Goal: Information Seeking & Learning: Learn about a topic

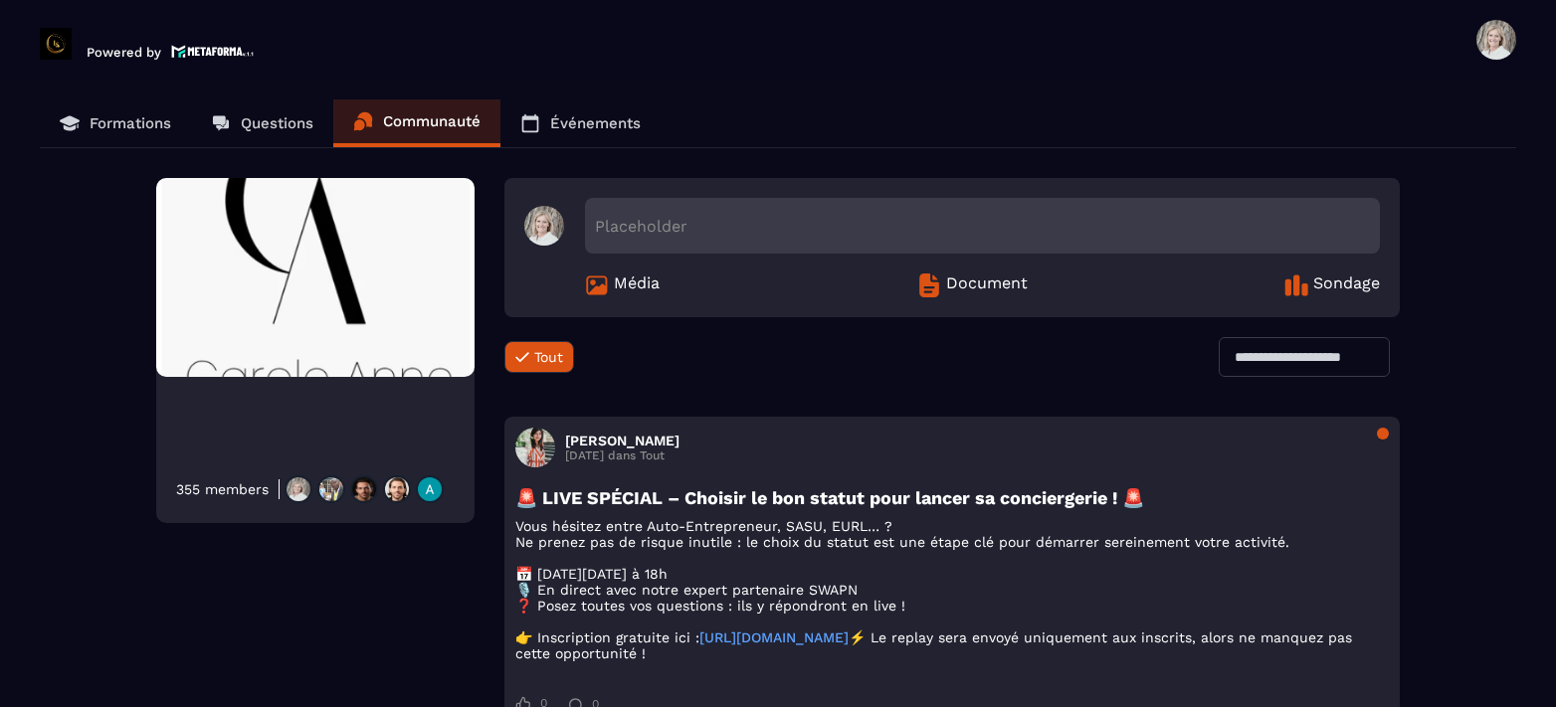
click at [96, 118] on p "Formations" at bounding box center [131, 123] width 82 height 18
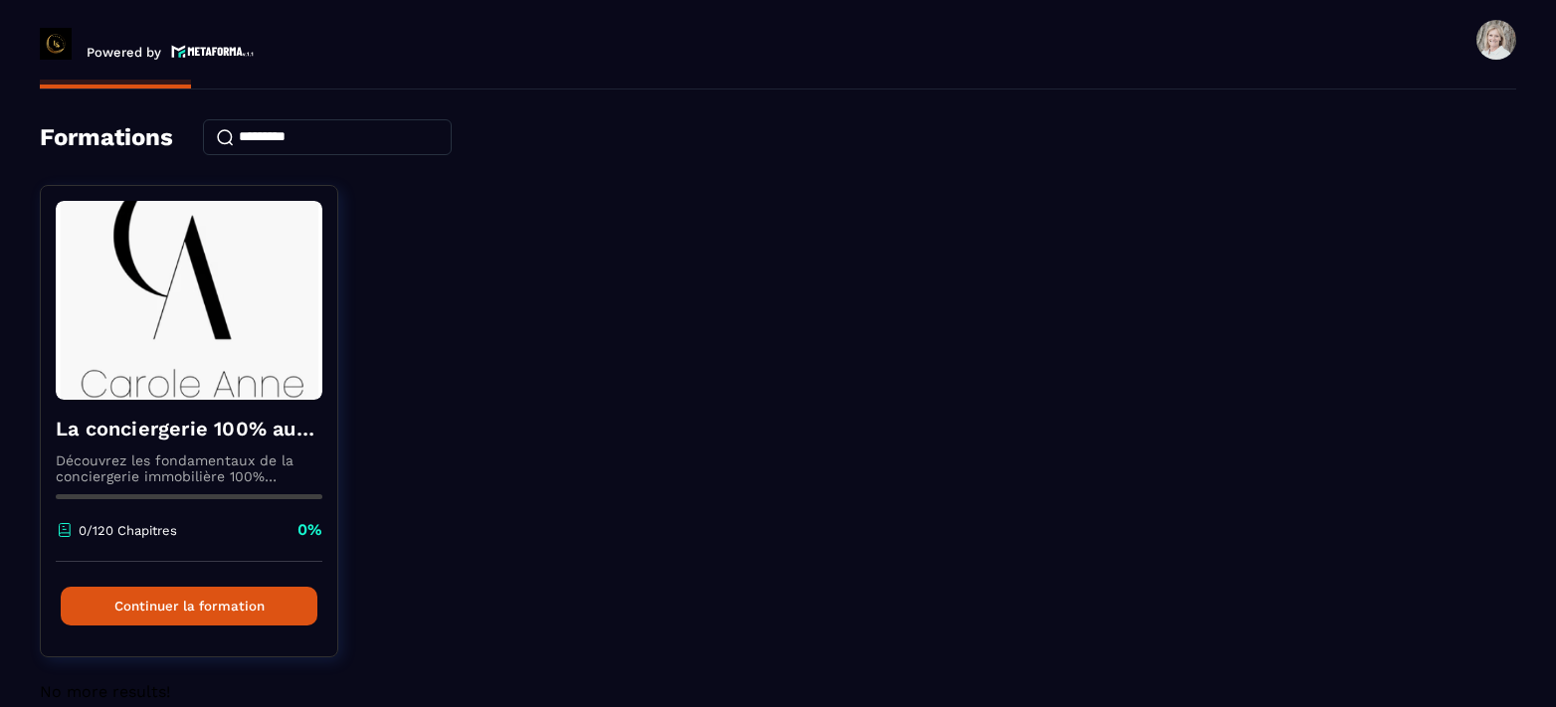
scroll to position [91, 0]
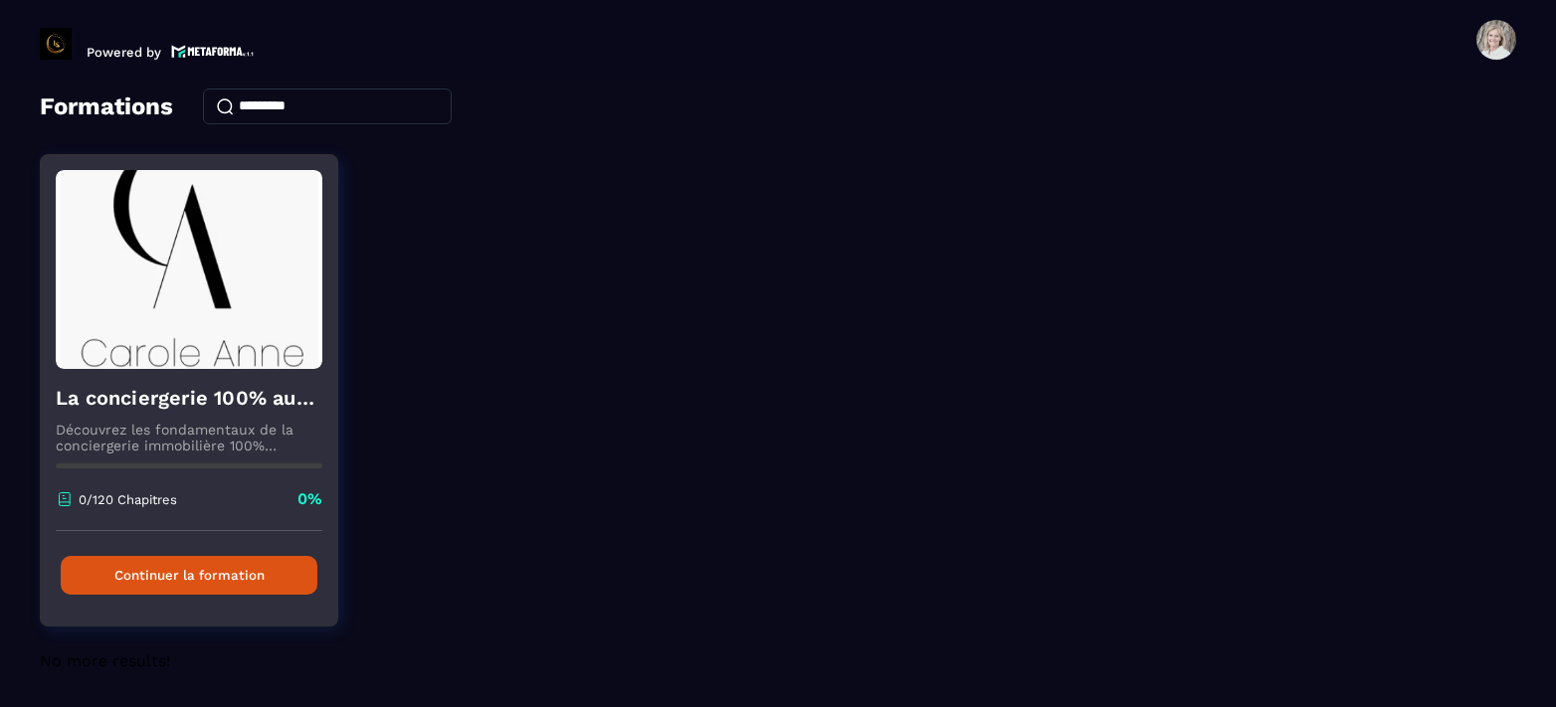
click at [220, 578] on button "Continuer la formation" at bounding box center [189, 575] width 257 height 39
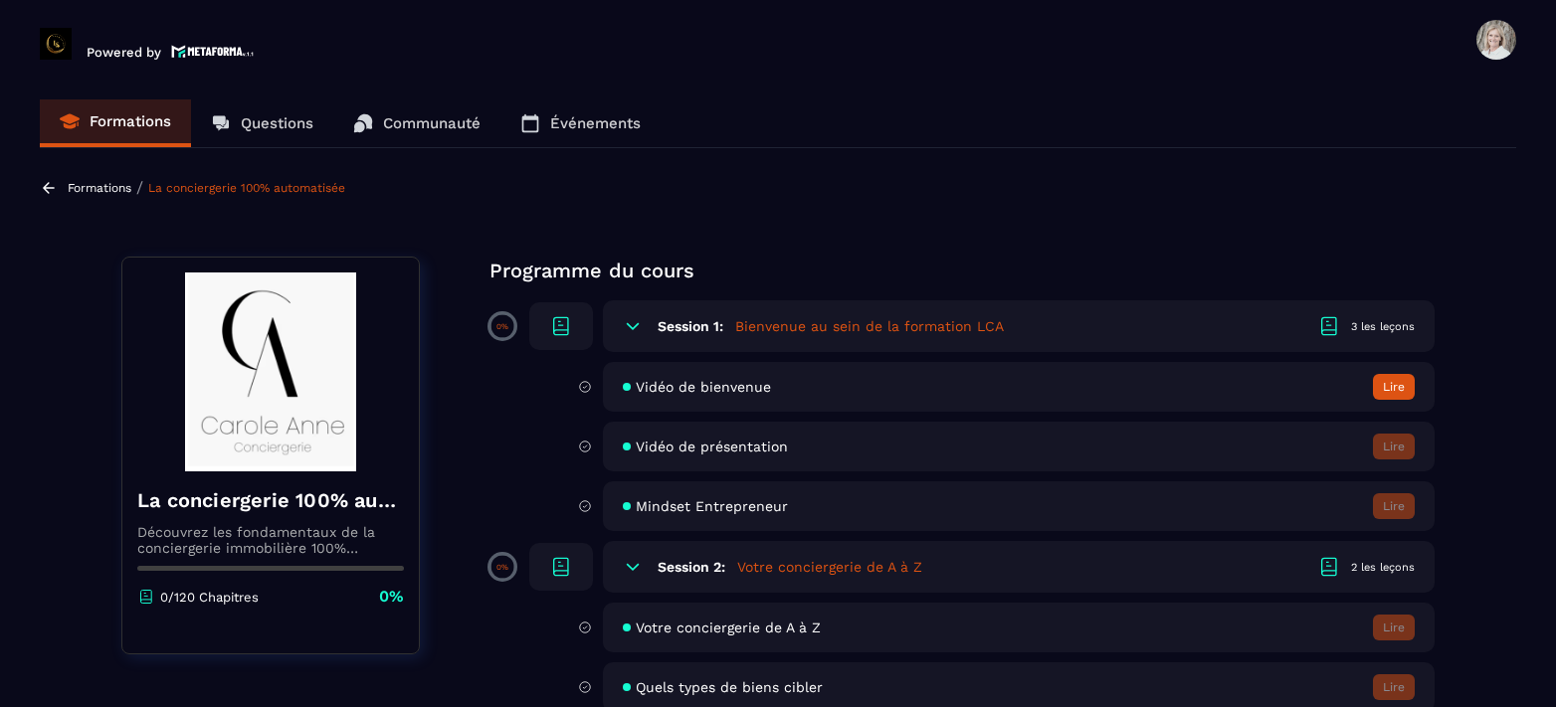
click at [1395, 323] on div "3 les leçons" at bounding box center [1383, 326] width 64 height 15
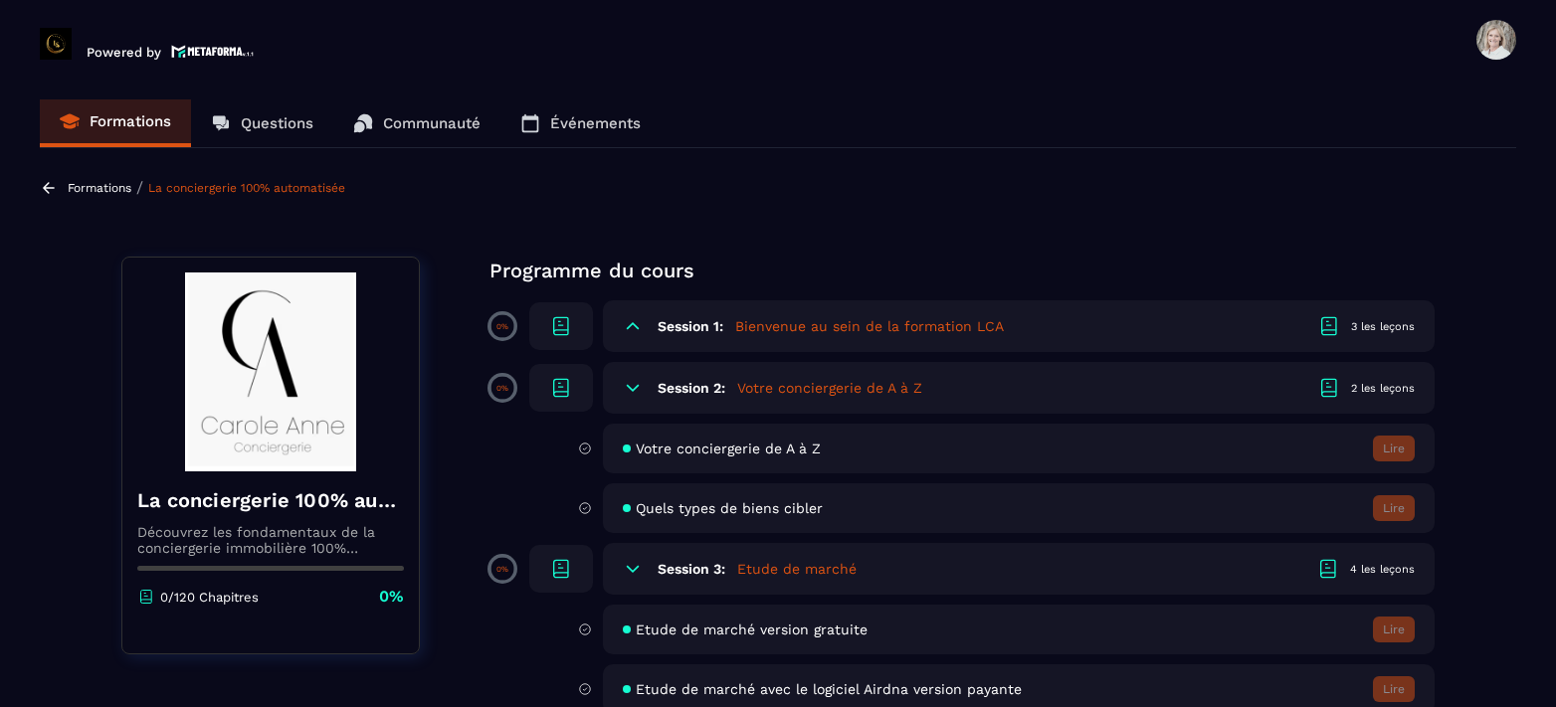
click at [560, 324] on icon at bounding box center [561, 326] width 24 height 24
click at [731, 326] on div "Session 1: Bienvenue au sein de la formation LCA 3 les leçons" at bounding box center [1019, 326] width 832 height 52
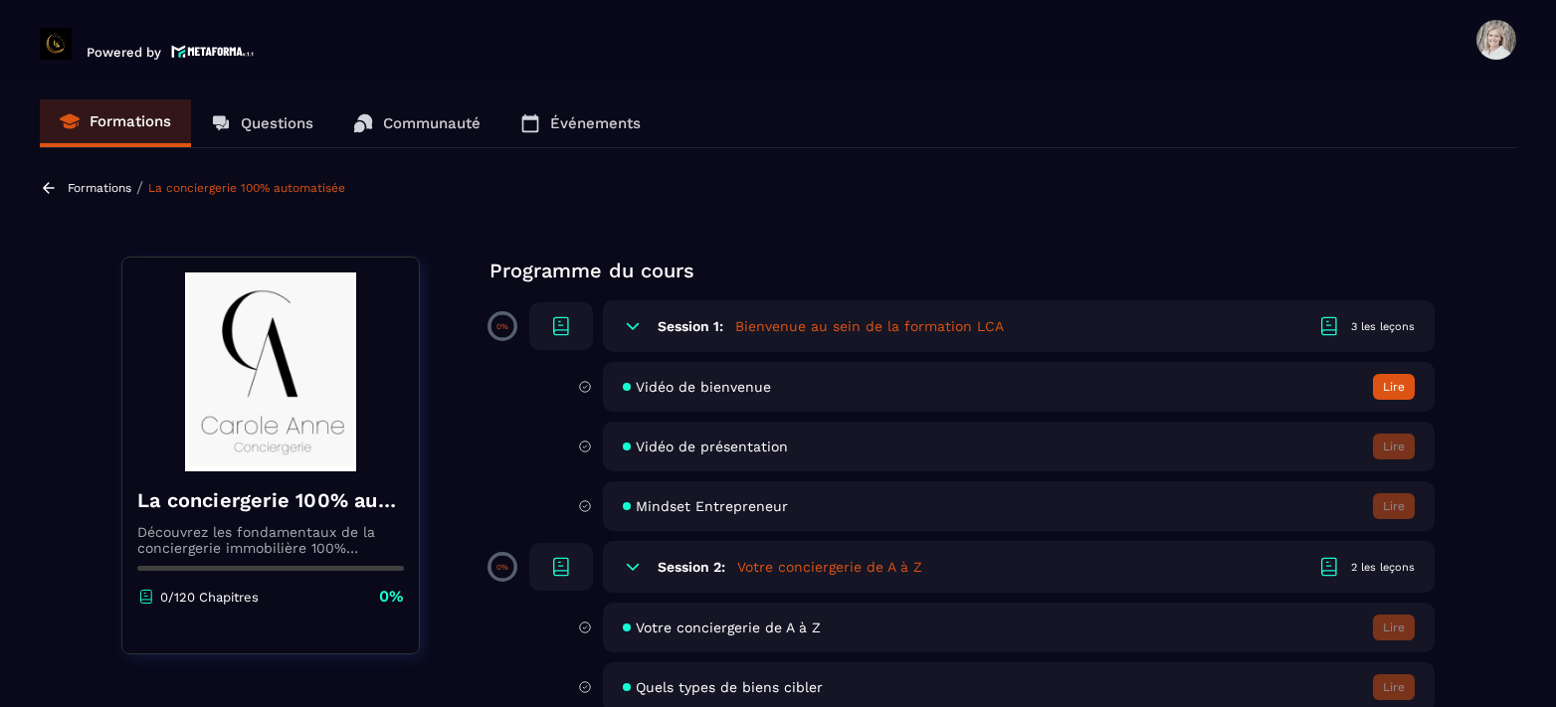
click at [731, 326] on div "Session 1: Bienvenue au sein de la formation LCA 3 les leçons" at bounding box center [1019, 326] width 832 height 52
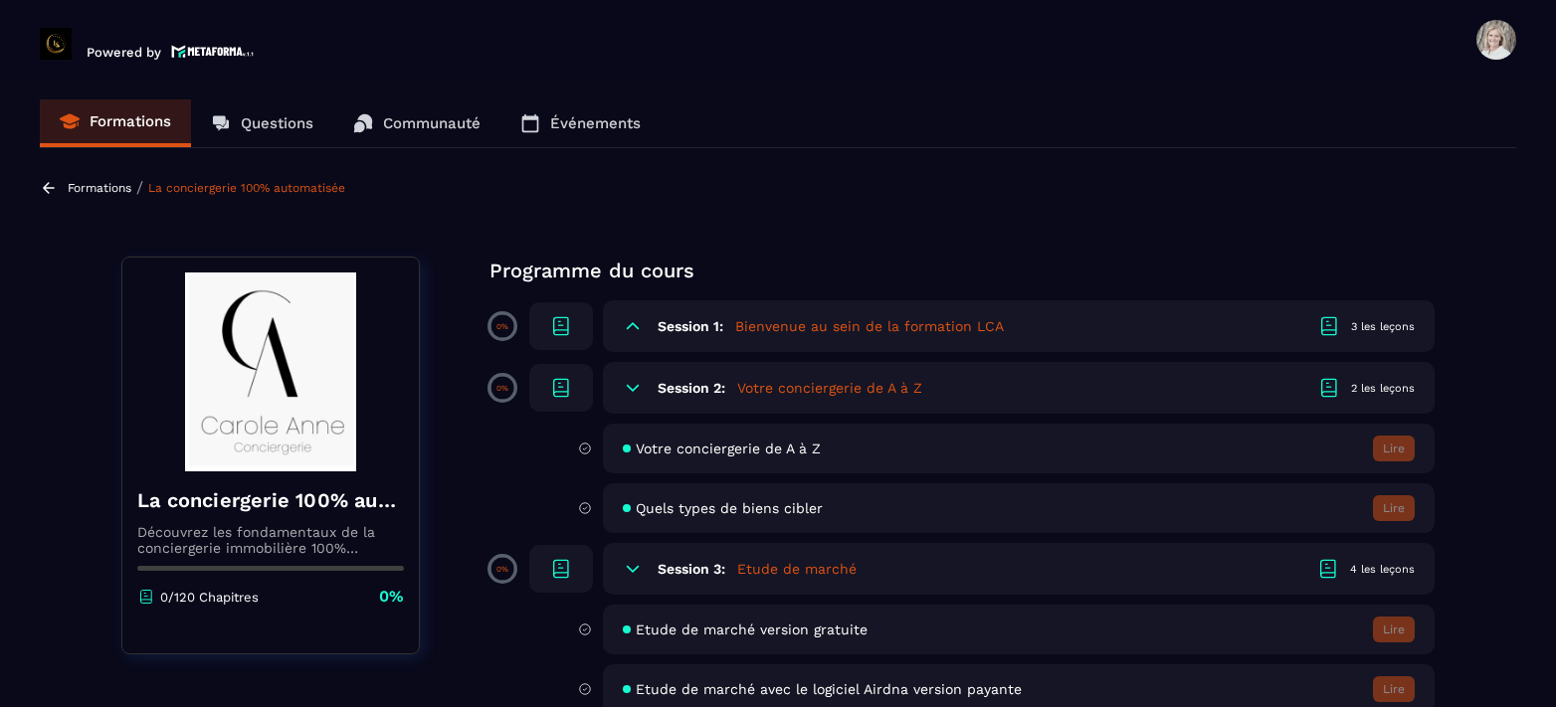
click at [1333, 322] on icon at bounding box center [1329, 326] width 24 height 24
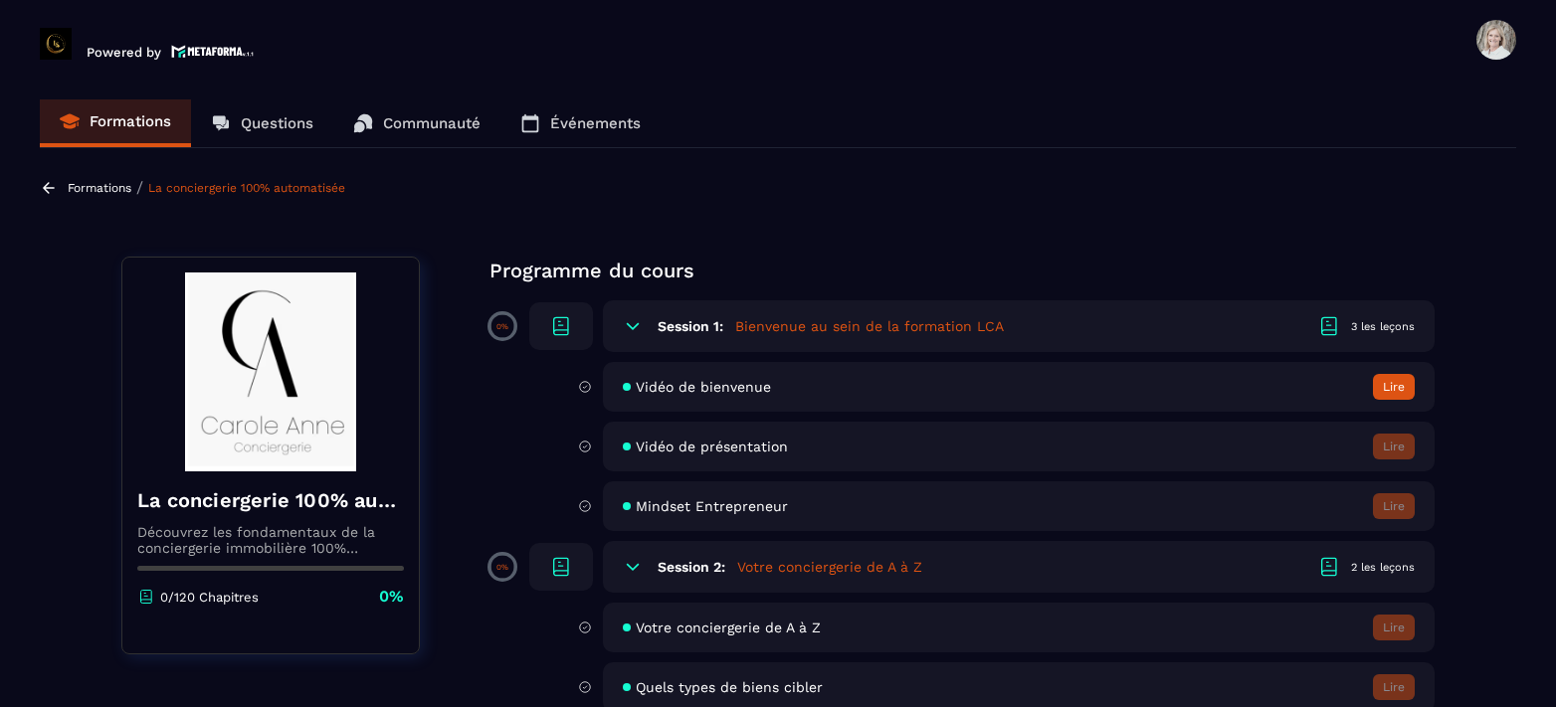
click at [1384, 320] on div "3 les leçons" at bounding box center [1383, 326] width 64 height 15
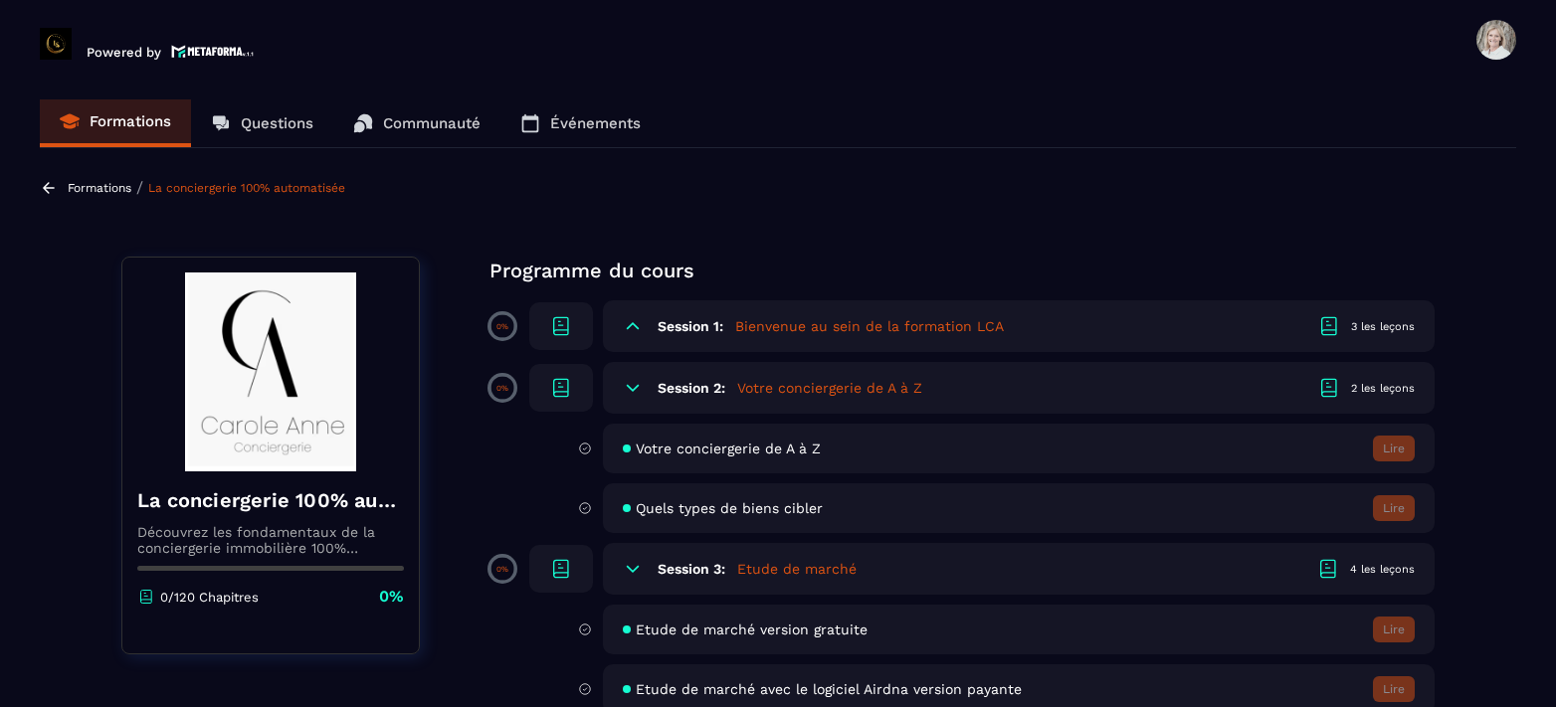
click at [1369, 323] on div "3 les leçons" at bounding box center [1383, 326] width 64 height 15
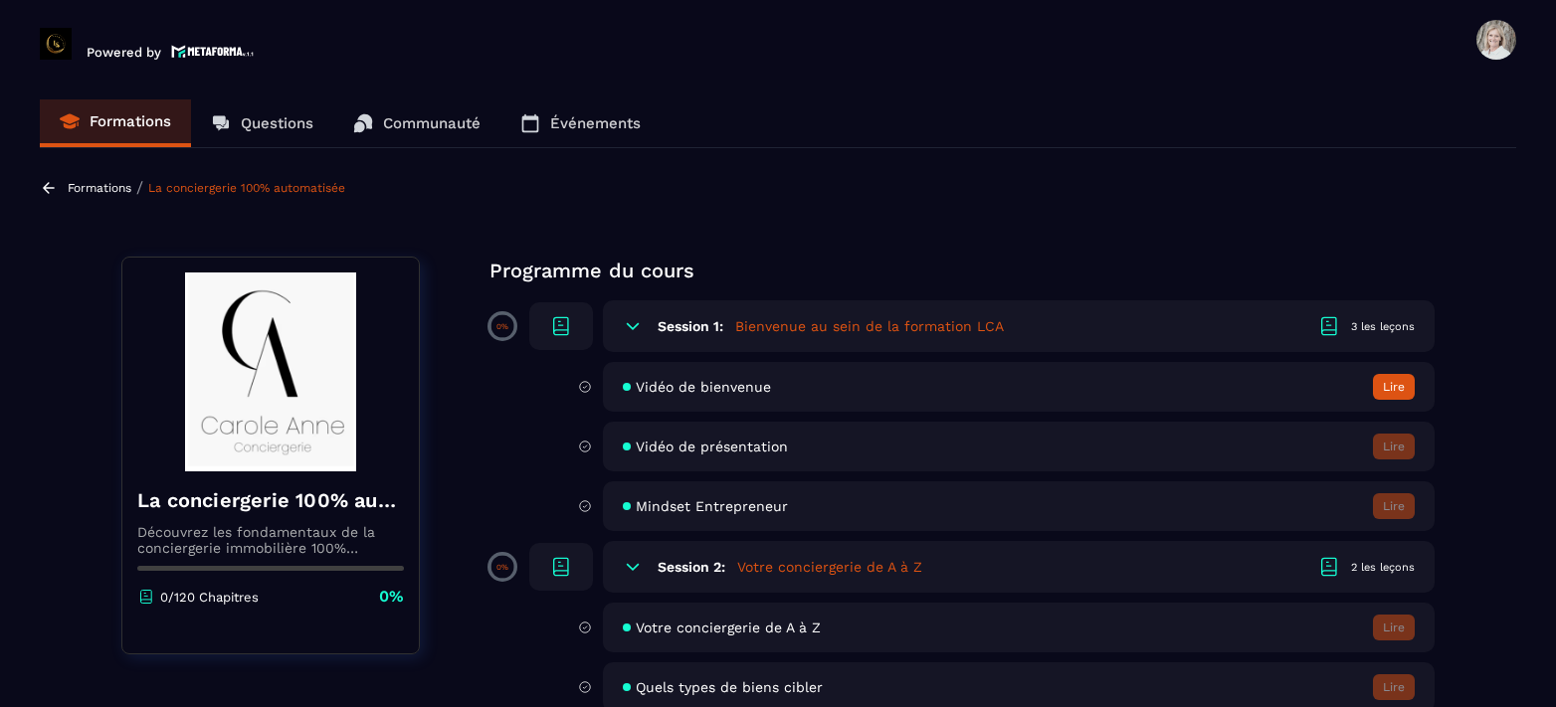
click at [1403, 385] on button "Lire" at bounding box center [1394, 387] width 42 height 26
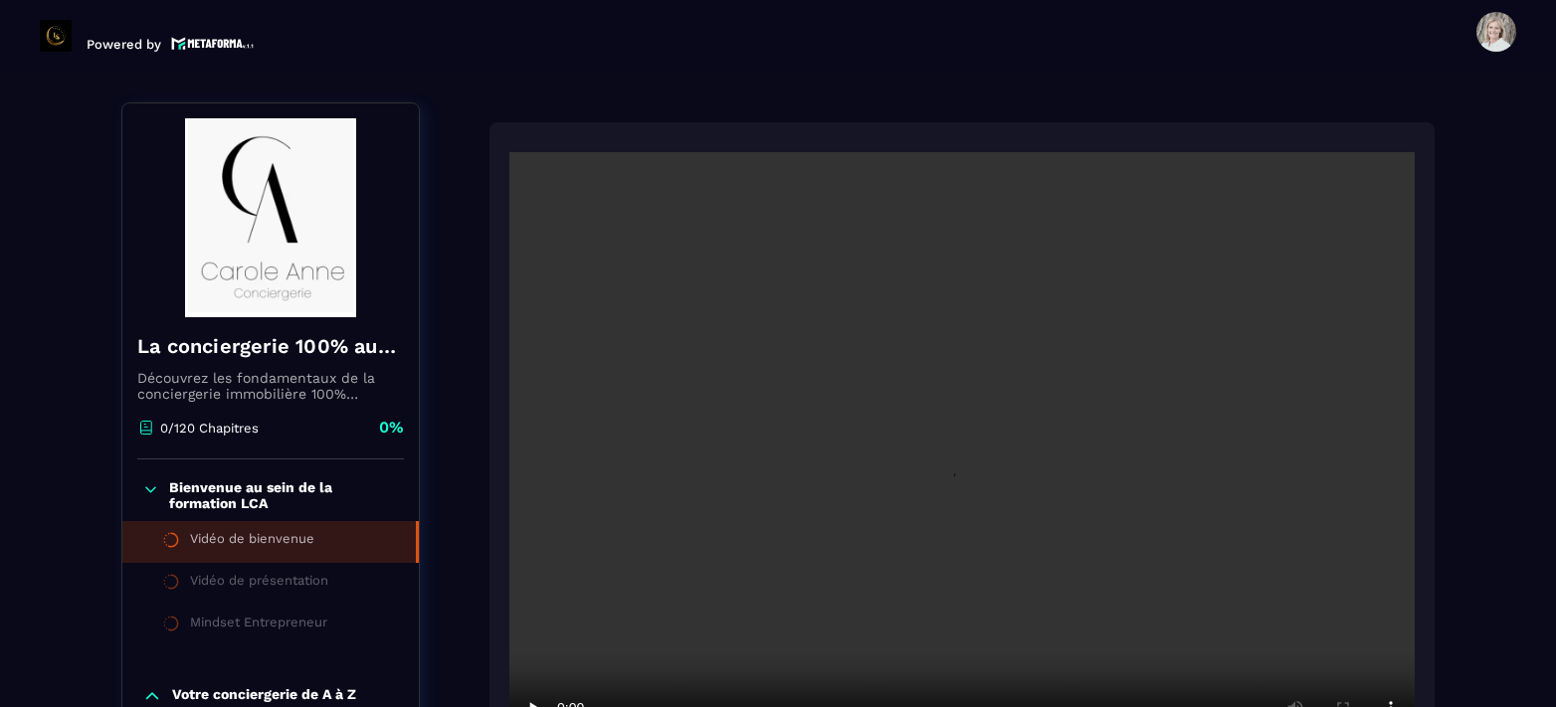
scroll to position [207, 0]
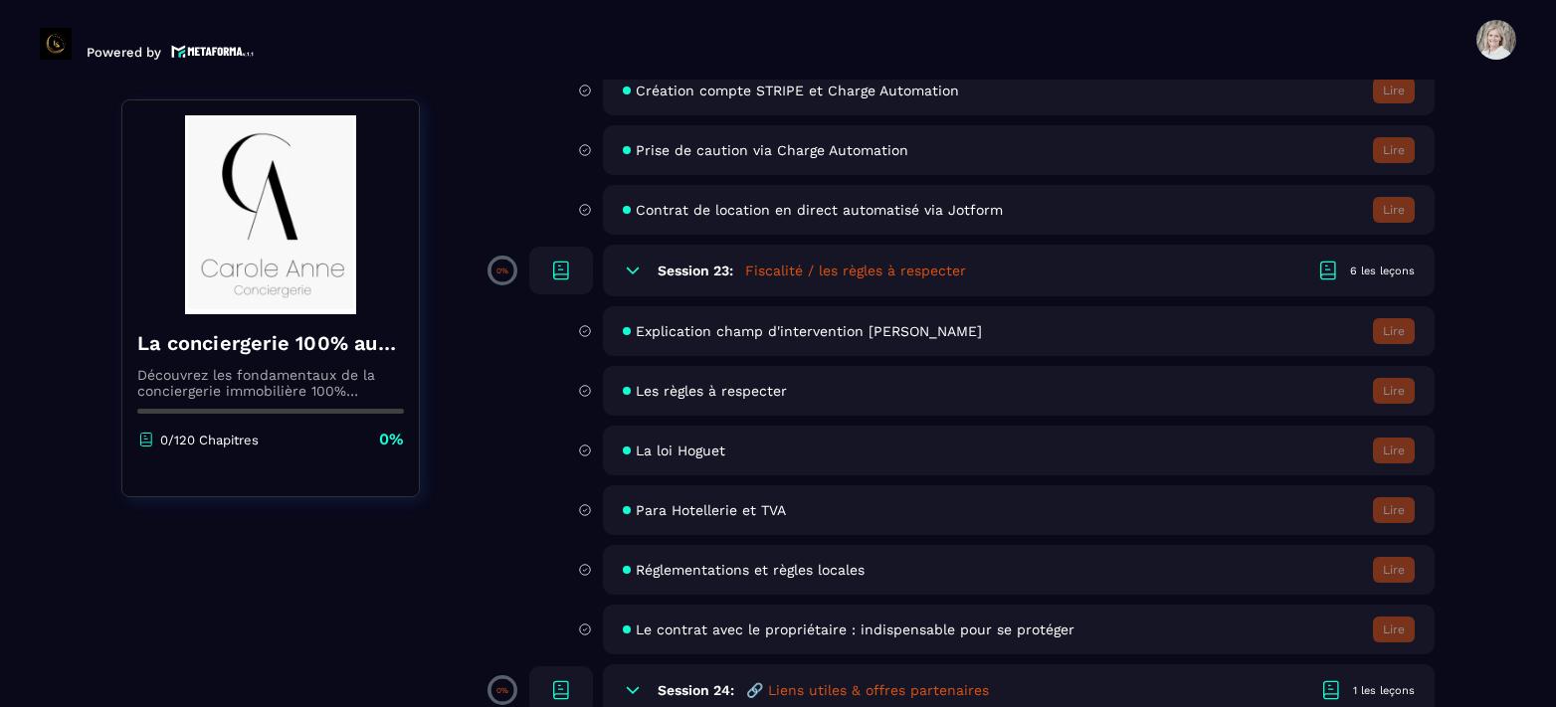
scroll to position [4974, 0]
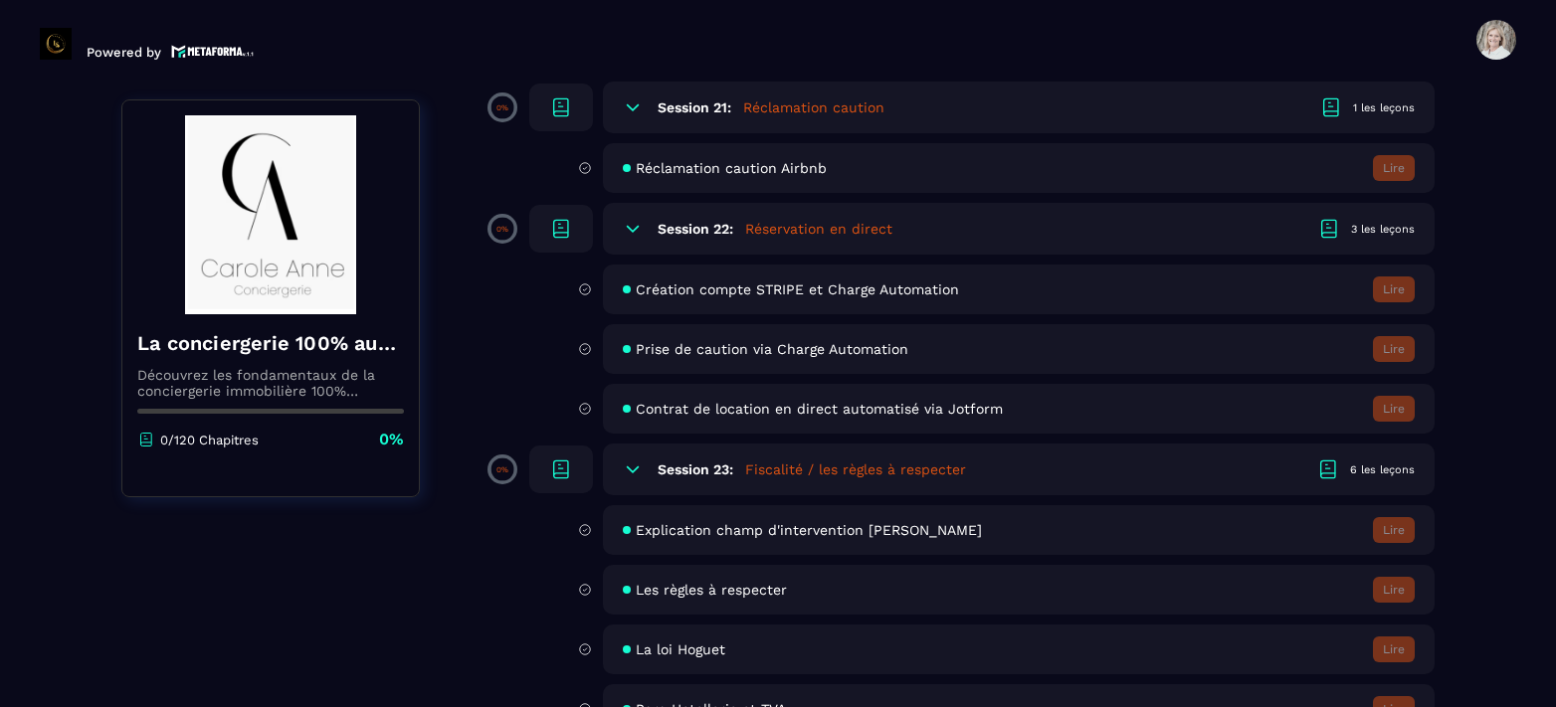
click at [1370, 286] on div "Création compte STRIPE et Charge Automation Lire" at bounding box center [1019, 290] width 832 height 50
click at [650, 288] on span "Création compte STRIPE et Charge Automation" at bounding box center [797, 290] width 323 height 16
click at [1330, 217] on icon at bounding box center [1329, 229] width 24 height 24
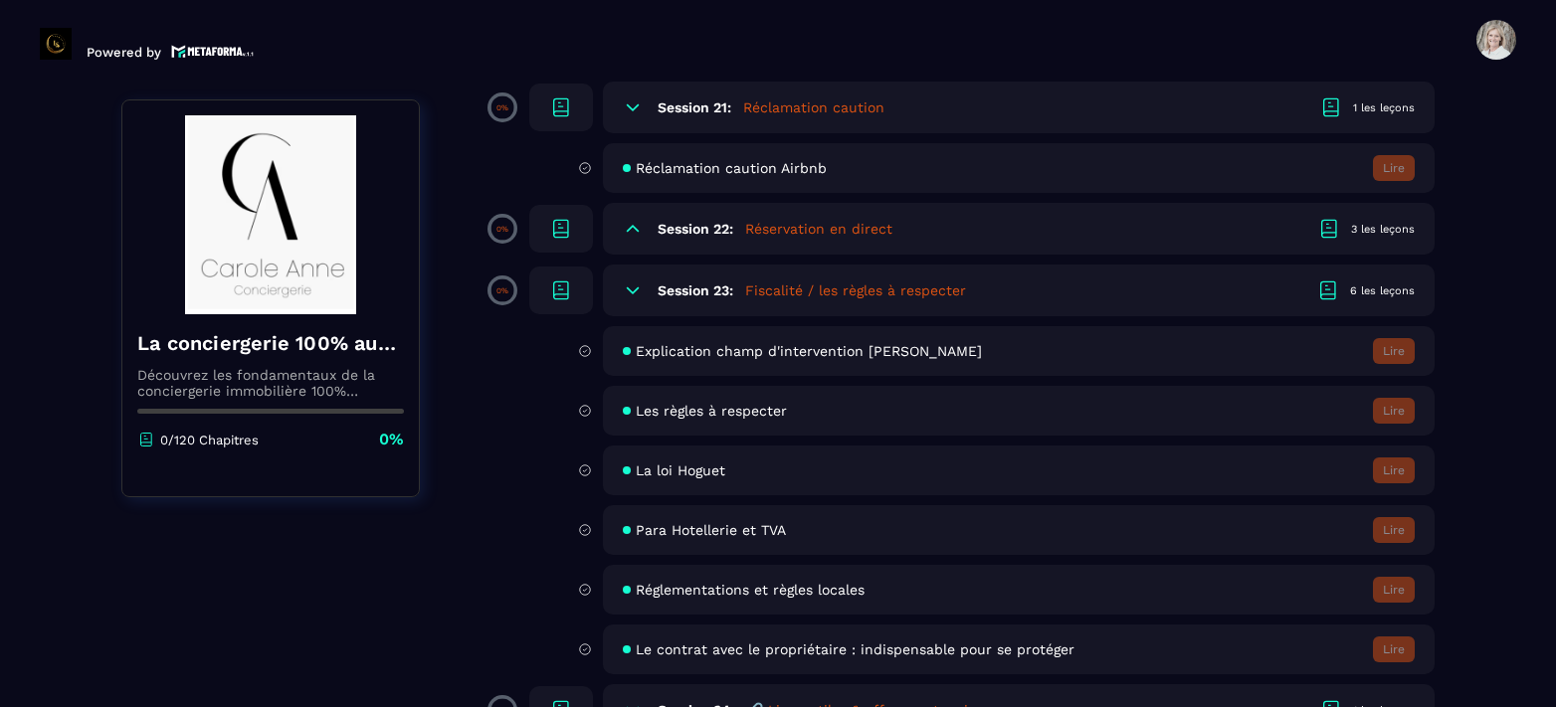
click at [1364, 289] on div "6 les leçons" at bounding box center [1382, 291] width 65 height 15
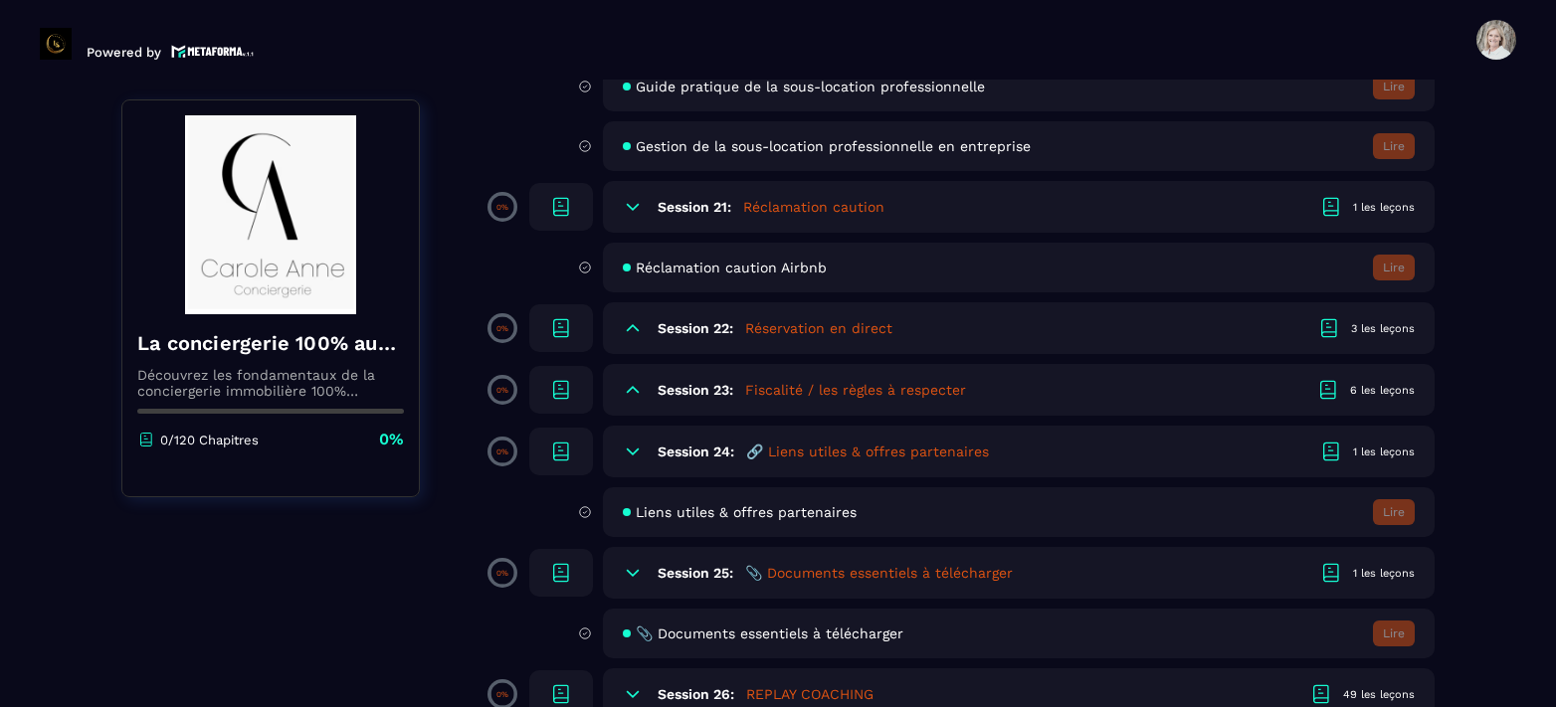
scroll to position [4675, 0]
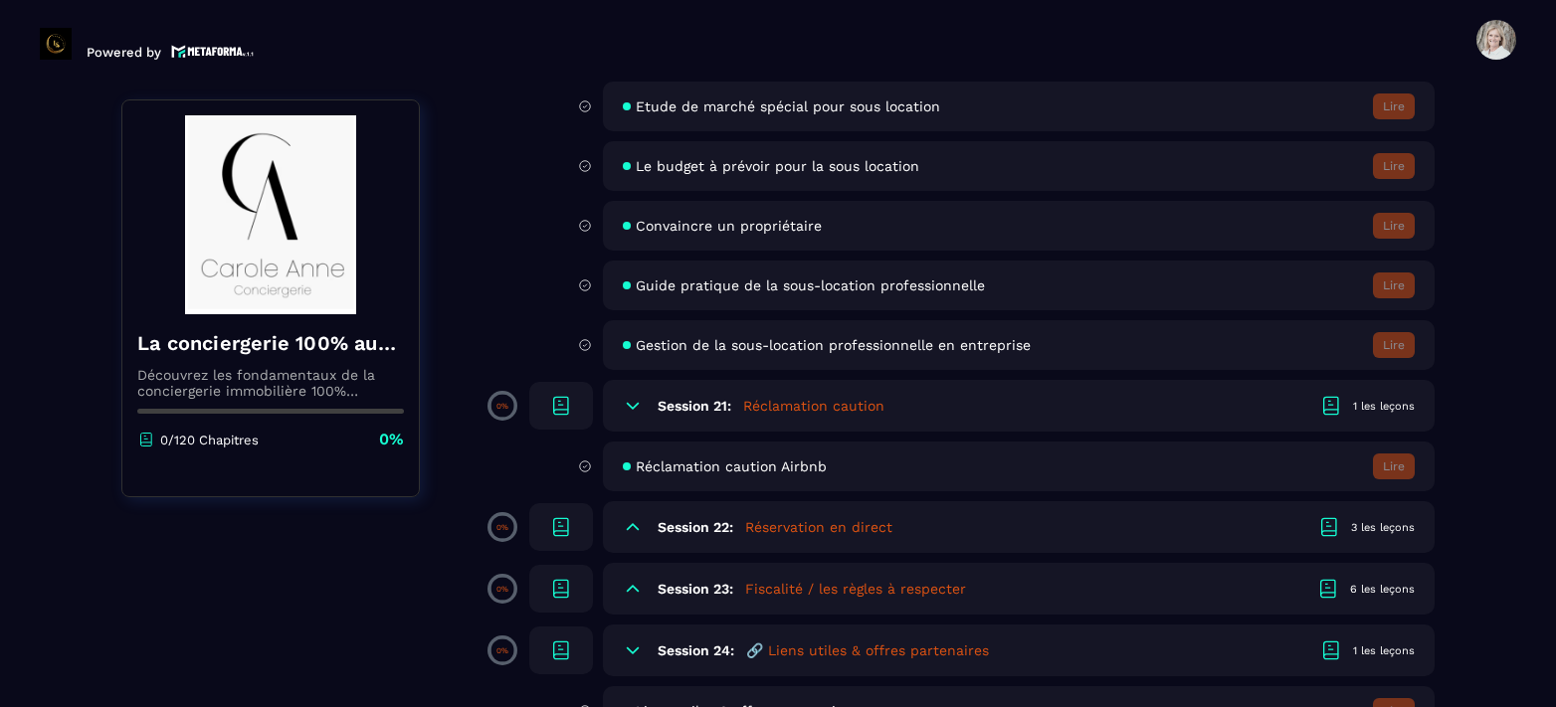
click at [1366, 401] on div "1 les leçons" at bounding box center [1384, 406] width 62 height 15
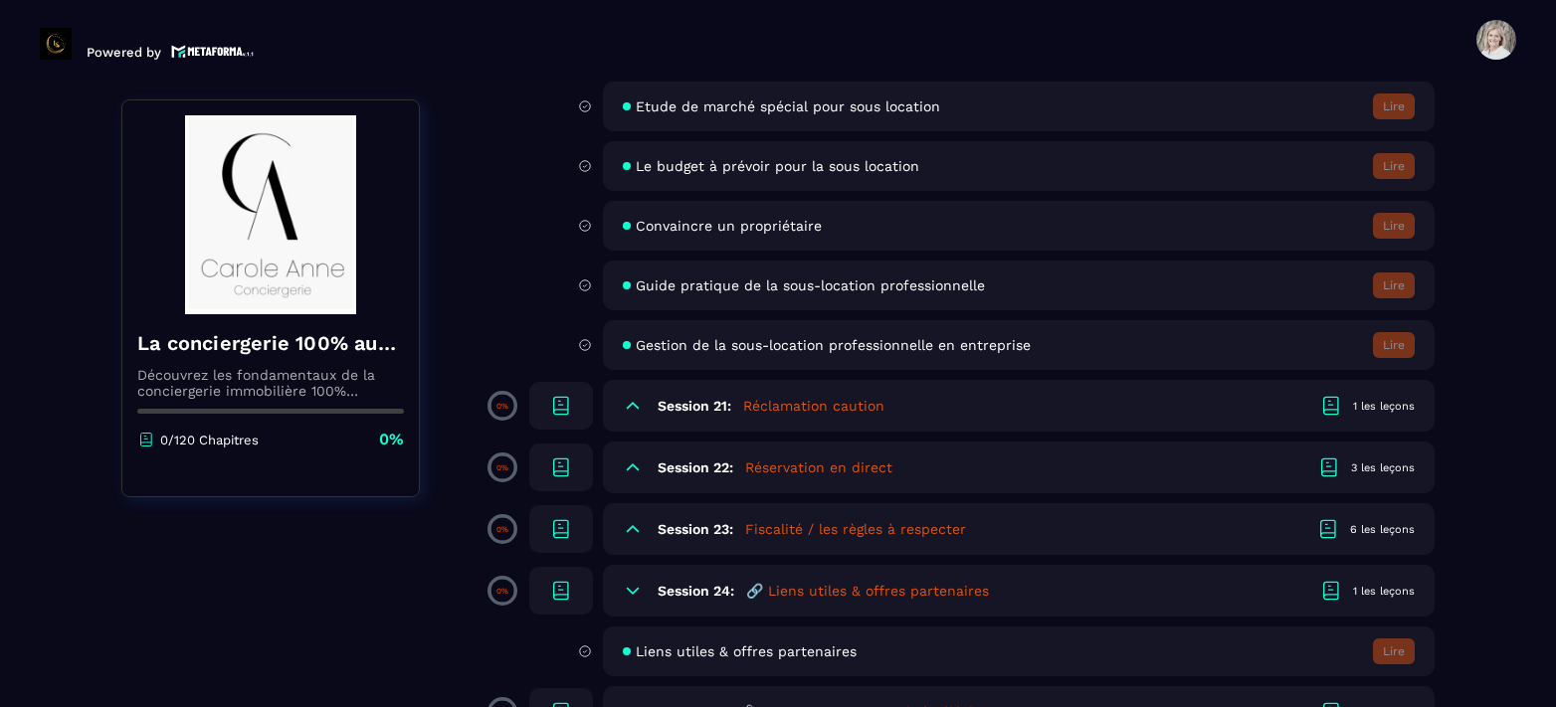
click at [1357, 407] on div "1 les leçons" at bounding box center [1384, 406] width 62 height 15
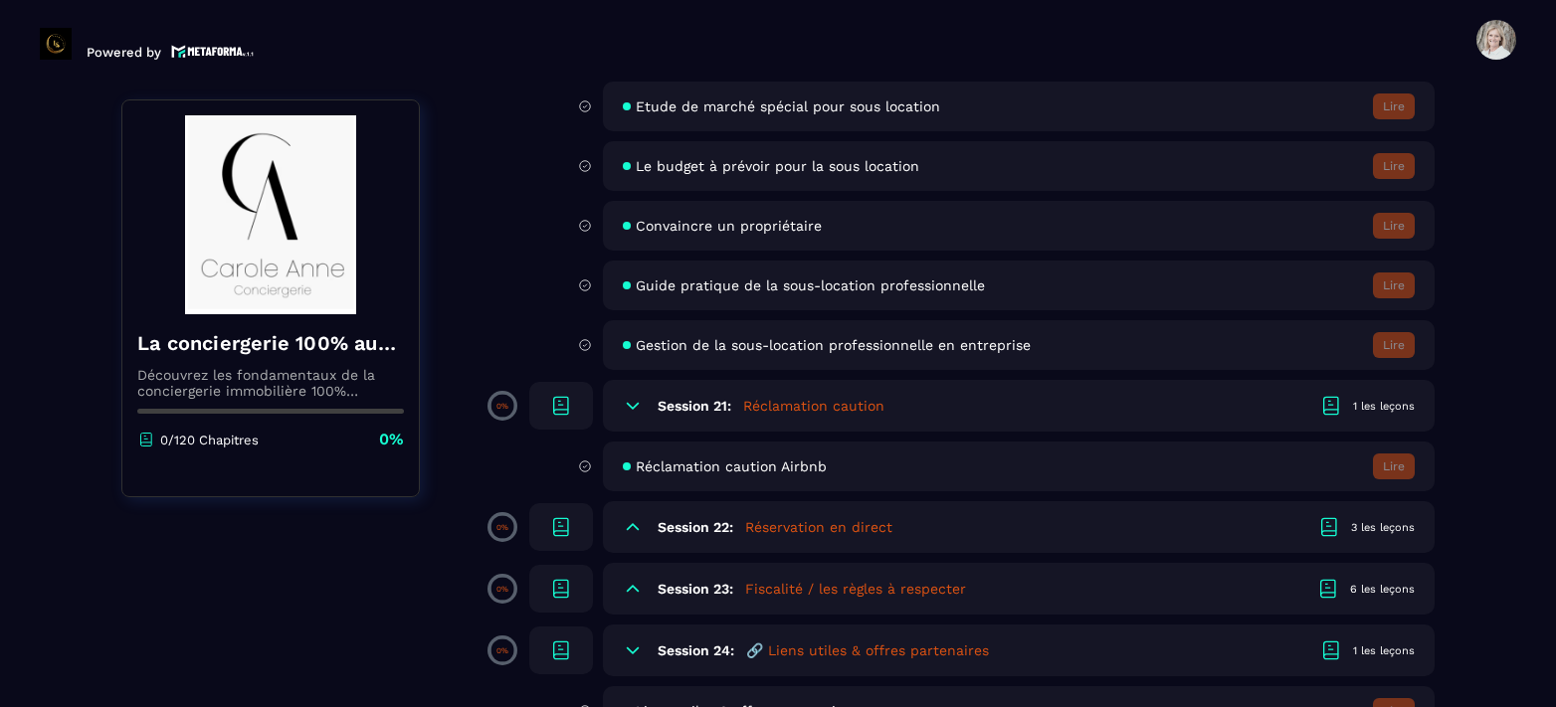
click at [1357, 407] on div "1 les leçons" at bounding box center [1384, 406] width 62 height 15
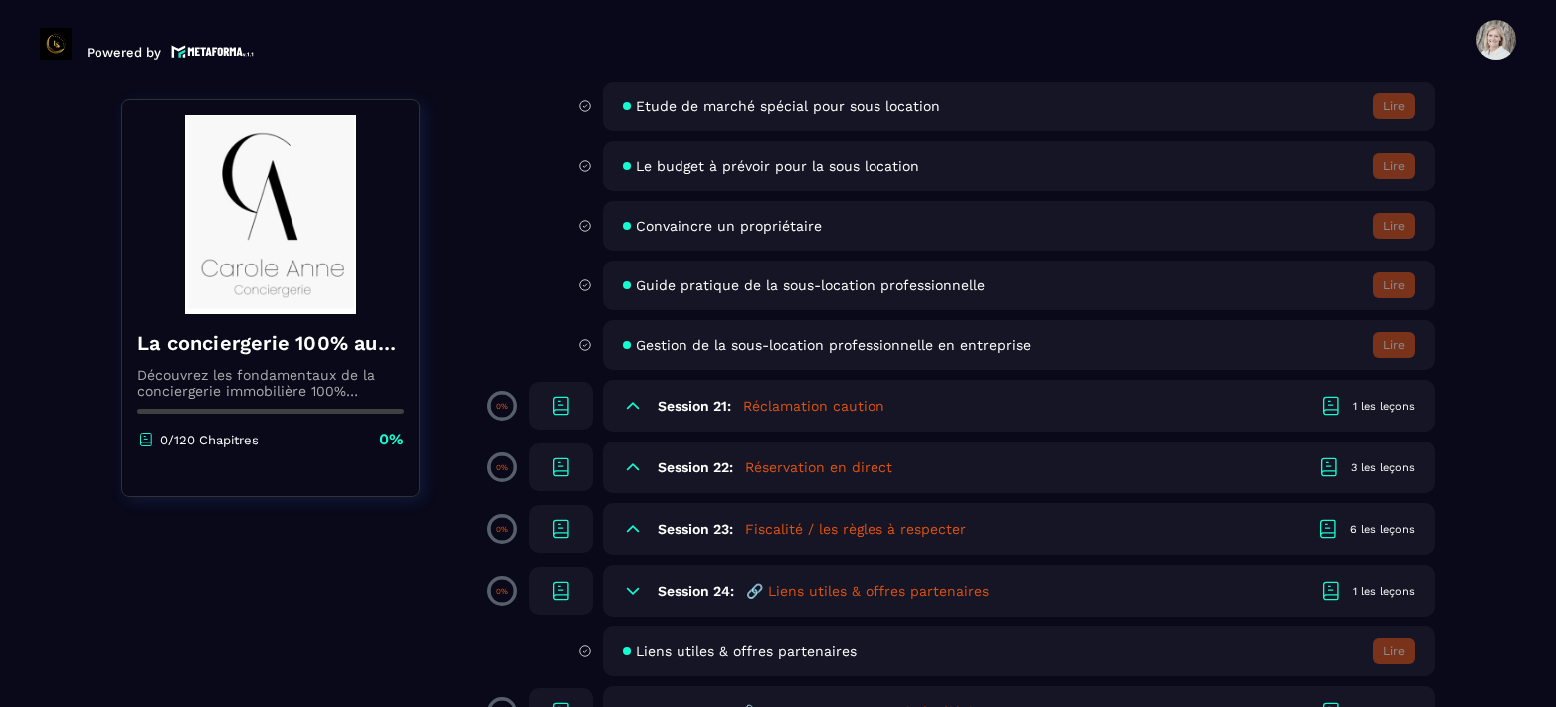
click at [562, 409] on icon at bounding box center [561, 406] width 24 height 24
click at [832, 402] on h5 "Réclamation caution" at bounding box center [813, 406] width 141 height 20
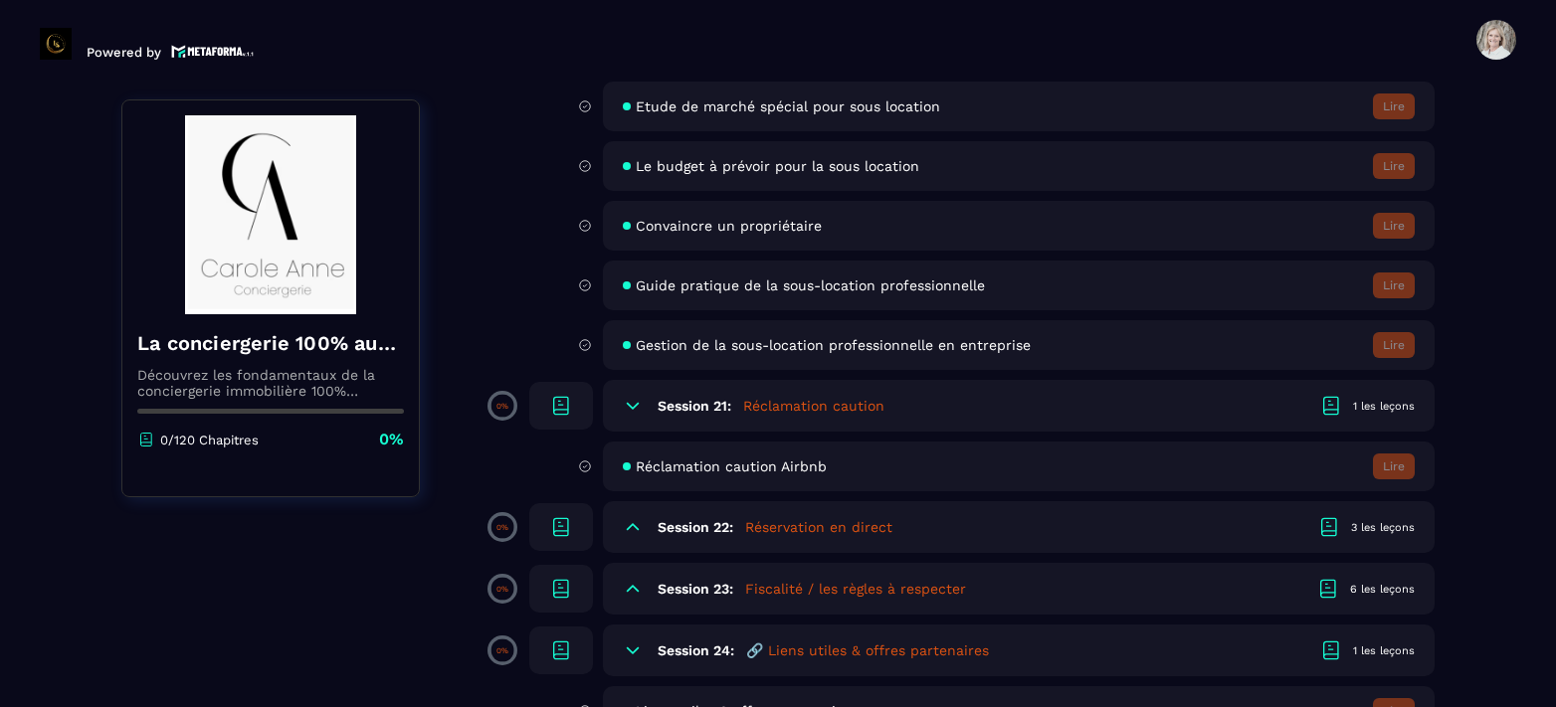
click at [1370, 402] on div "1 les leçons" at bounding box center [1384, 406] width 62 height 15
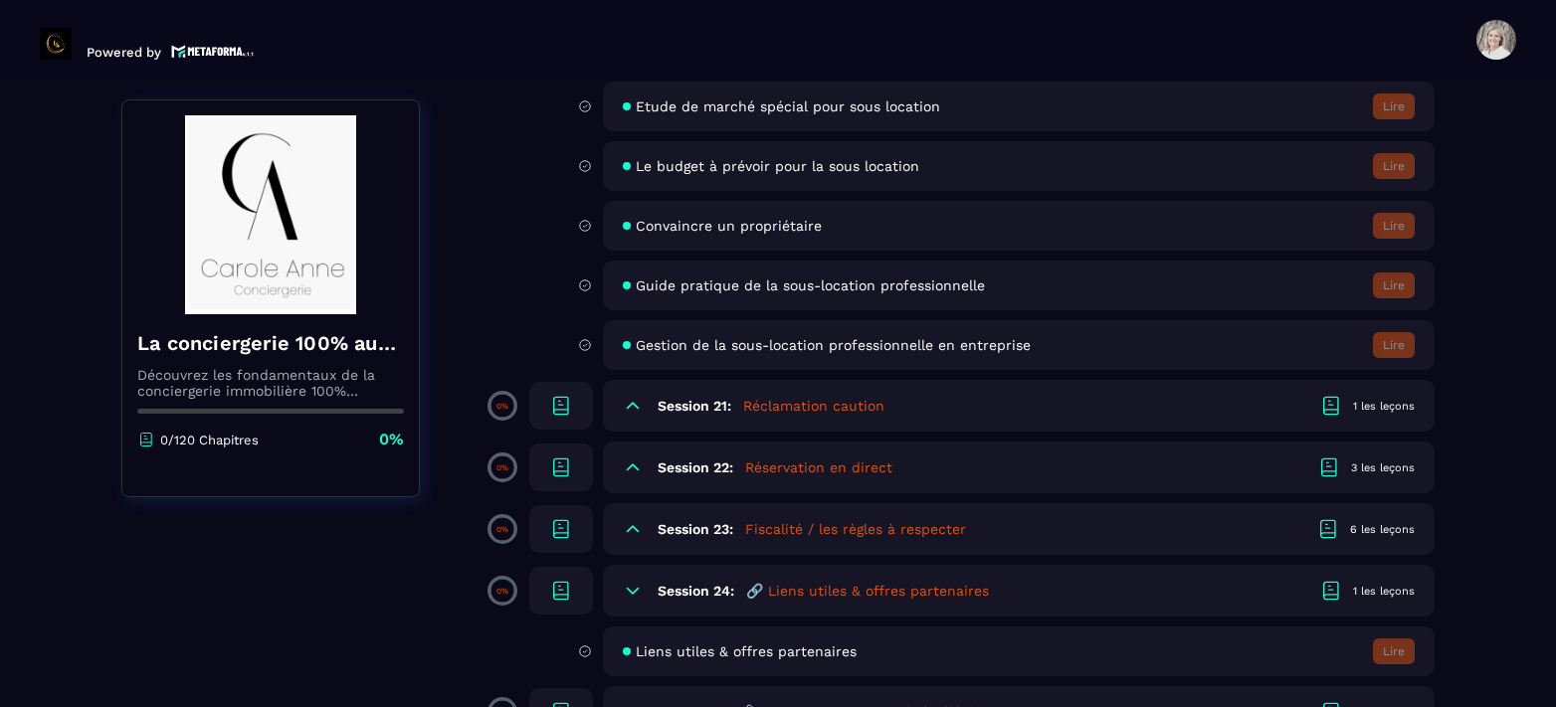
click at [1370, 402] on div "1 les leçons" at bounding box center [1384, 406] width 62 height 15
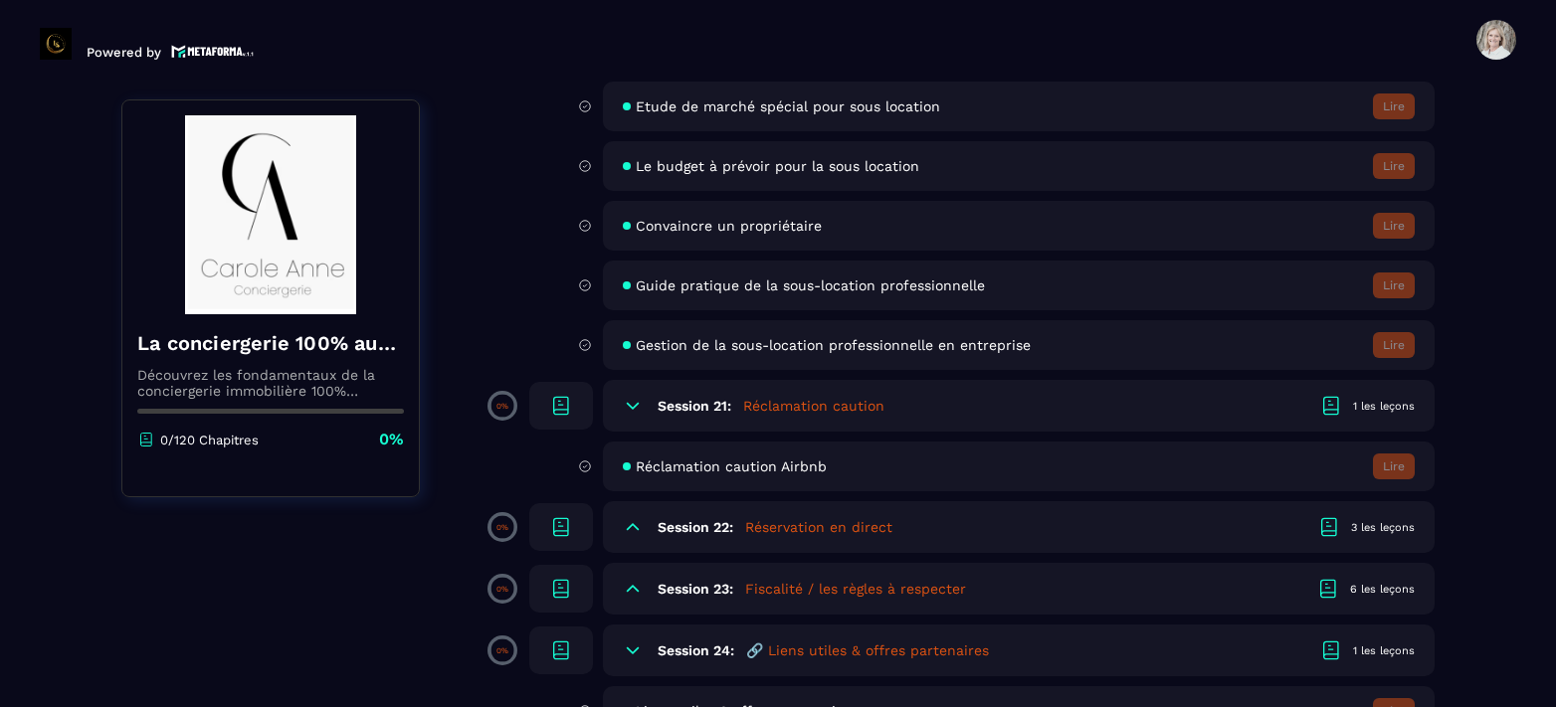
click at [1333, 400] on icon at bounding box center [1331, 406] width 24 height 24
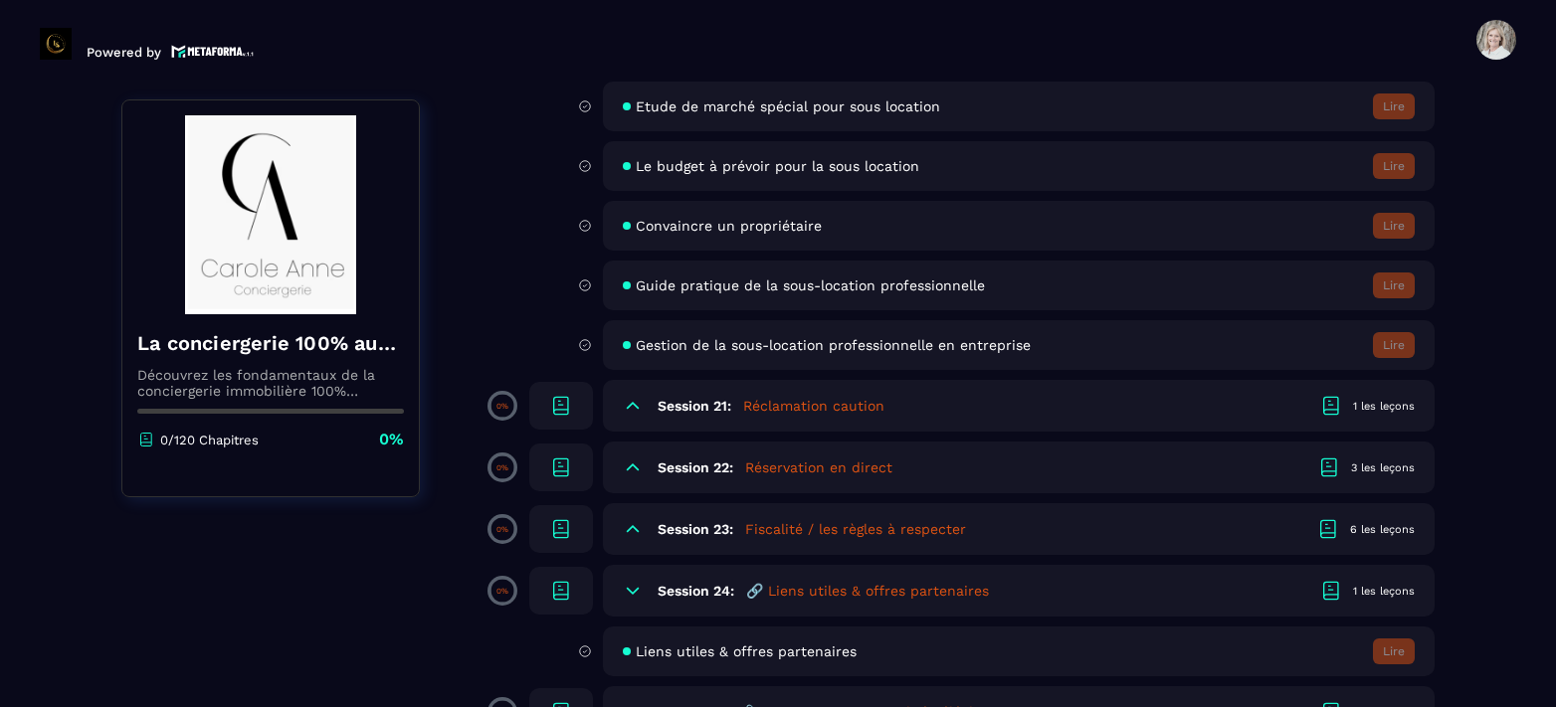
click at [768, 406] on h5 "Réclamation caution" at bounding box center [813, 406] width 141 height 20
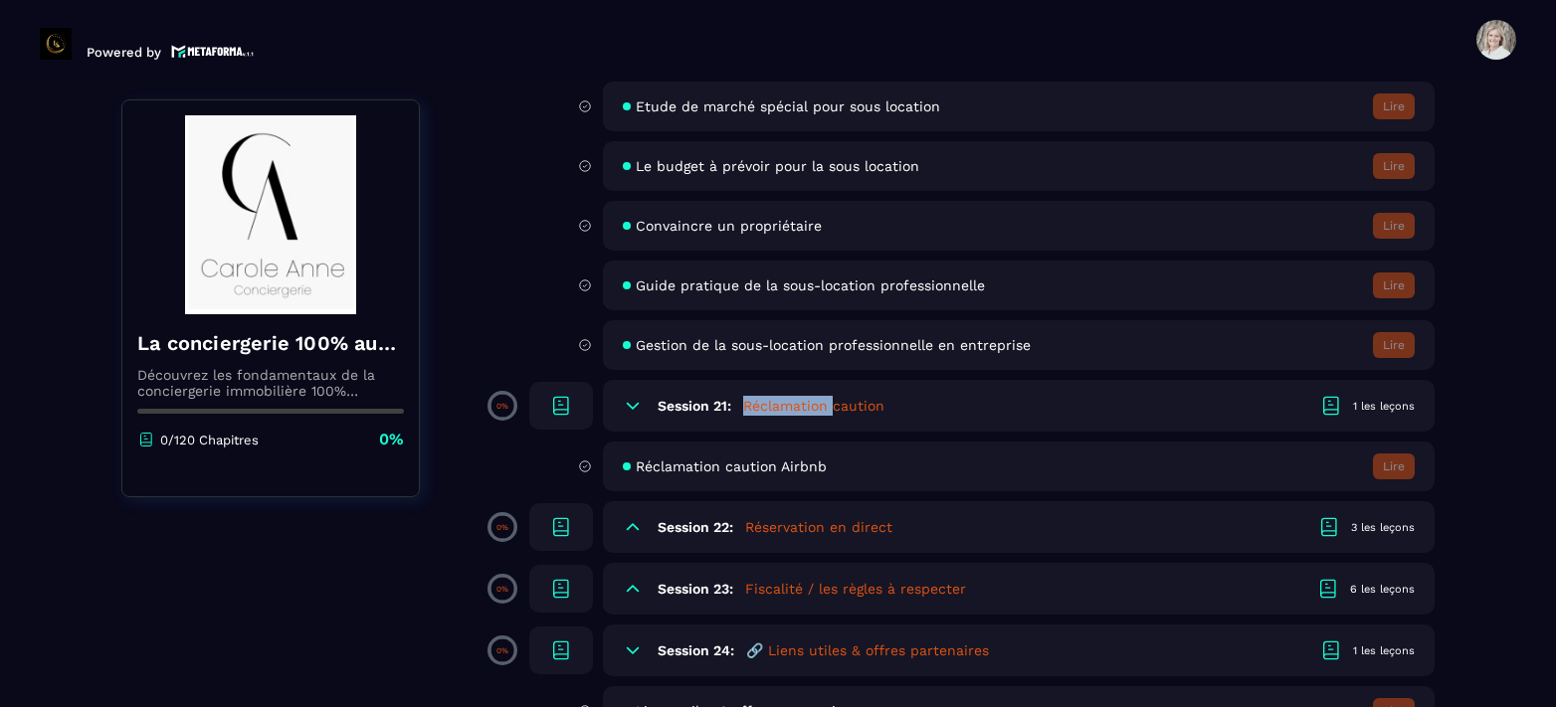
click at [768, 406] on h5 "Réclamation caution" at bounding box center [813, 406] width 141 height 20
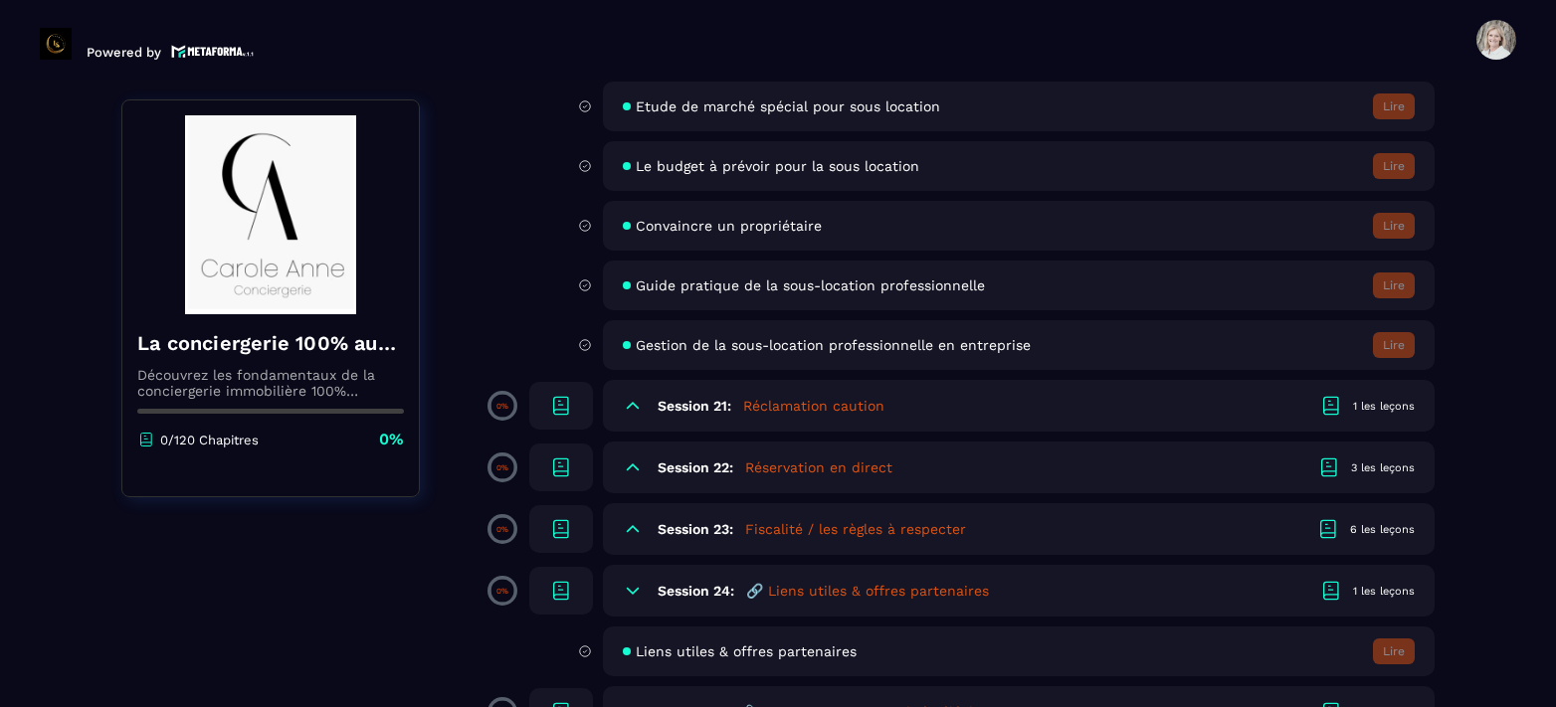
click at [501, 397] on span at bounding box center [502, 406] width 23 height 23
click at [1369, 407] on div "1 les leçons" at bounding box center [1384, 406] width 62 height 15
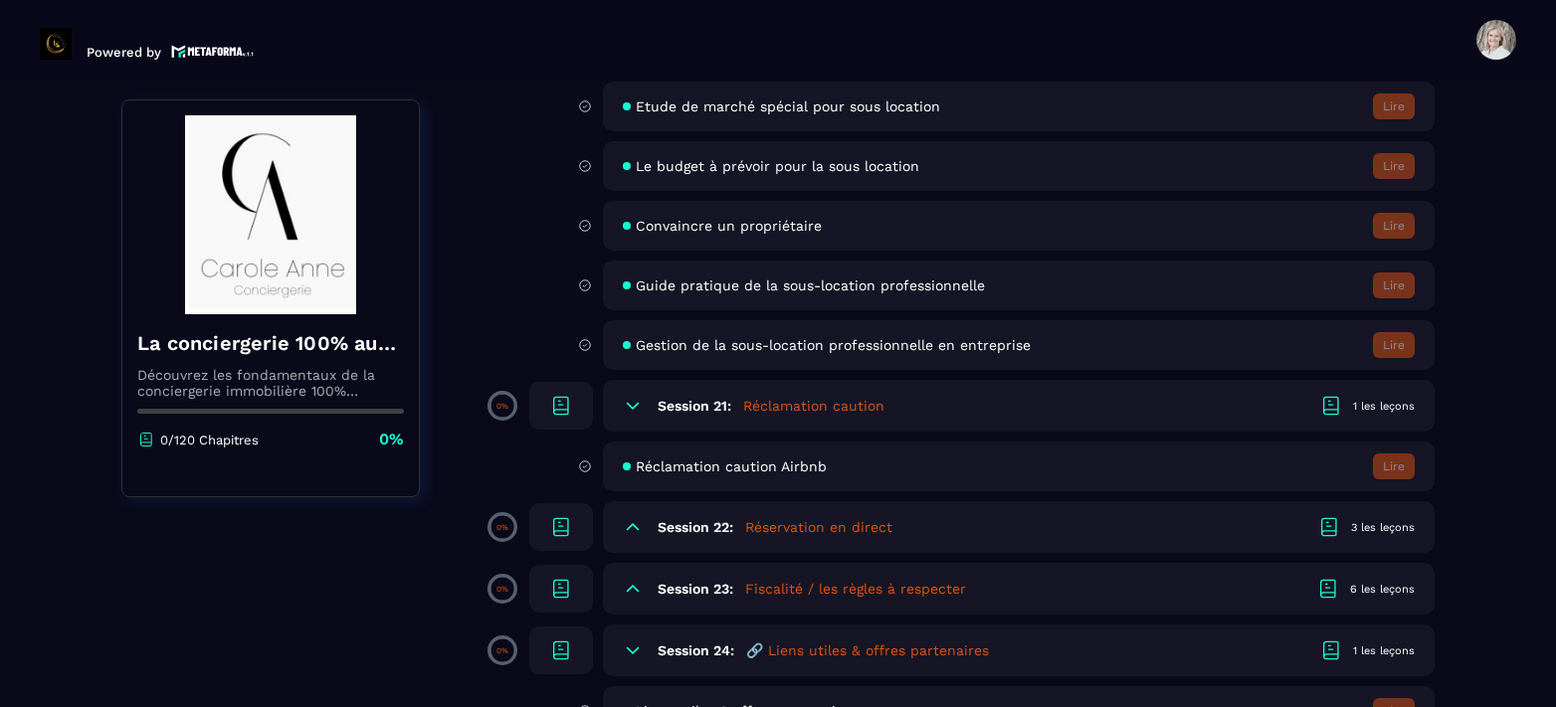
click at [1372, 403] on div "1 les leçons" at bounding box center [1384, 406] width 62 height 15
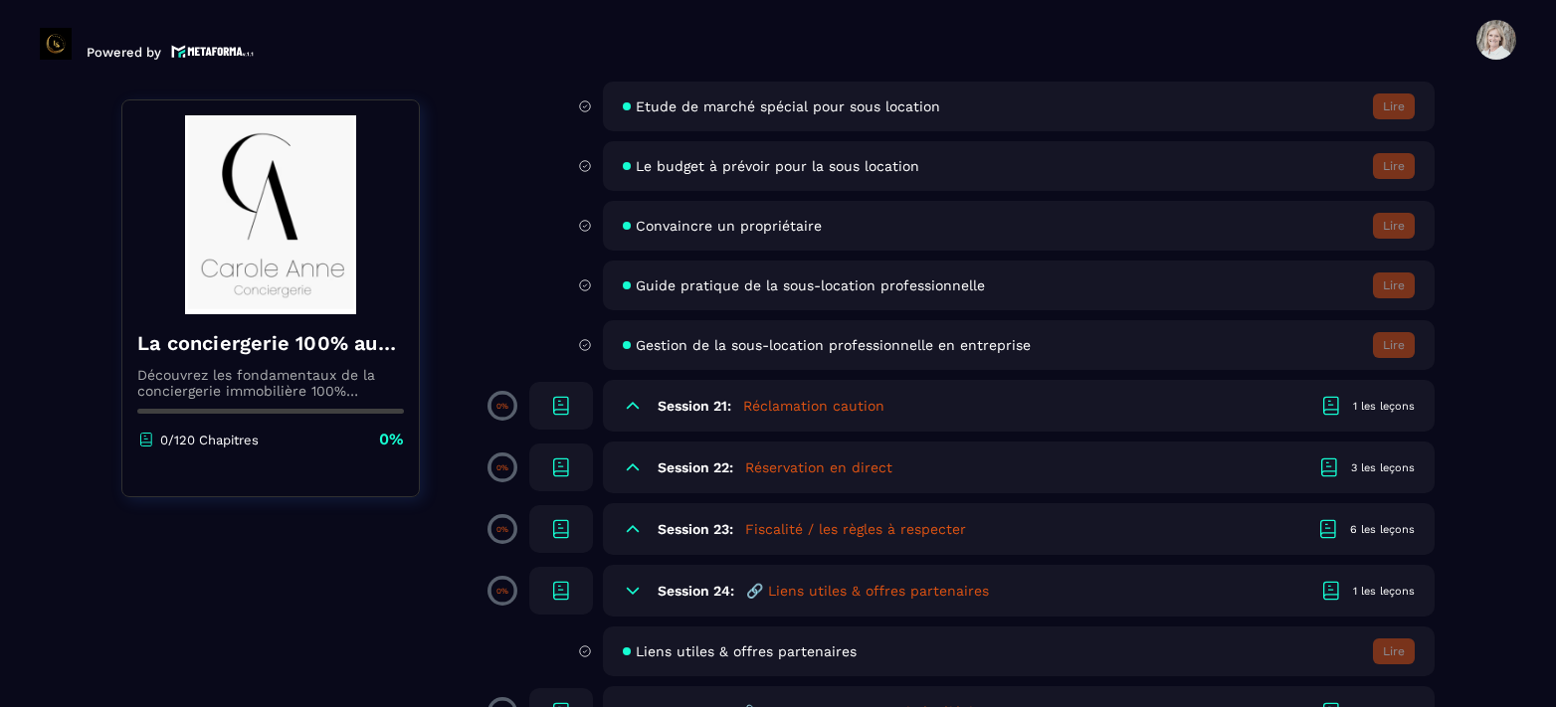
click at [1378, 469] on div "3 les leçons" at bounding box center [1383, 468] width 64 height 15
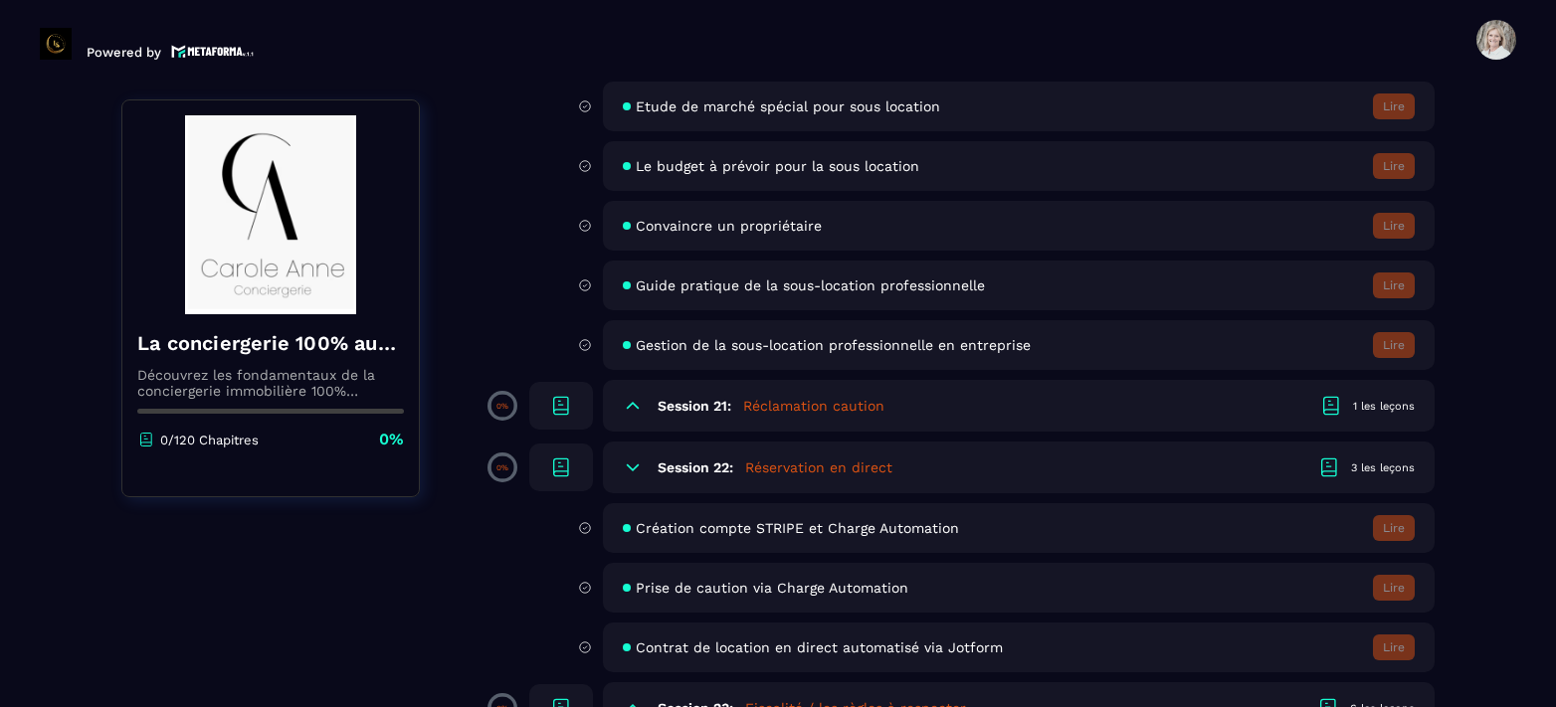
click at [885, 535] on span "Création compte STRIPE et Charge Automation" at bounding box center [797, 528] width 323 height 16
click at [581, 532] on icon at bounding box center [585, 528] width 14 height 18
click at [680, 407] on h6 "Session 21:" at bounding box center [695, 406] width 74 height 16
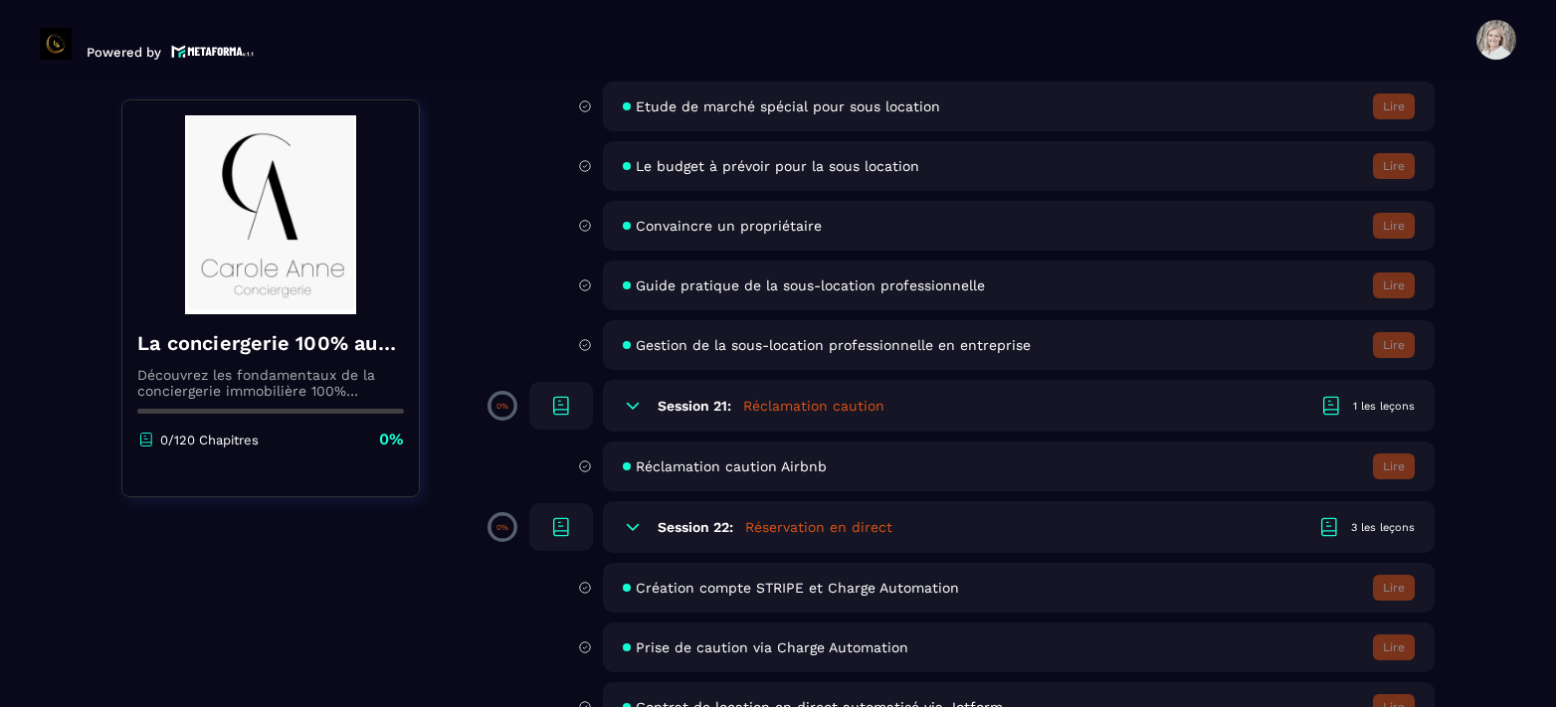
click at [1362, 406] on div "1 les leçons" at bounding box center [1384, 406] width 62 height 15
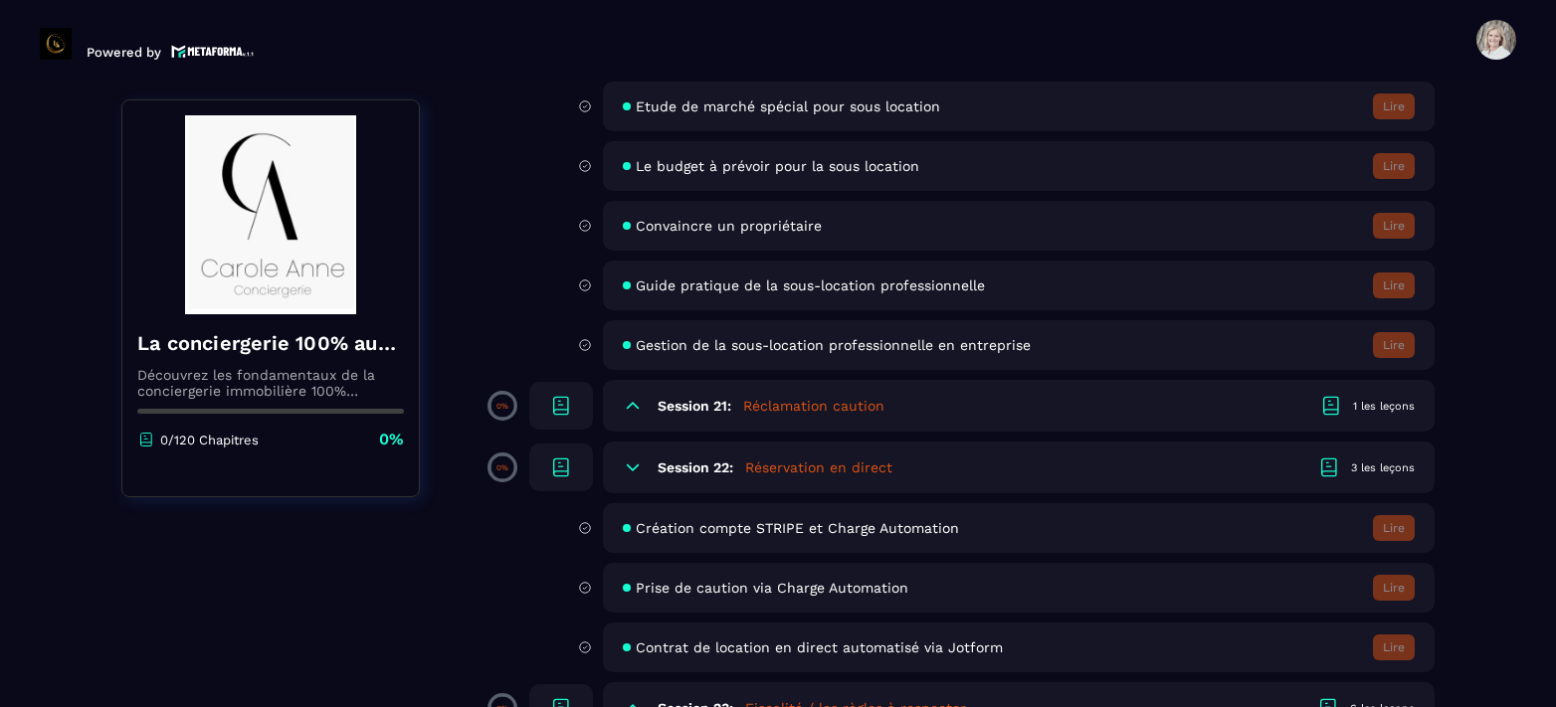
click at [873, 405] on h5 "Réclamation caution" at bounding box center [813, 406] width 141 height 20
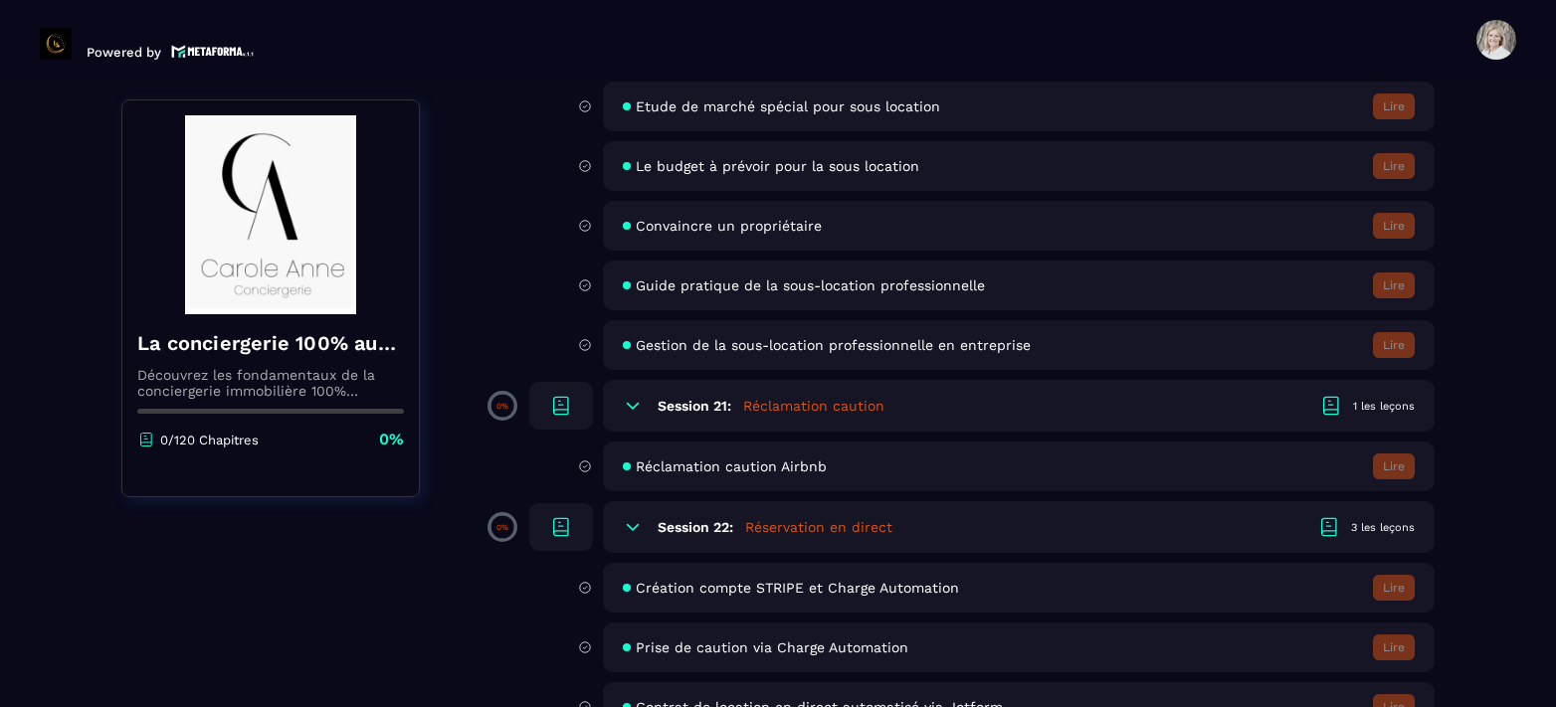
click at [873, 405] on h5 "Réclamation caution" at bounding box center [813, 406] width 141 height 20
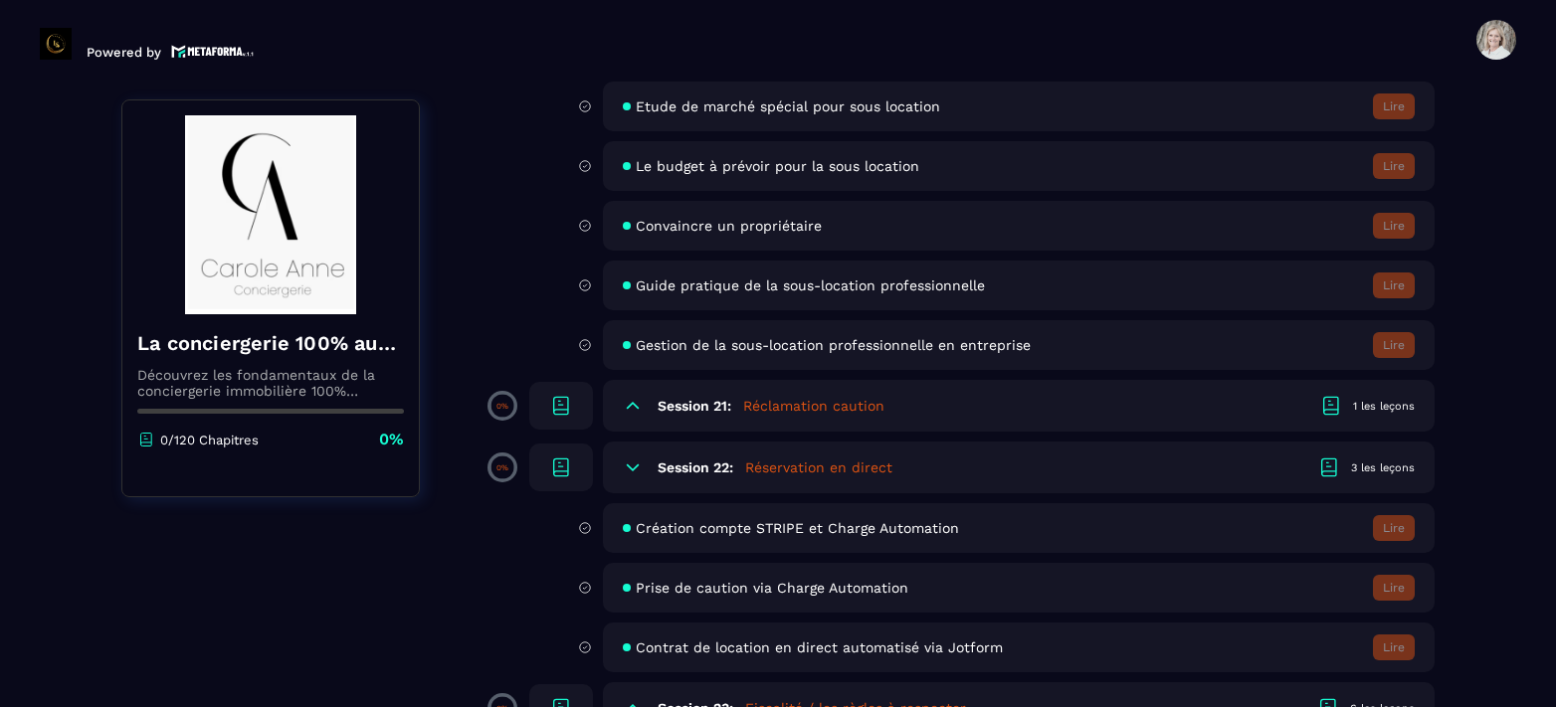
click at [879, 459] on h5 "Réservation en direct" at bounding box center [818, 468] width 147 height 20
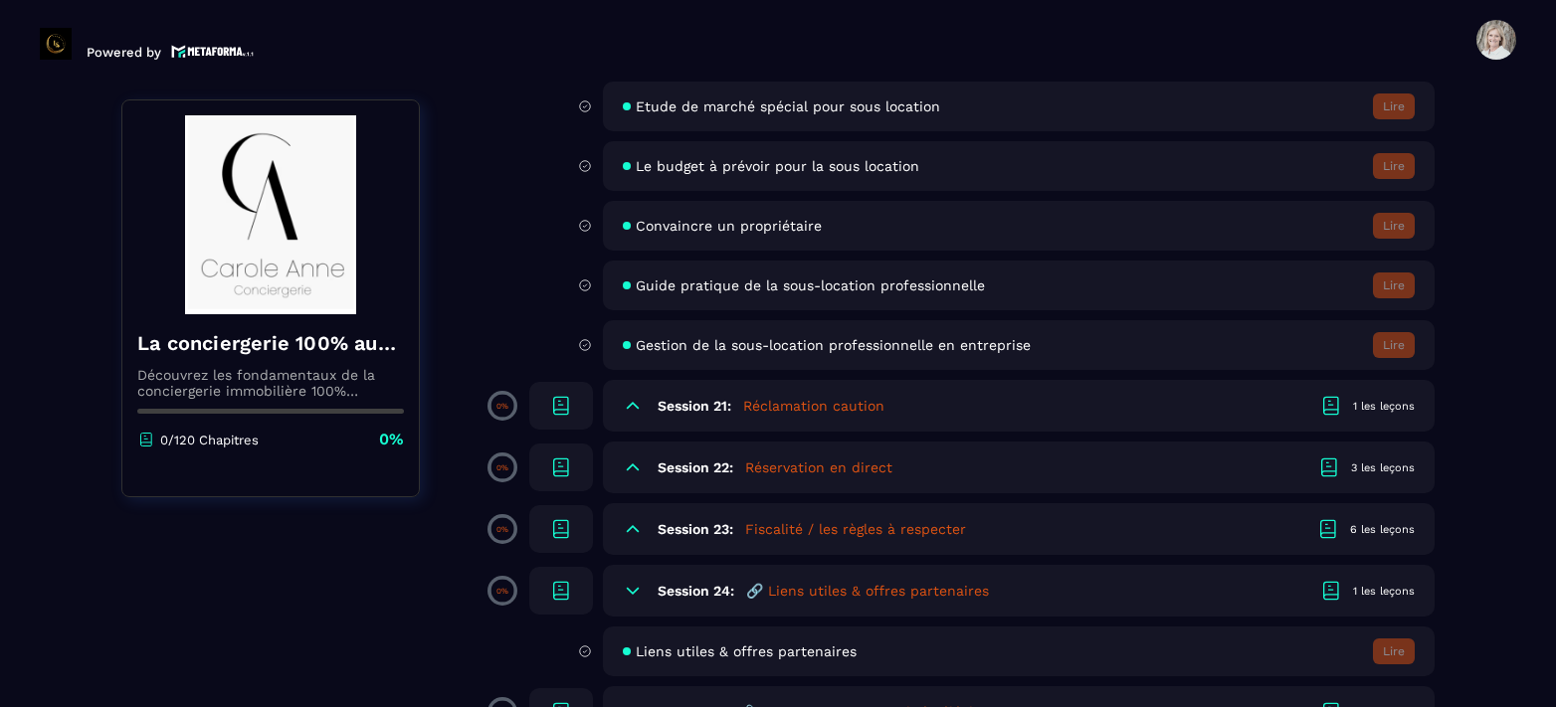
click at [1356, 467] on div "3 les leçons" at bounding box center [1383, 468] width 64 height 15
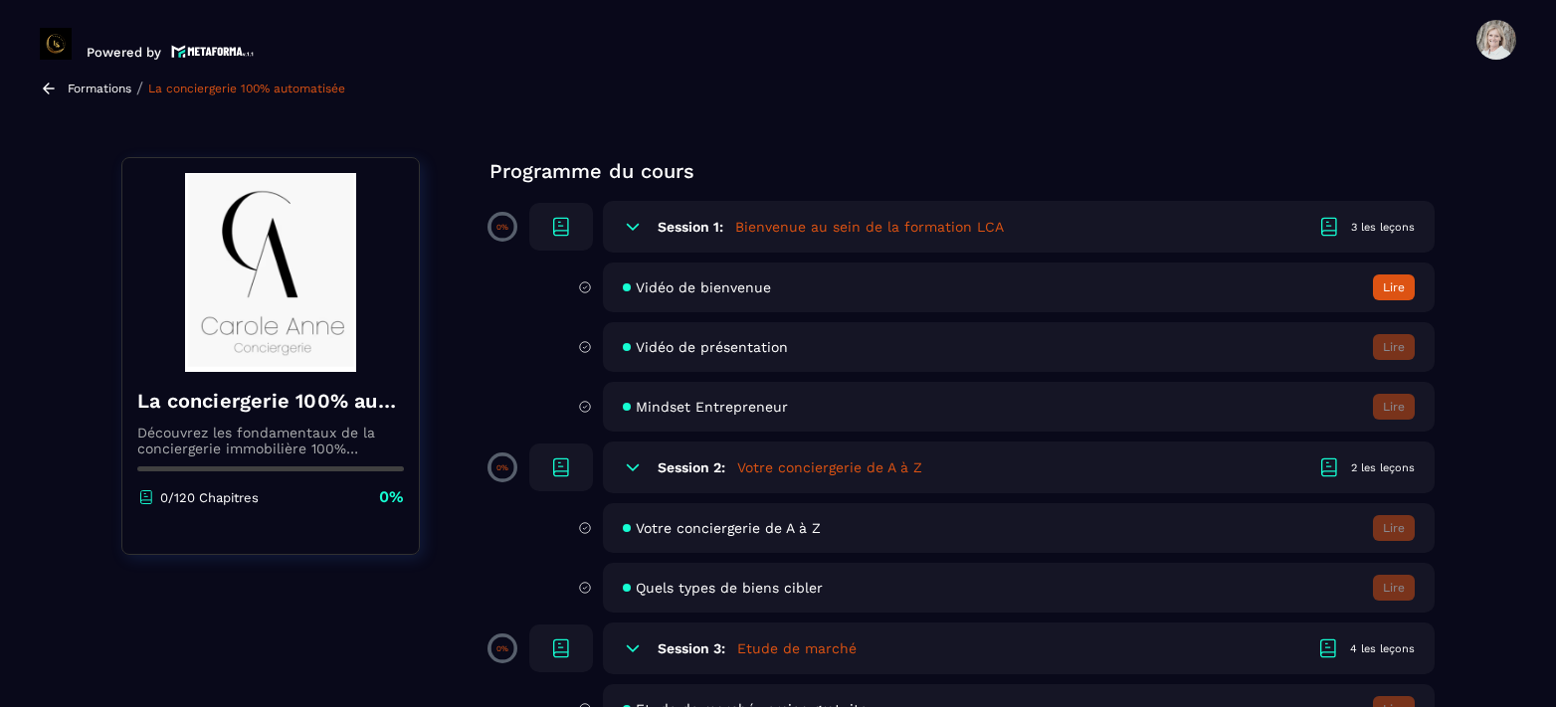
scroll to position [0, 0]
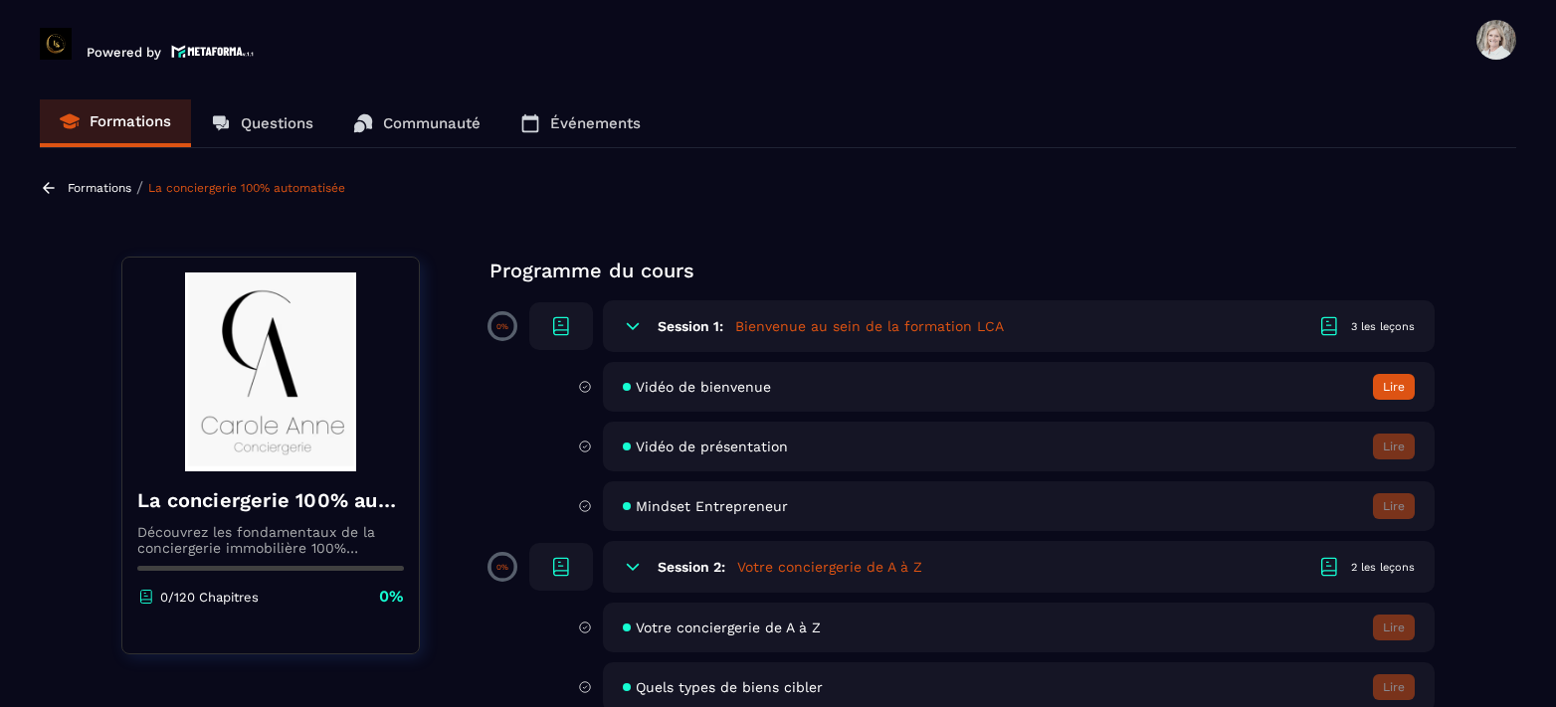
click at [1399, 374] on button "Lire" at bounding box center [1394, 387] width 42 height 26
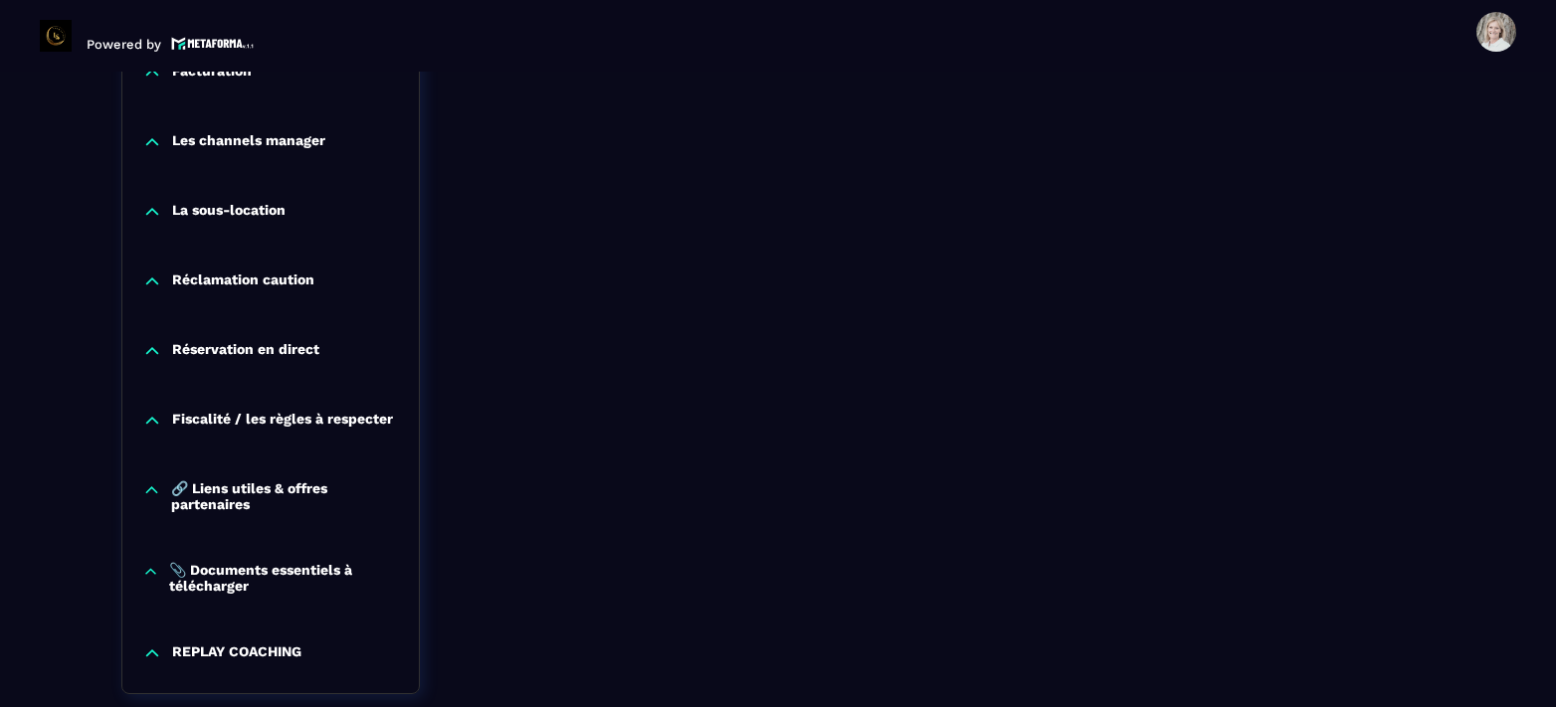
scroll to position [2115, 0]
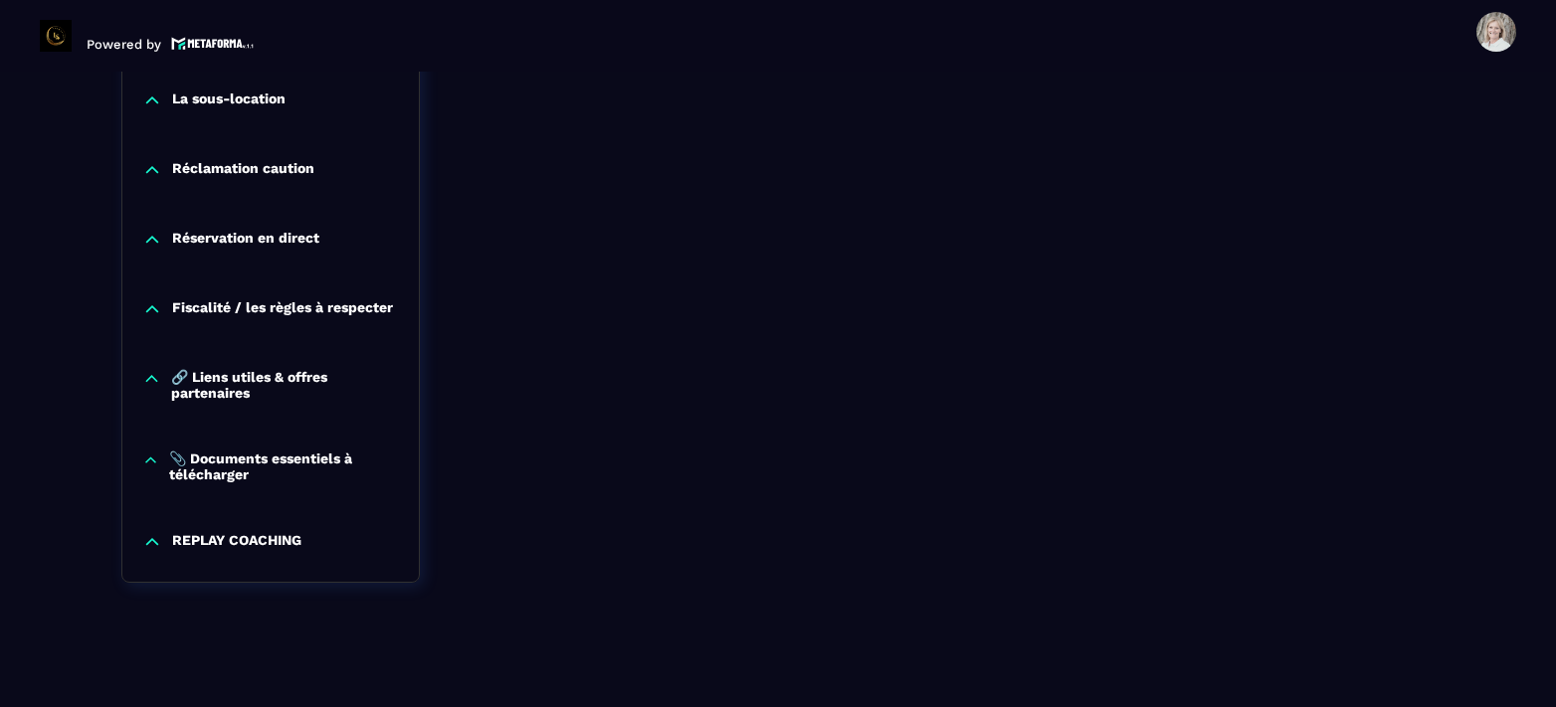
click at [288, 230] on p "Réservation en direct" at bounding box center [245, 240] width 147 height 20
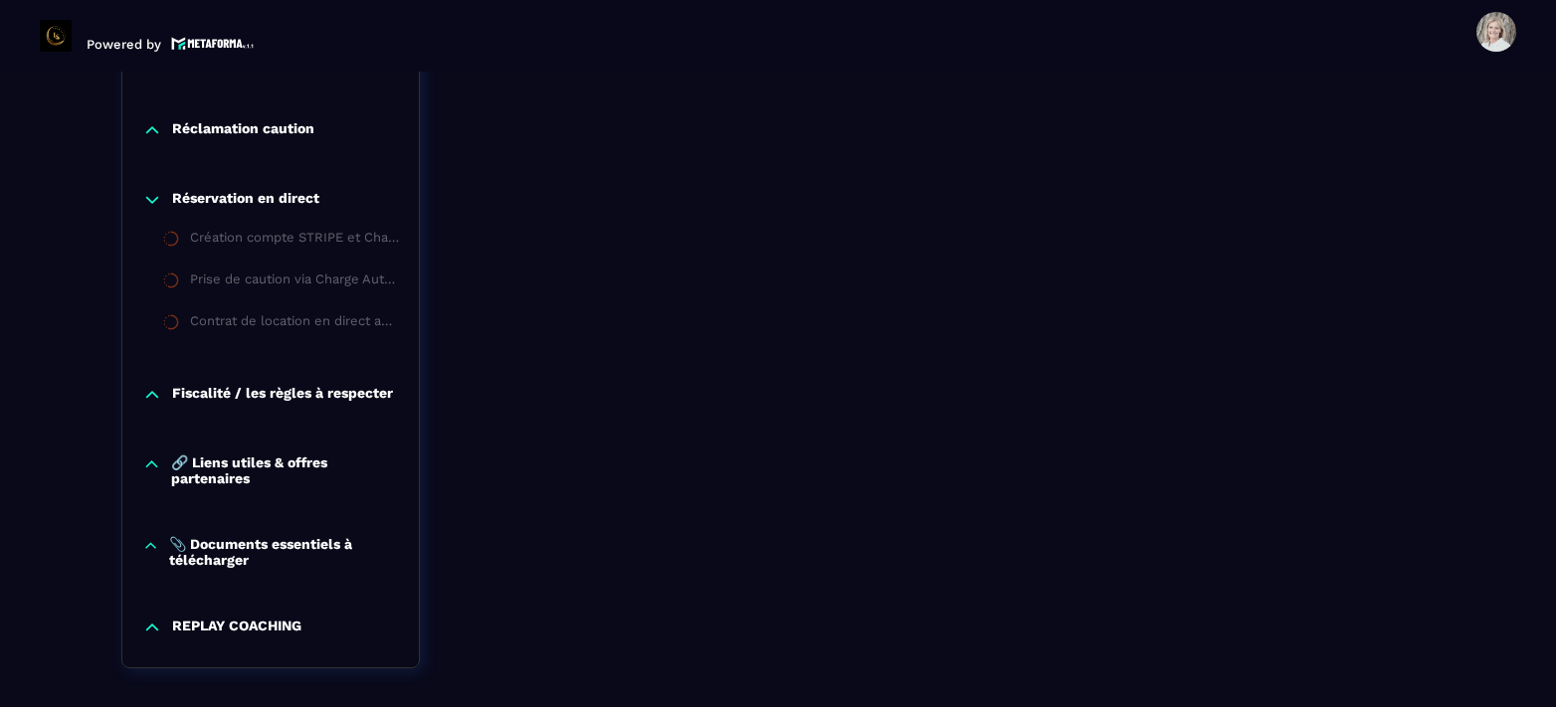
scroll to position [2041, 0]
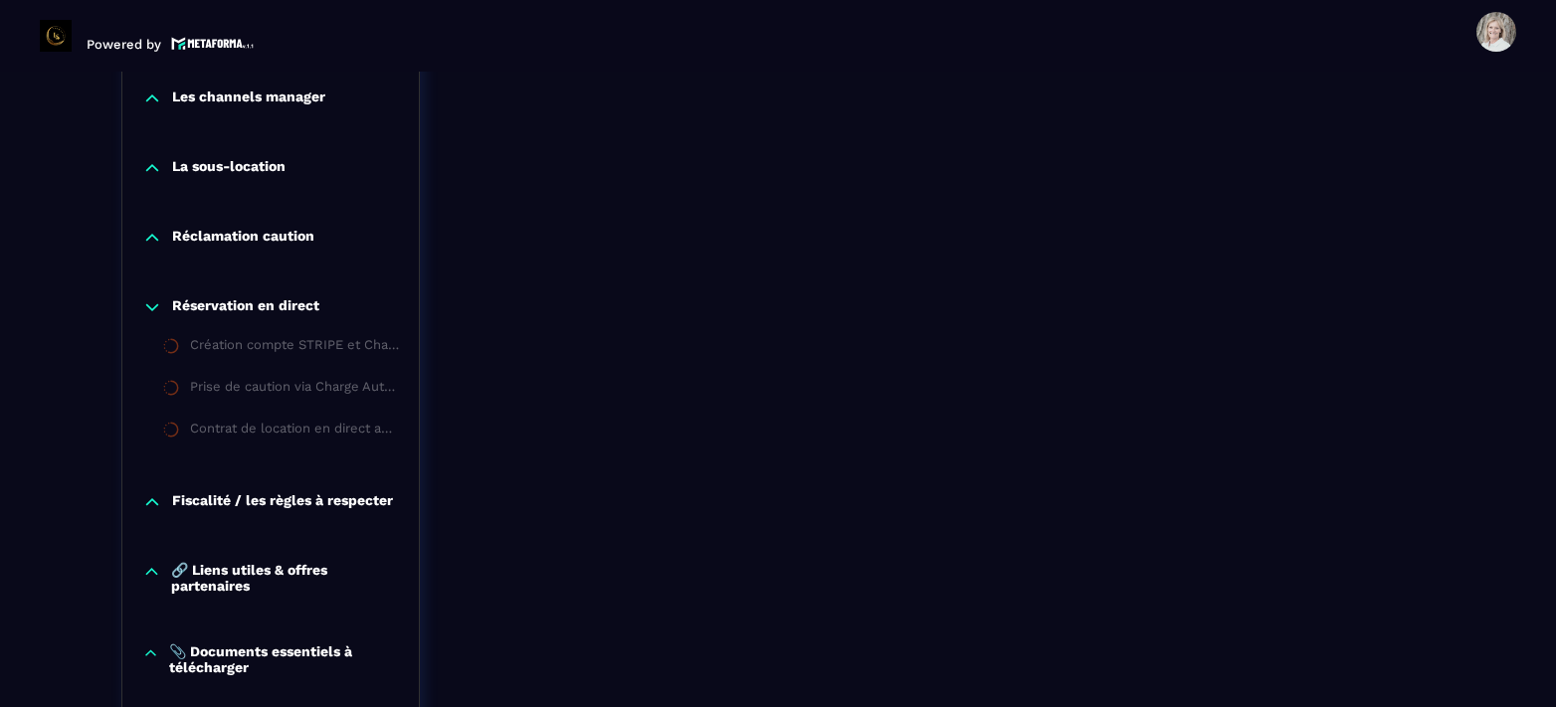
click at [189, 308] on p "Réservation en direct" at bounding box center [245, 307] width 147 height 20
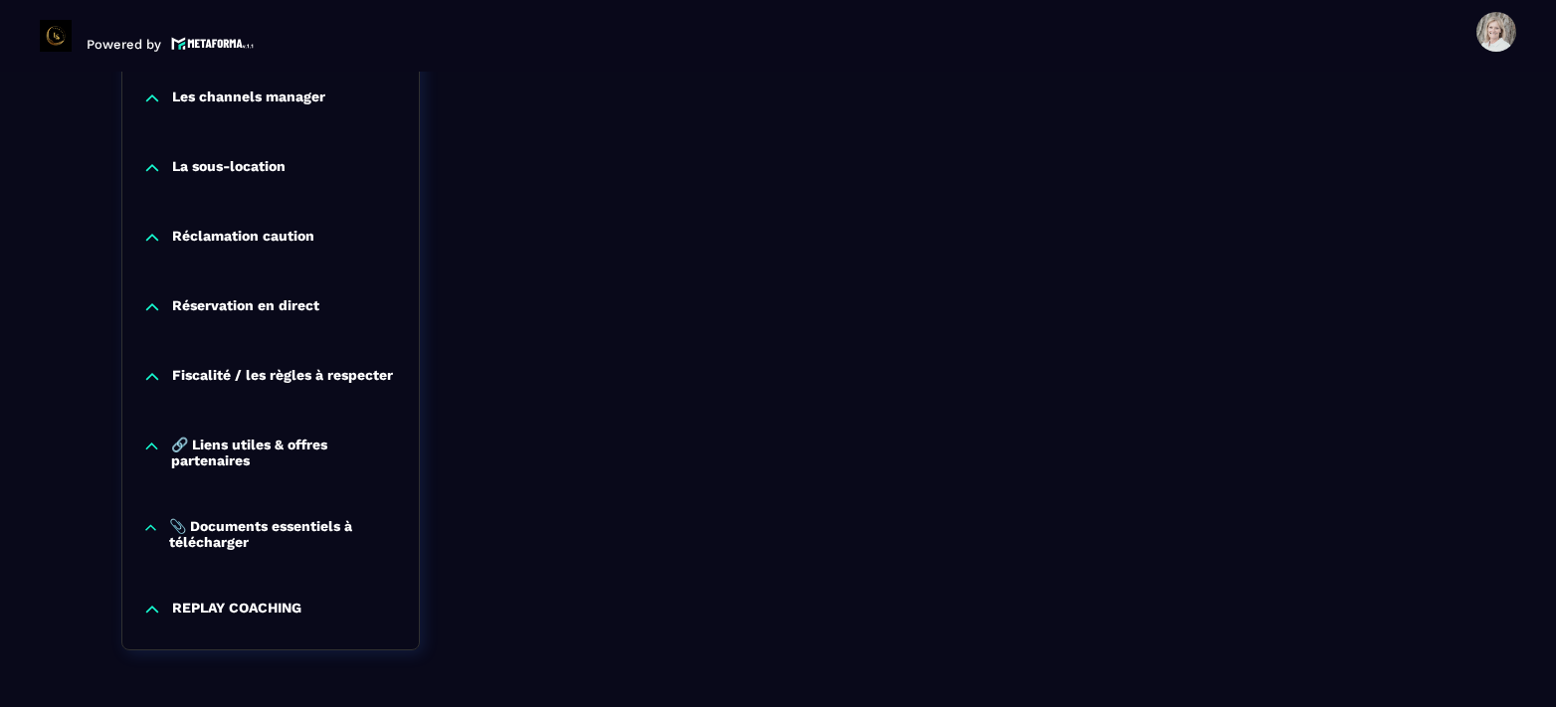
click at [146, 299] on icon at bounding box center [152, 307] width 20 height 20
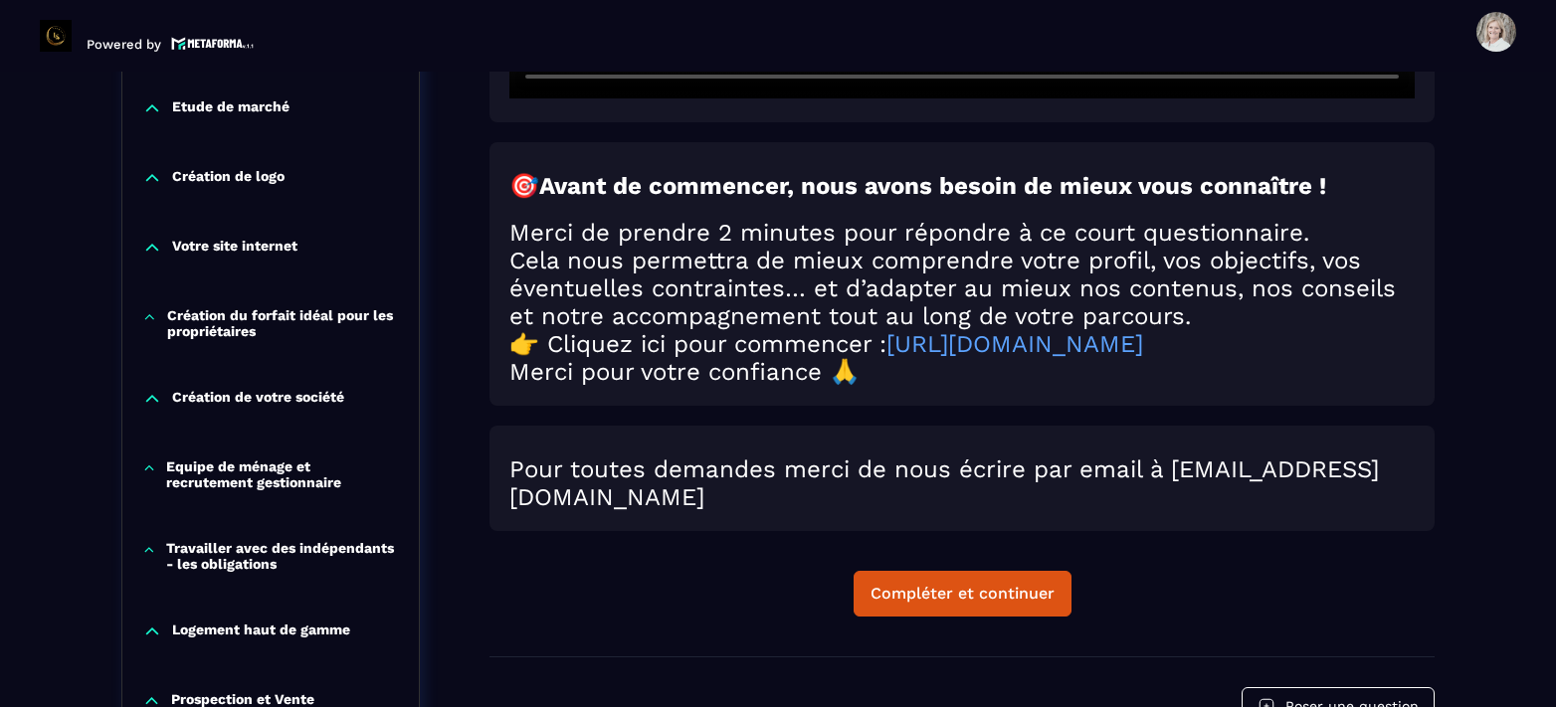
scroll to position [947, 0]
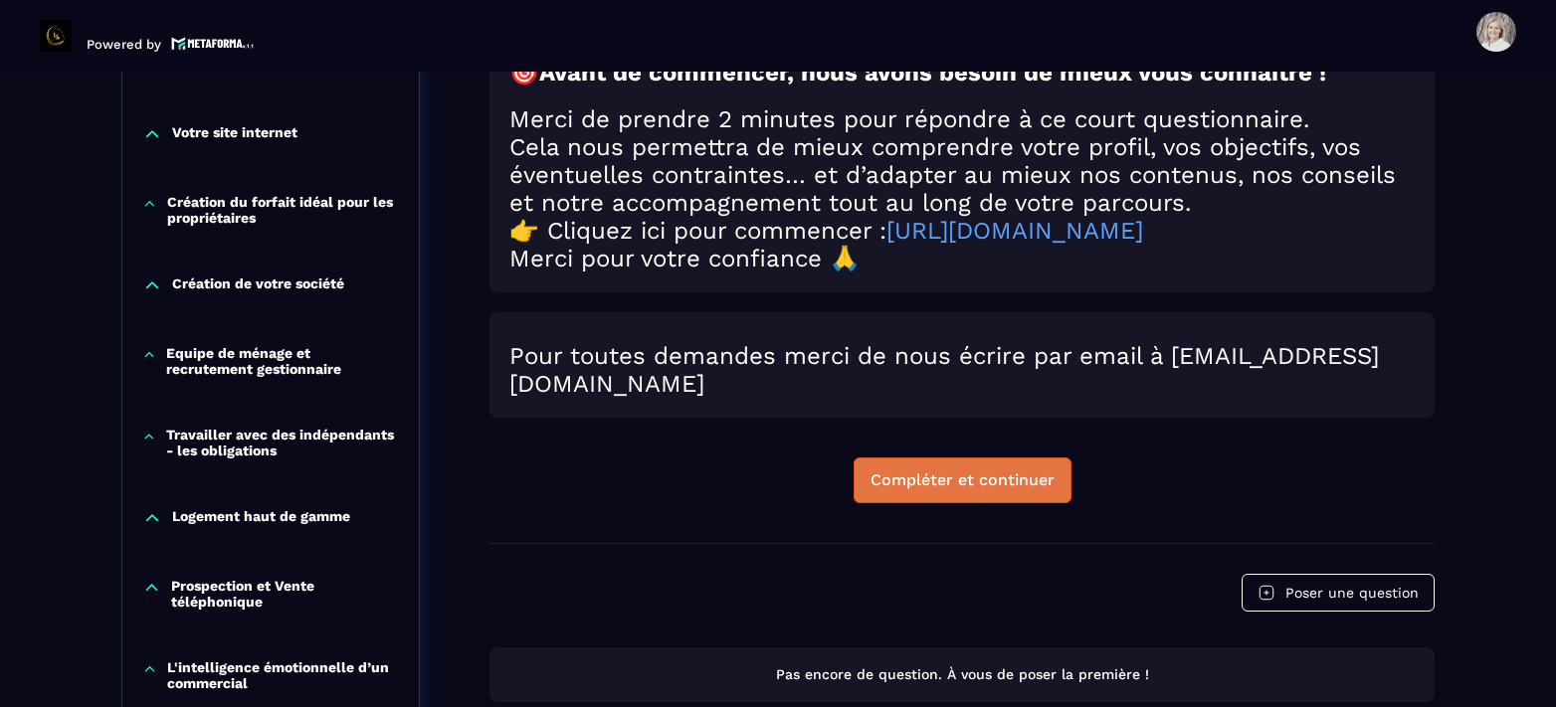
click at [970, 482] on div "Compléter et continuer" at bounding box center [962, 481] width 184 height 20
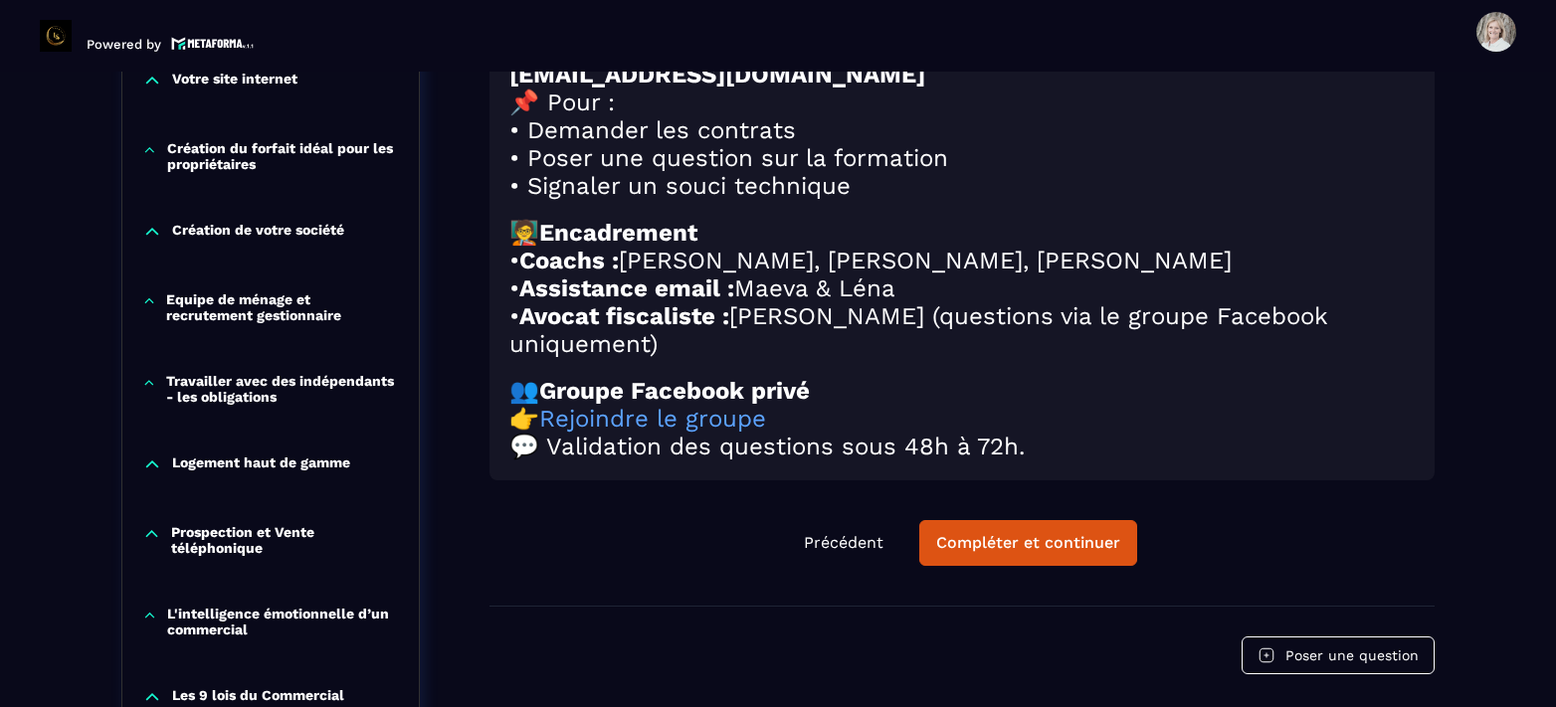
scroll to position [1003, 0]
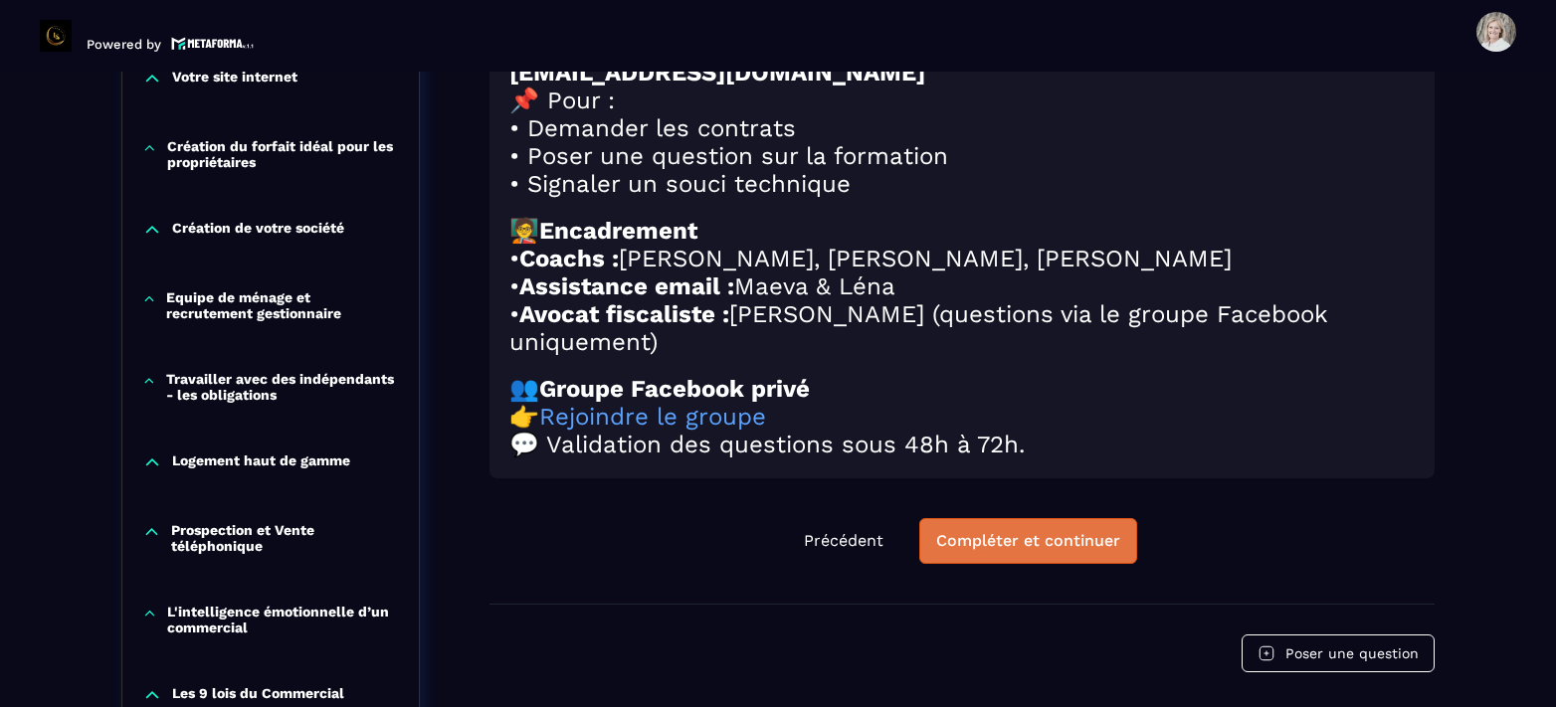
click at [1032, 551] on div "Compléter et continuer" at bounding box center [1028, 541] width 184 height 20
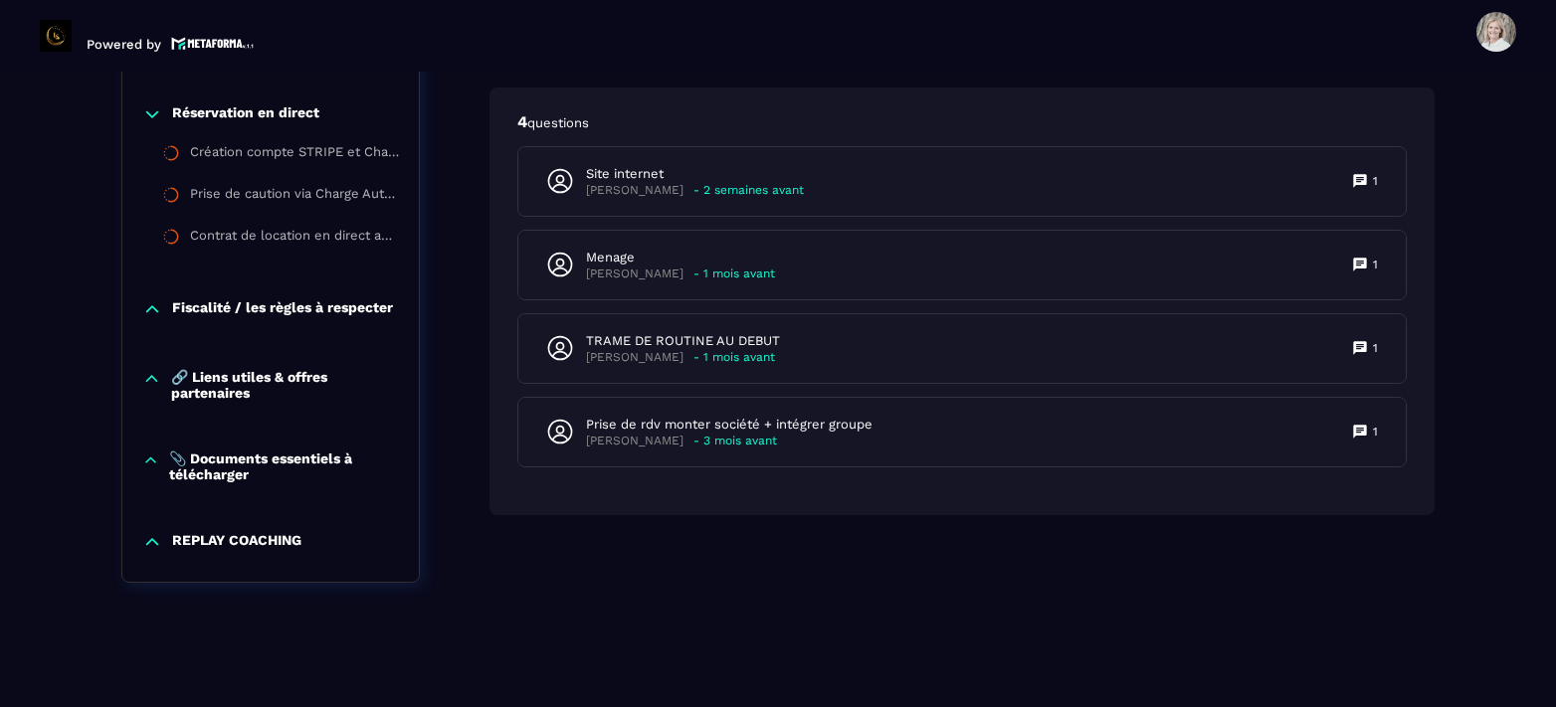
scroll to position [1743, 0]
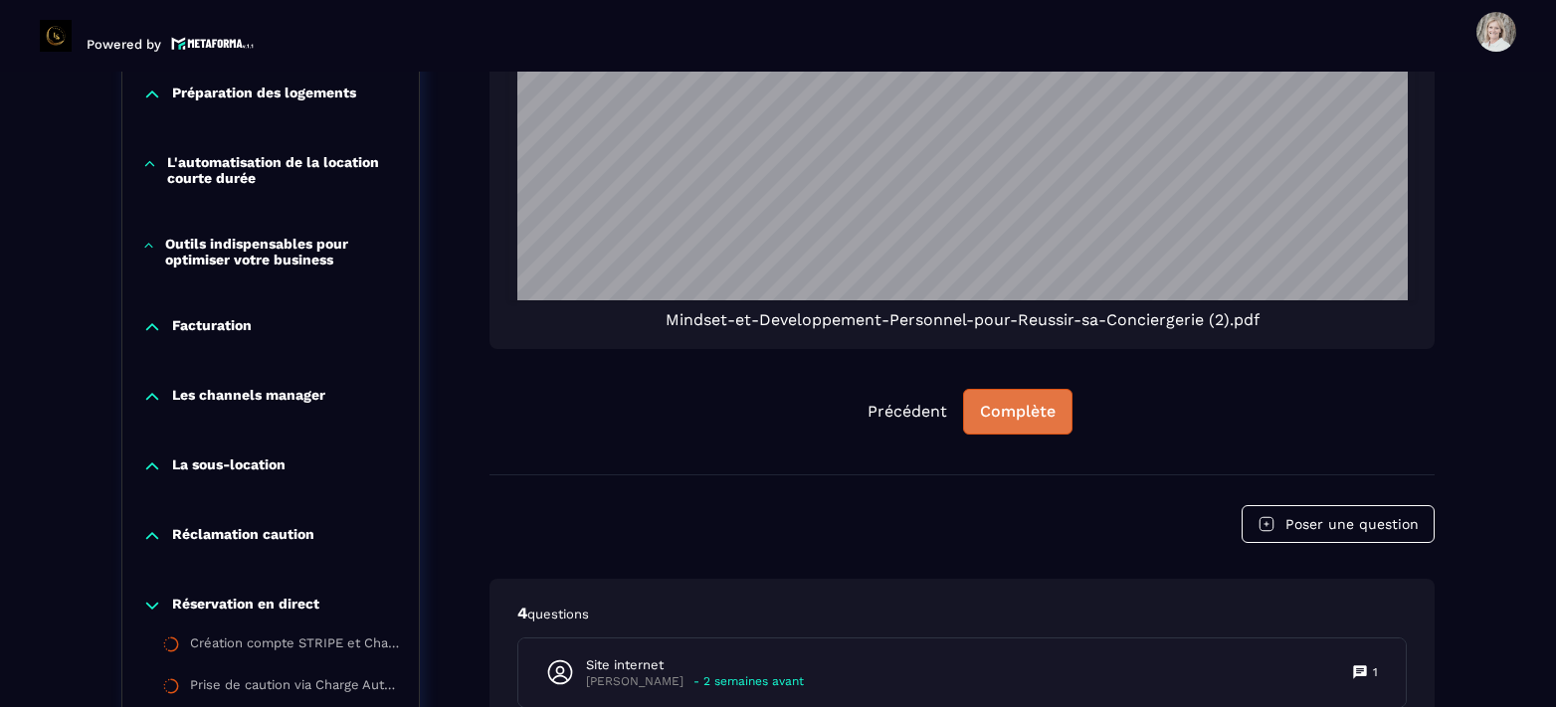
click at [1025, 405] on div "Complète" at bounding box center [1018, 412] width 76 height 20
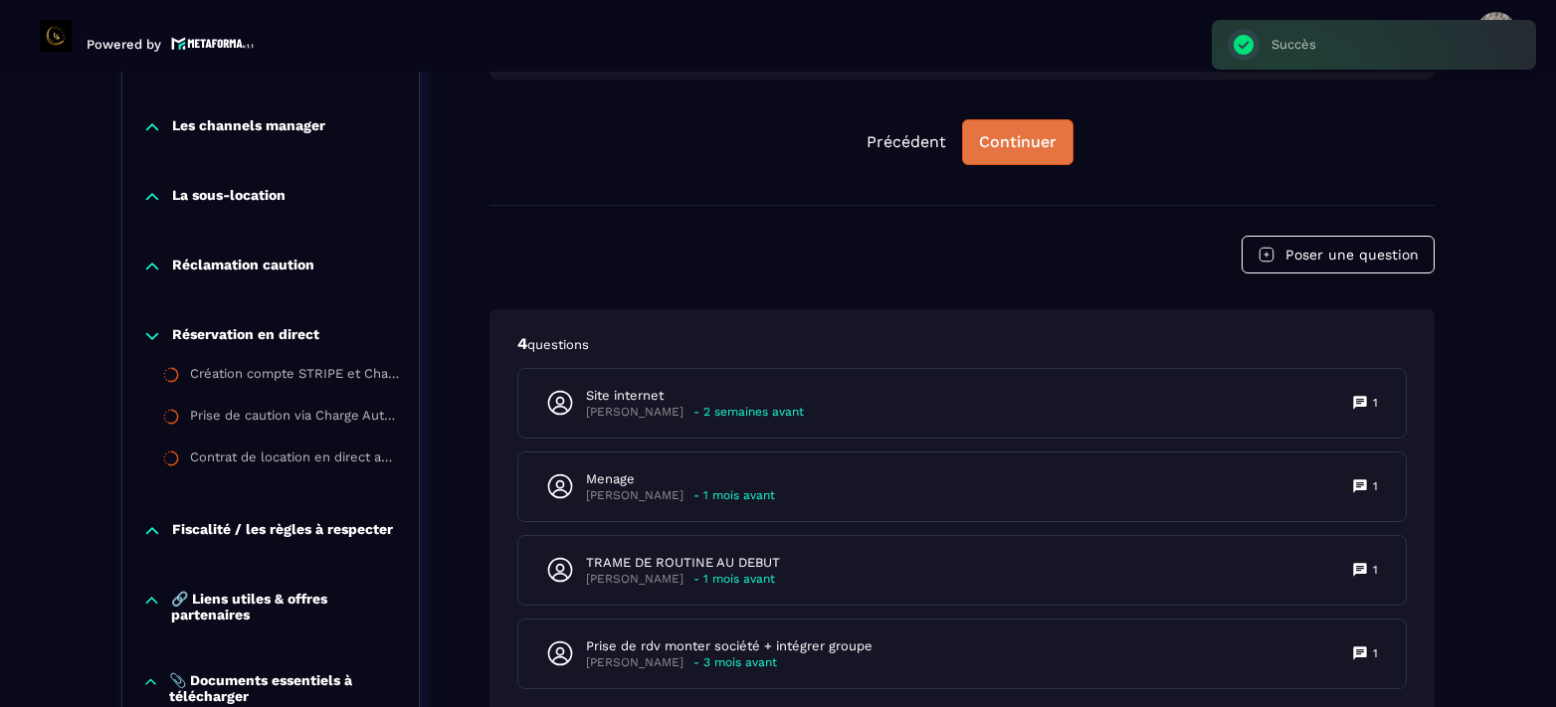
scroll to position [2041, 0]
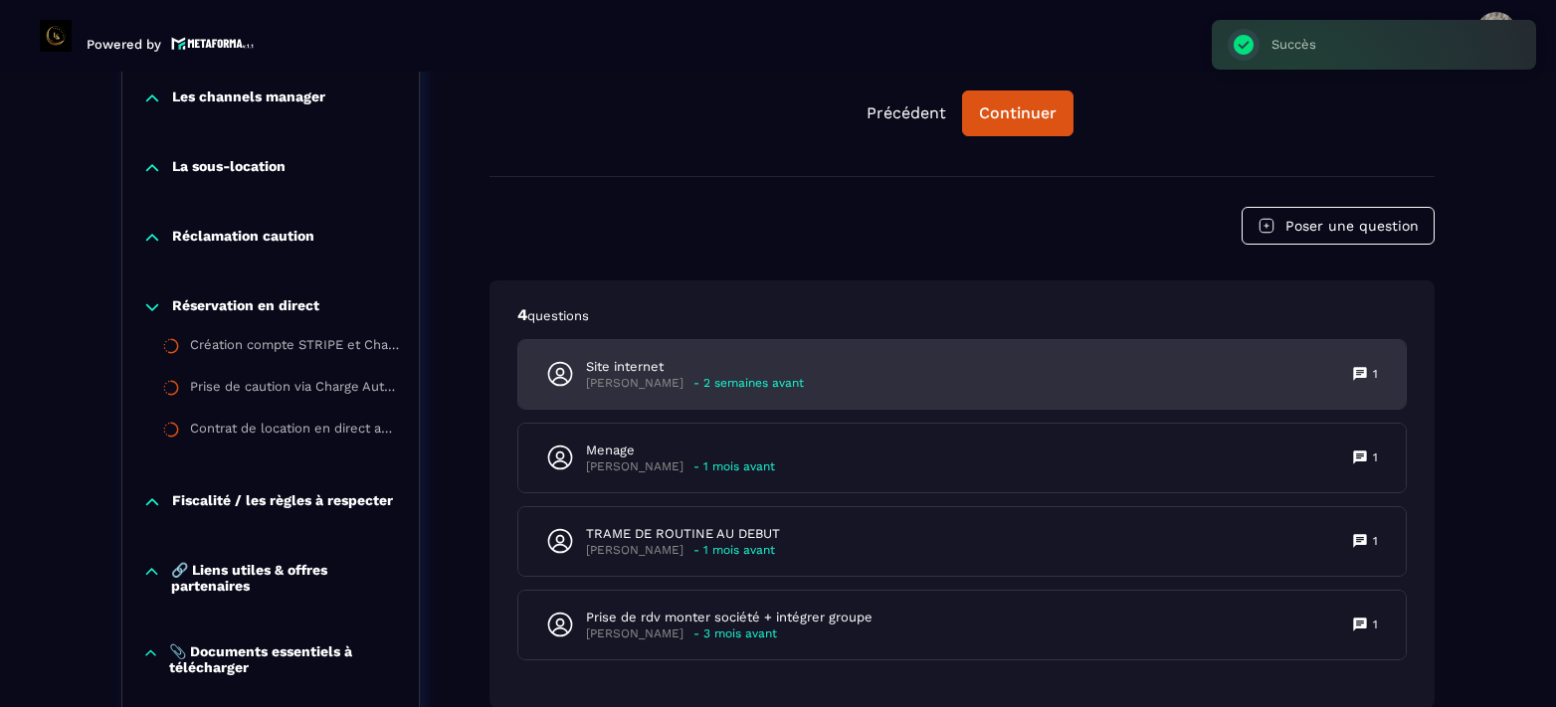
click at [1360, 368] on icon at bounding box center [1359, 373] width 13 height 13
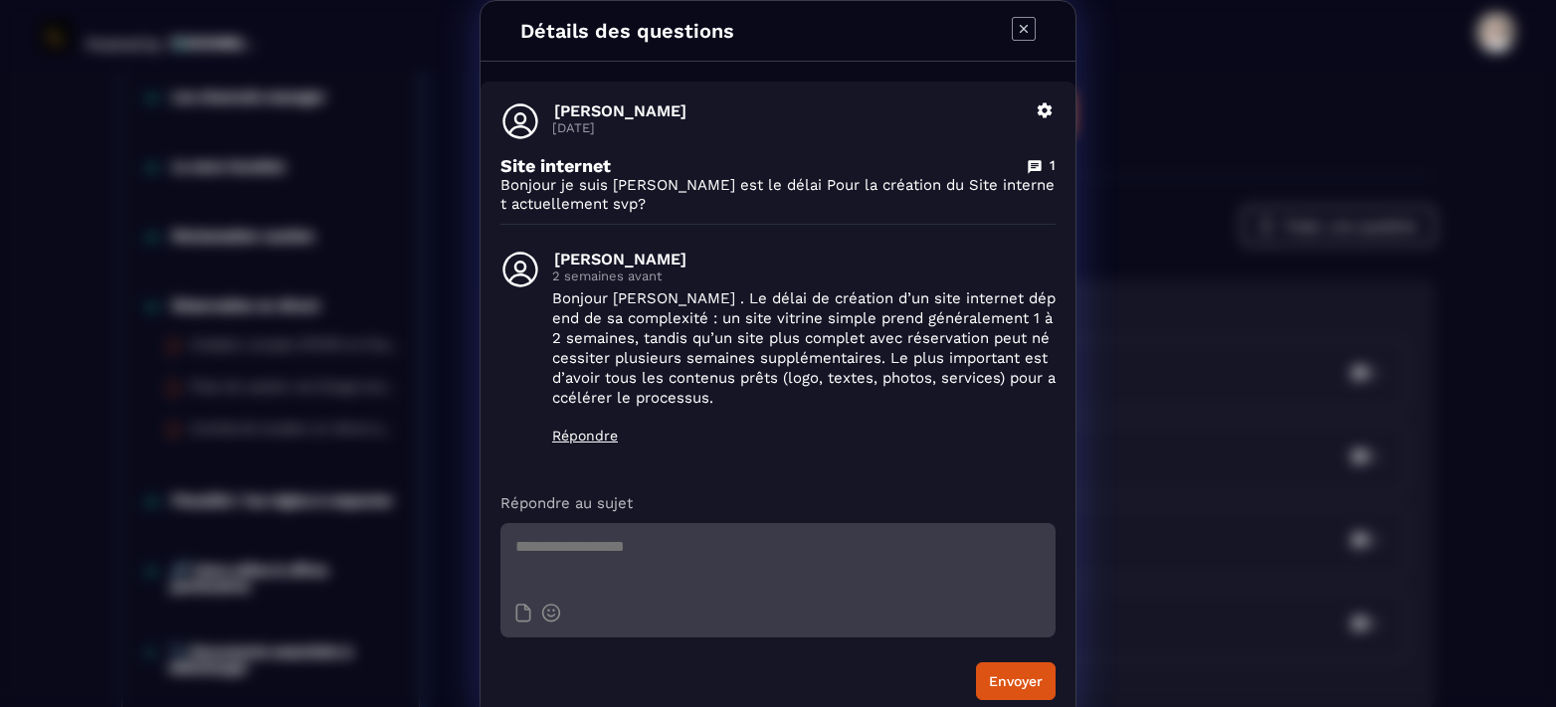
click at [1020, 26] on icon "Modal window" at bounding box center [1024, 29] width 8 height 8
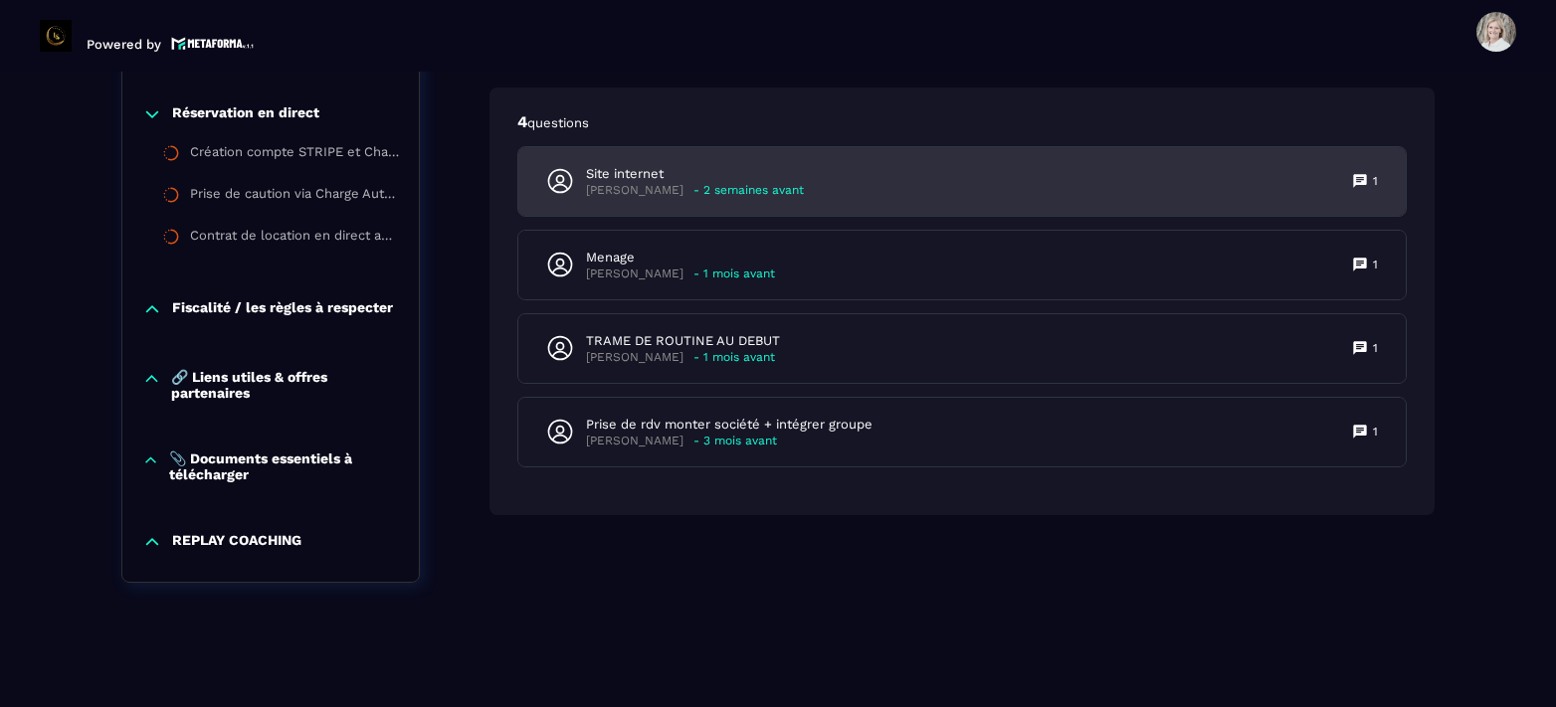
scroll to position [2240, 0]
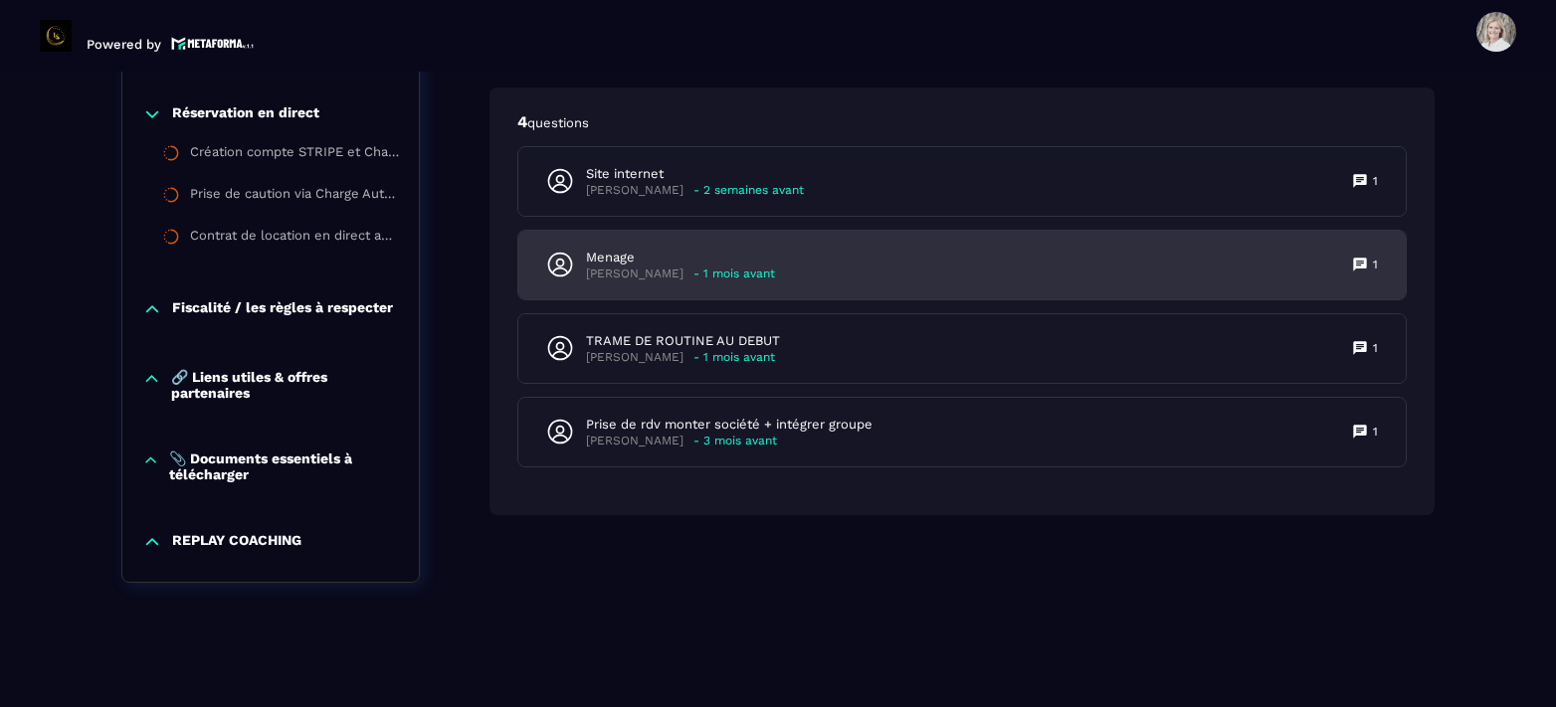
click at [701, 280] on div "Menage [PERSON_NAME] - 1 mois avant 1" at bounding box center [961, 265] width 887 height 69
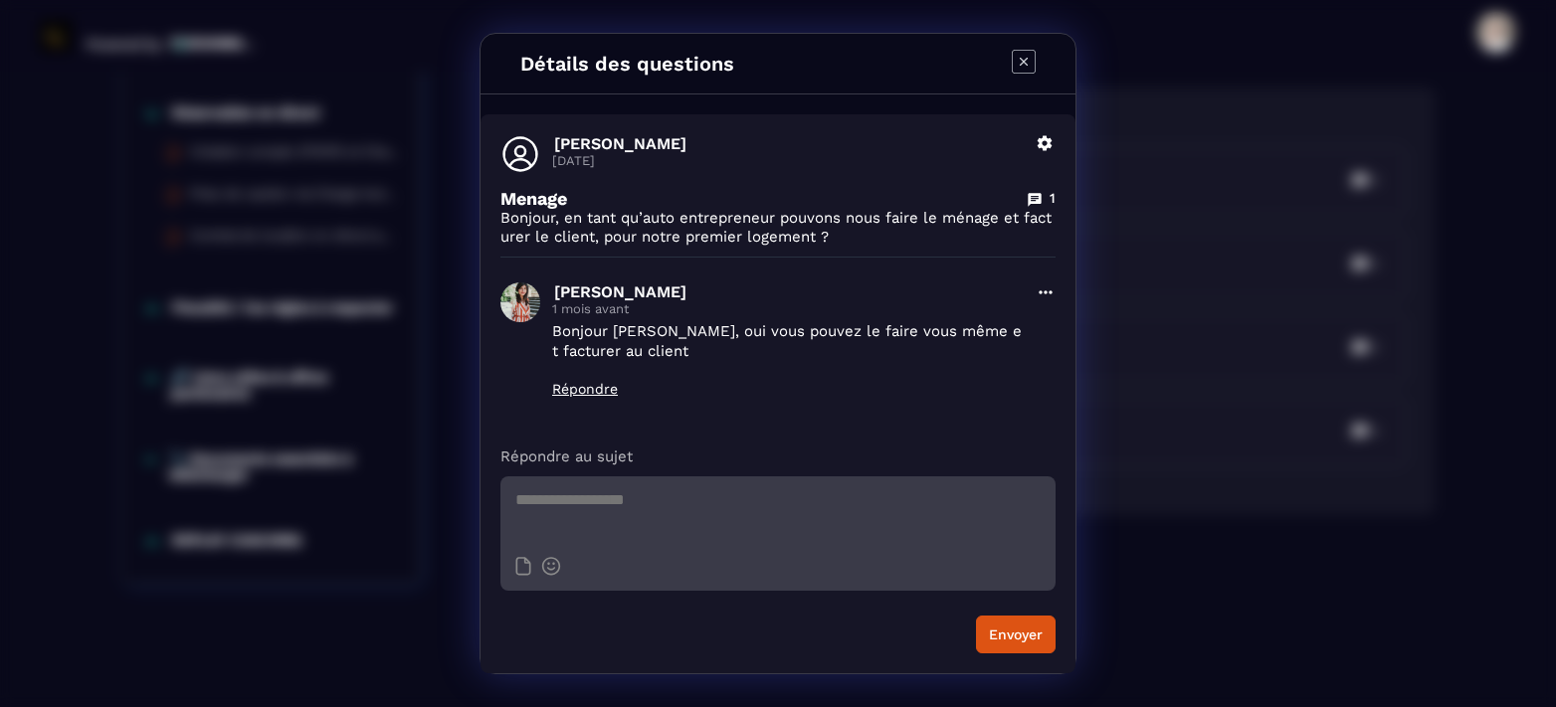
click at [1026, 48] on div "Détails des questions" at bounding box center [777, 64] width 595 height 61
click at [1025, 51] on icon "Modal window" at bounding box center [1024, 62] width 24 height 24
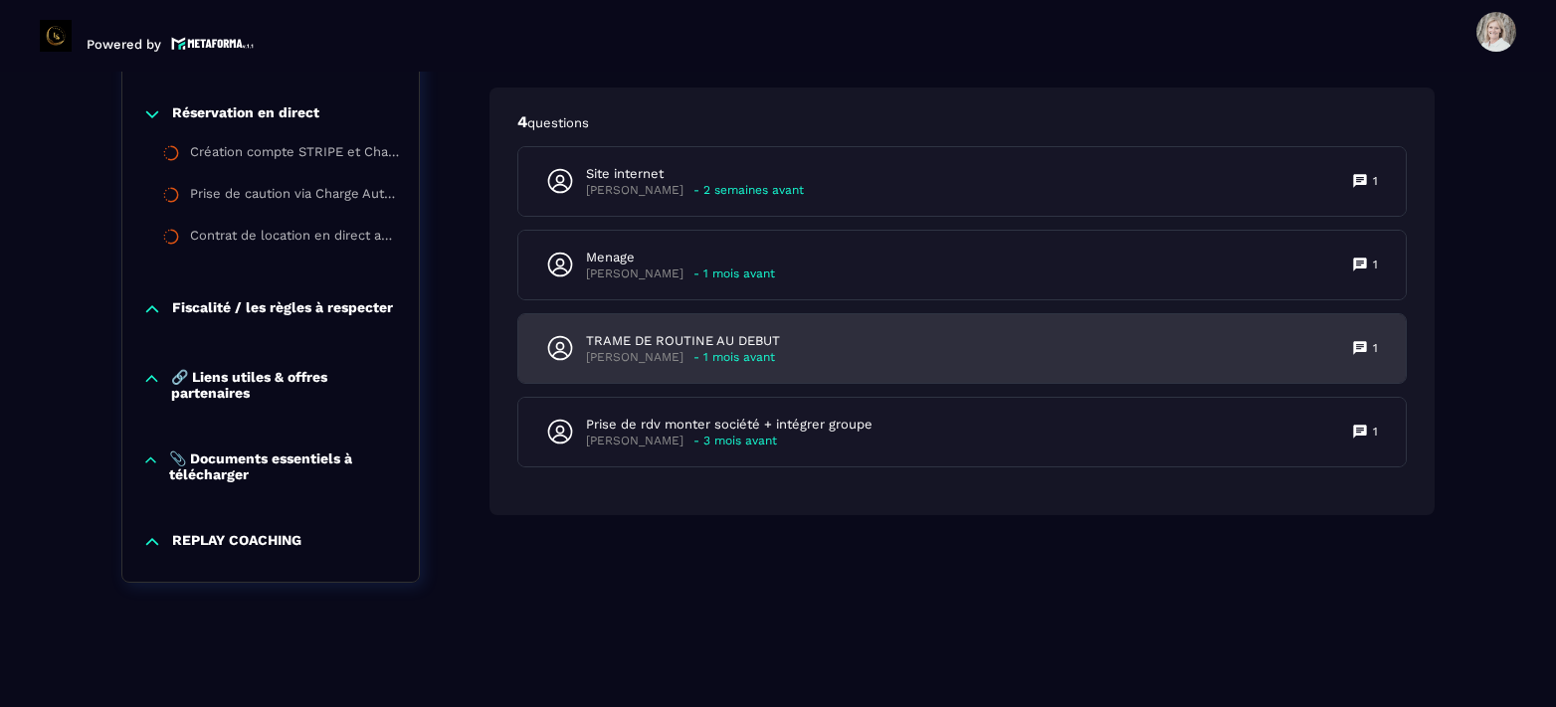
click at [712, 357] on p "- 1 mois avant" at bounding box center [734, 357] width 82 height 15
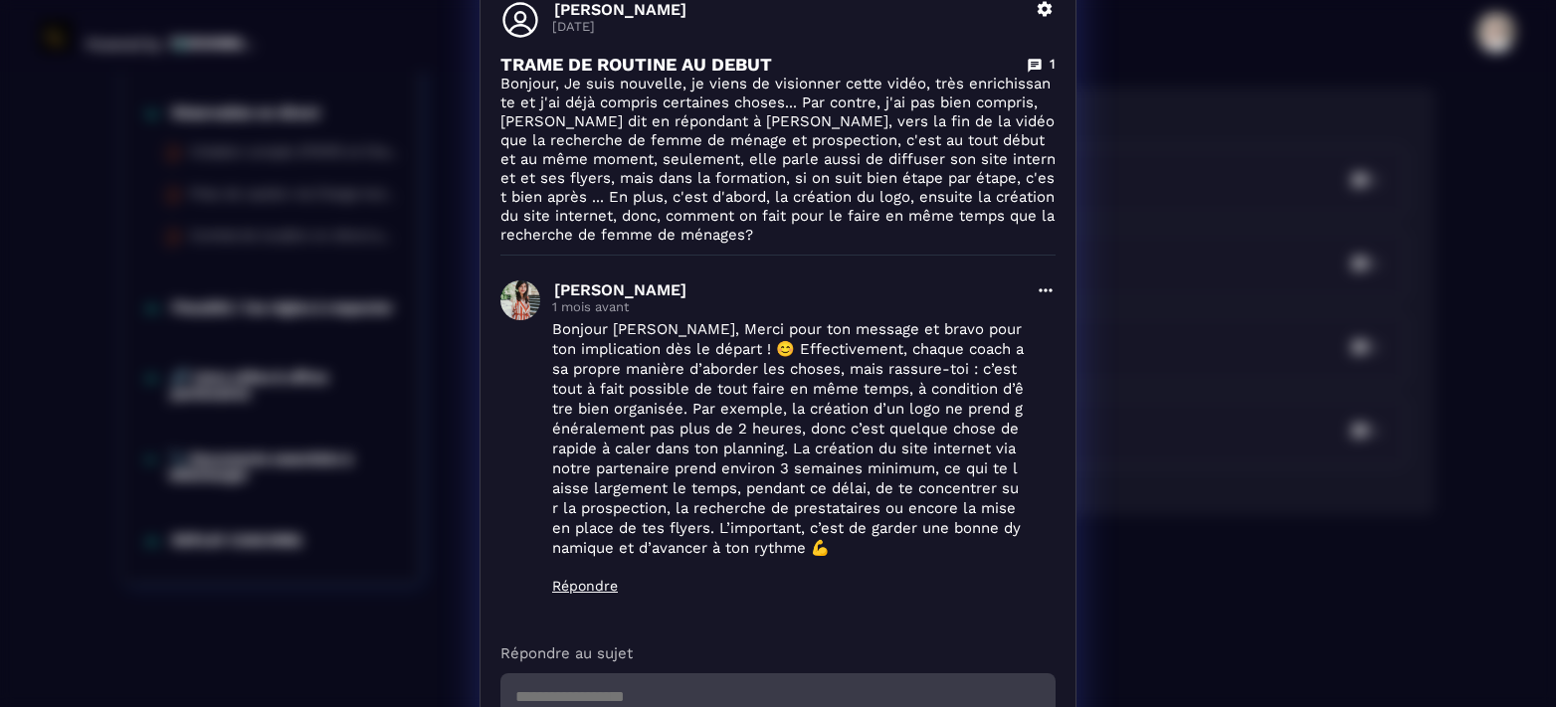
scroll to position [0, 0]
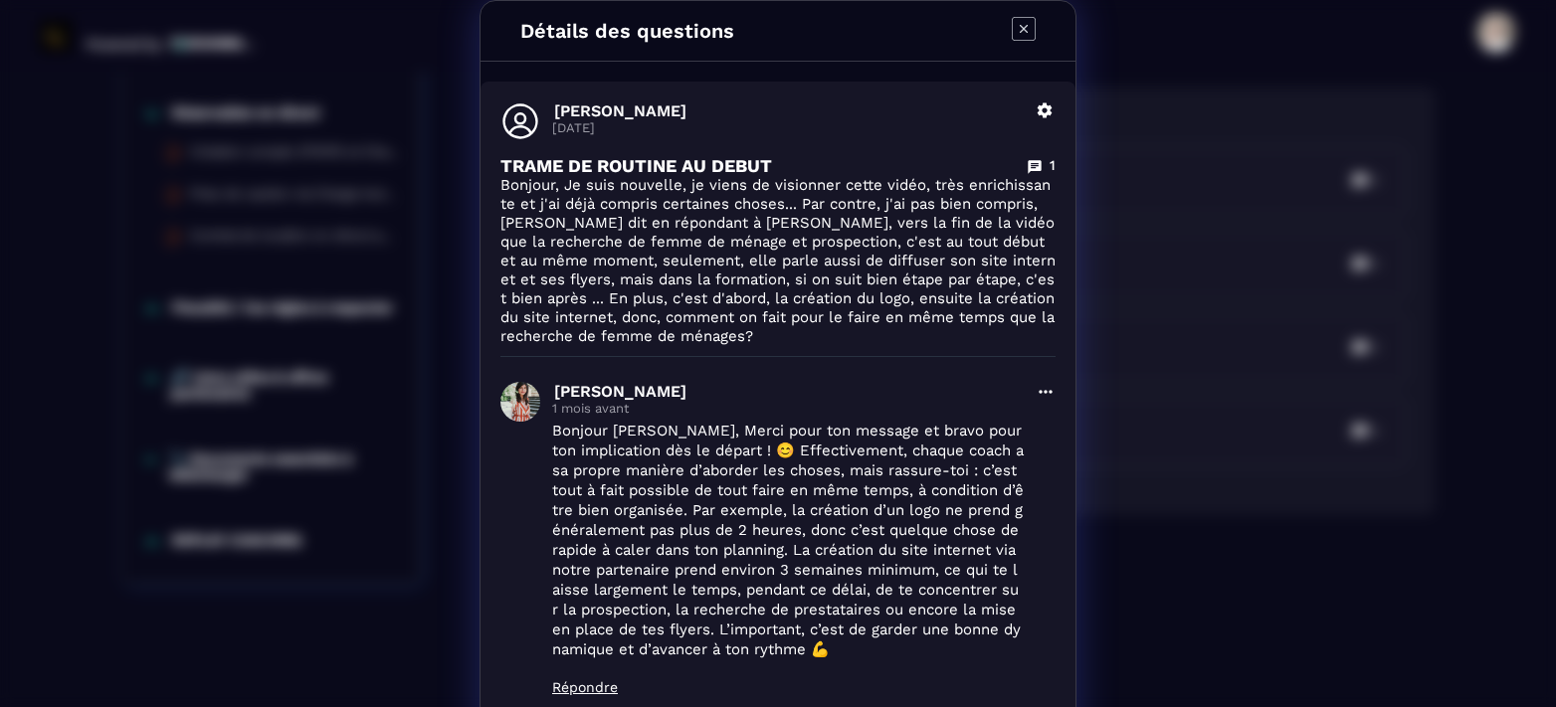
click at [1020, 28] on icon "Modal window" at bounding box center [1024, 29] width 8 height 8
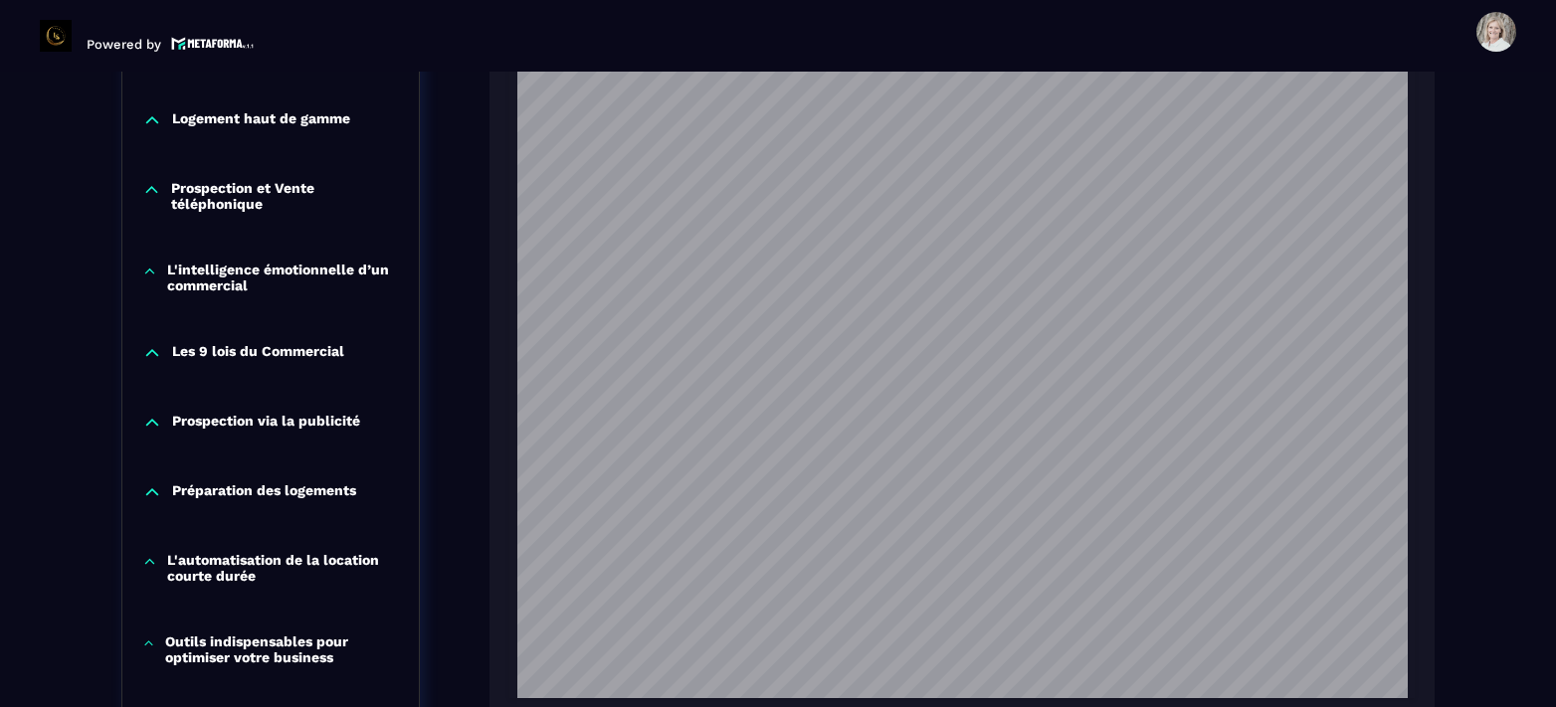
scroll to position [1544, 0]
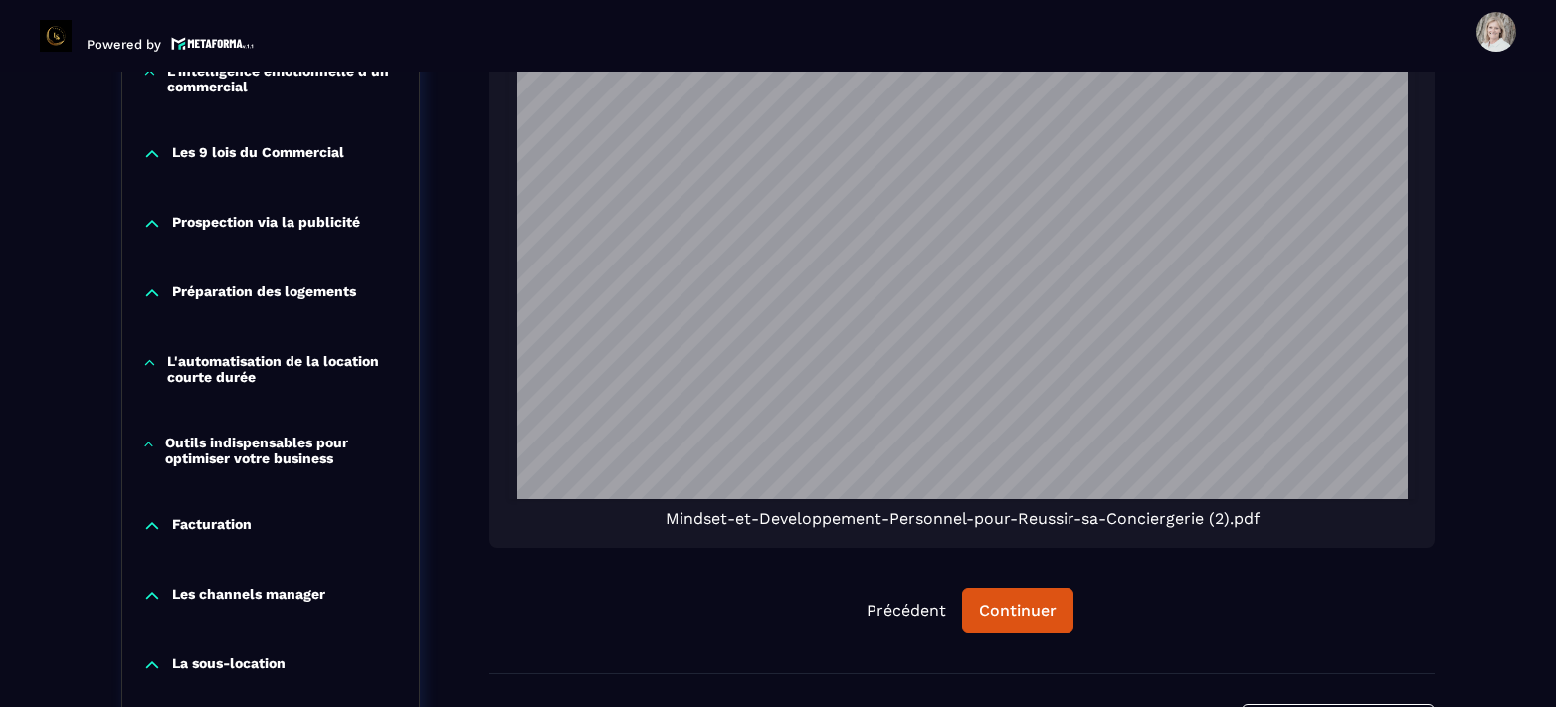
click at [246, 453] on p "Outils indispensables pour optimiser votre business" at bounding box center [282, 451] width 234 height 32
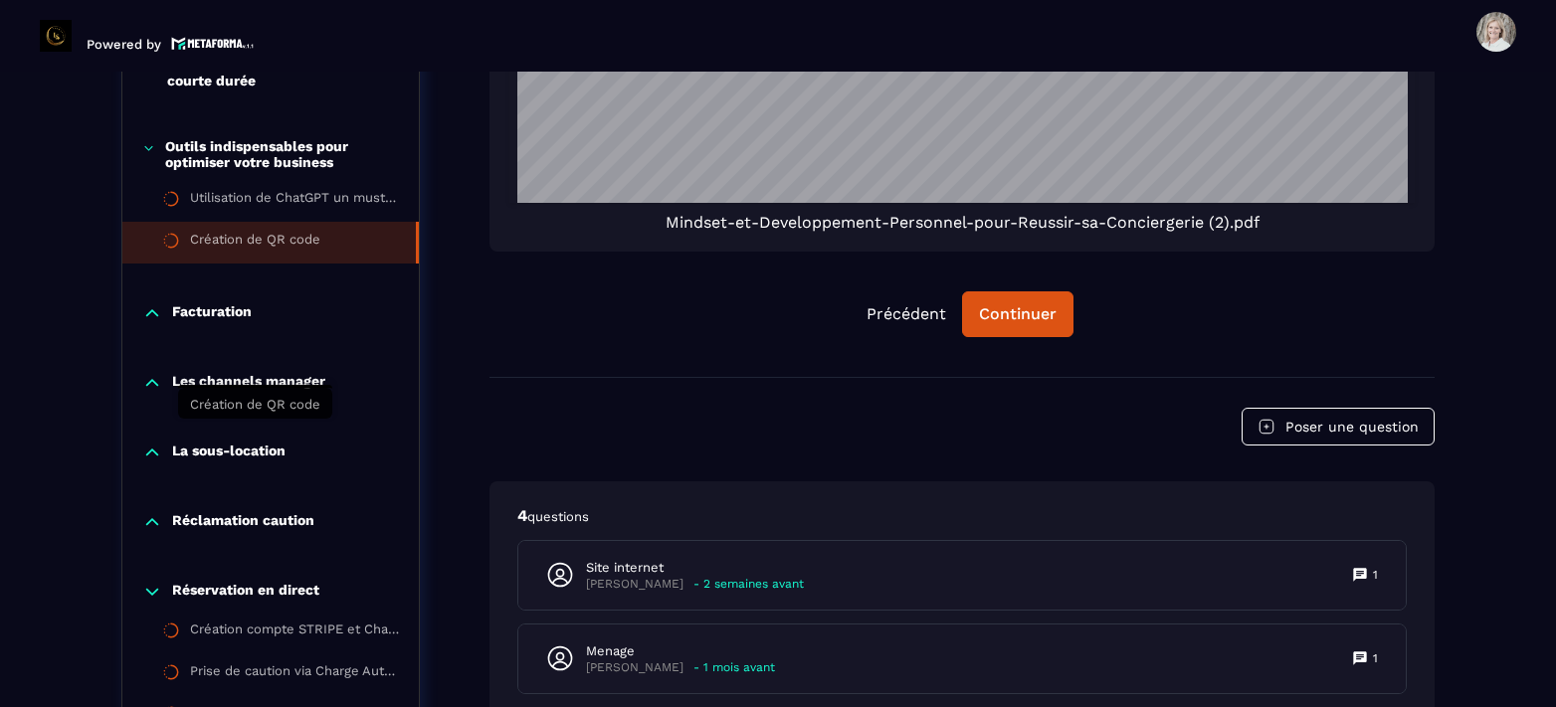
scroll to position [1842, 0]
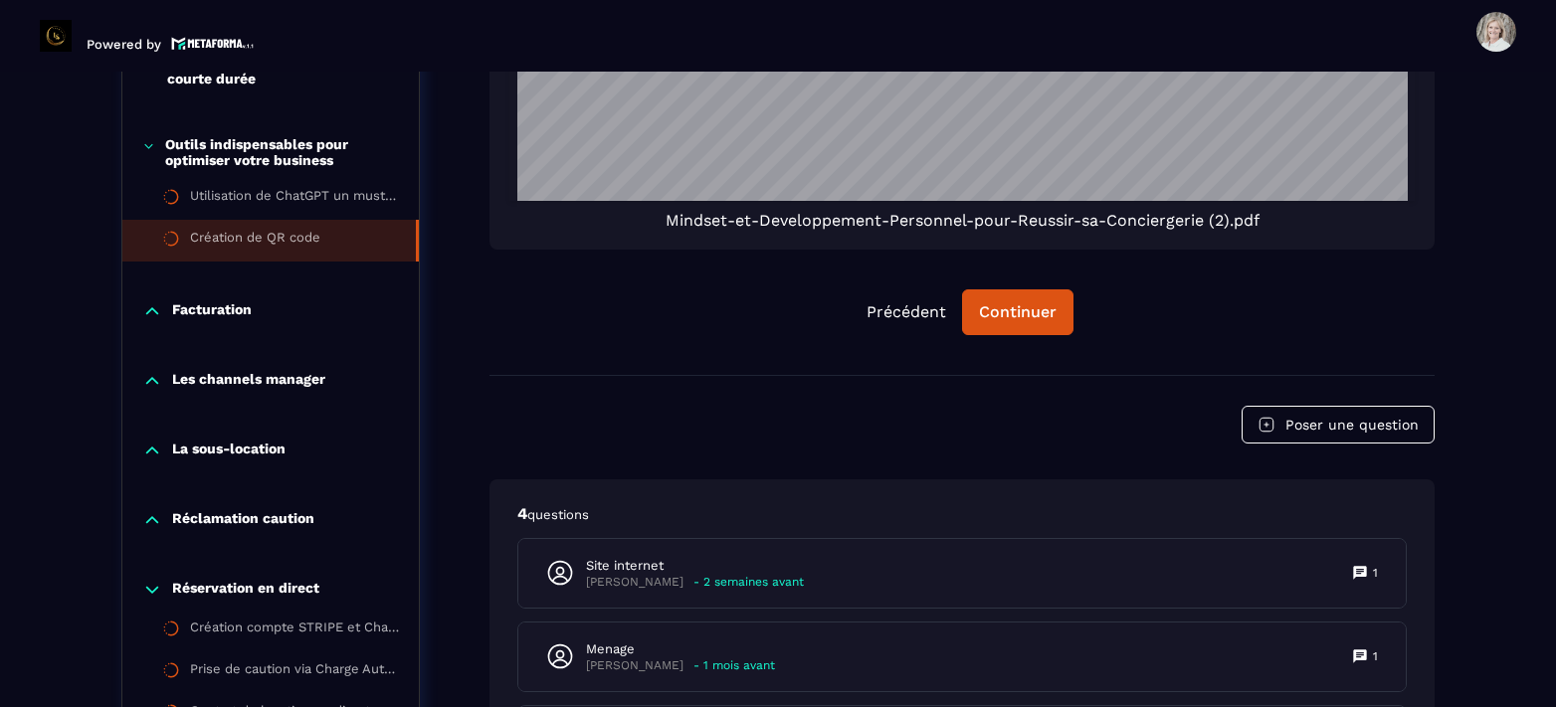
click at [273, 227] on li "Création de QR code" at bounding box center [270, 241] width 296 height 42
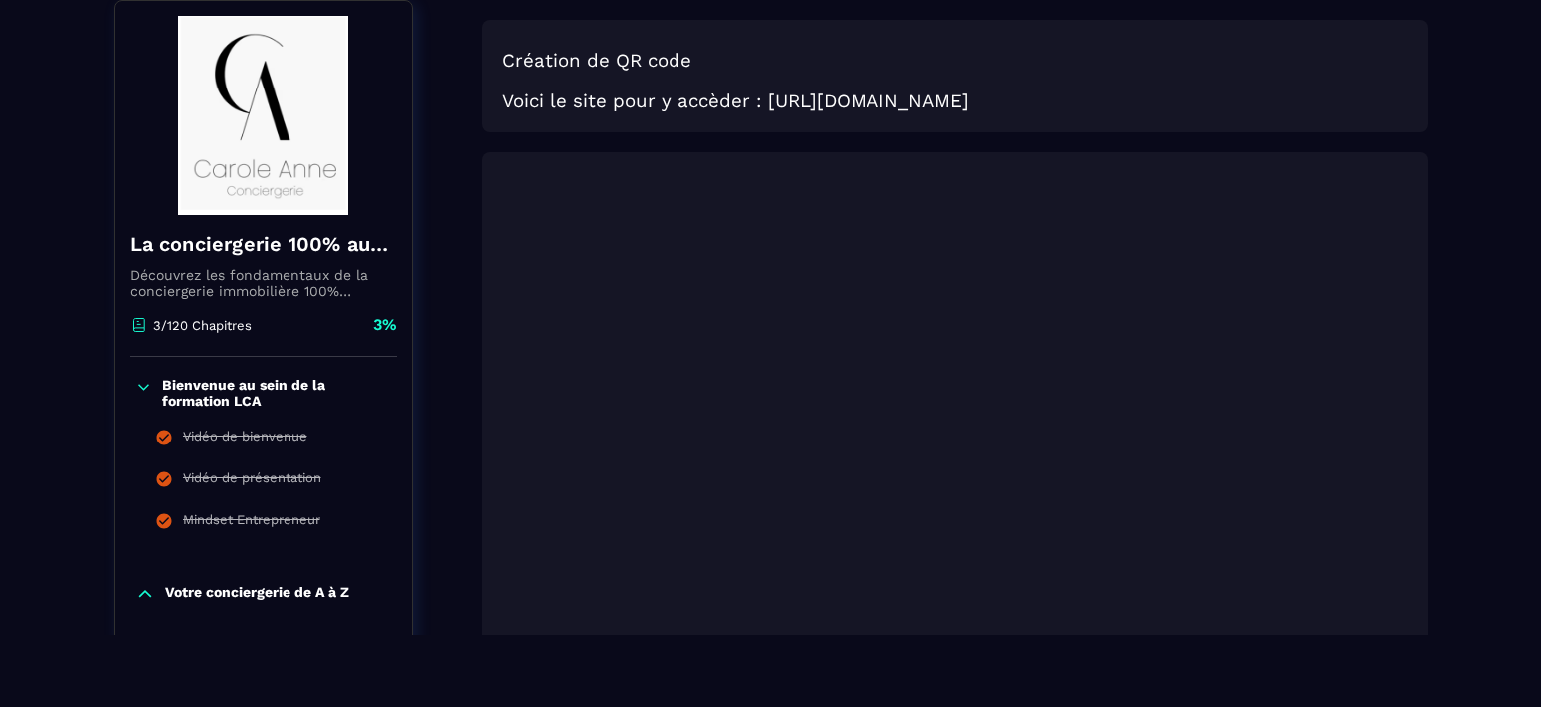
scroll to position [406, 0]
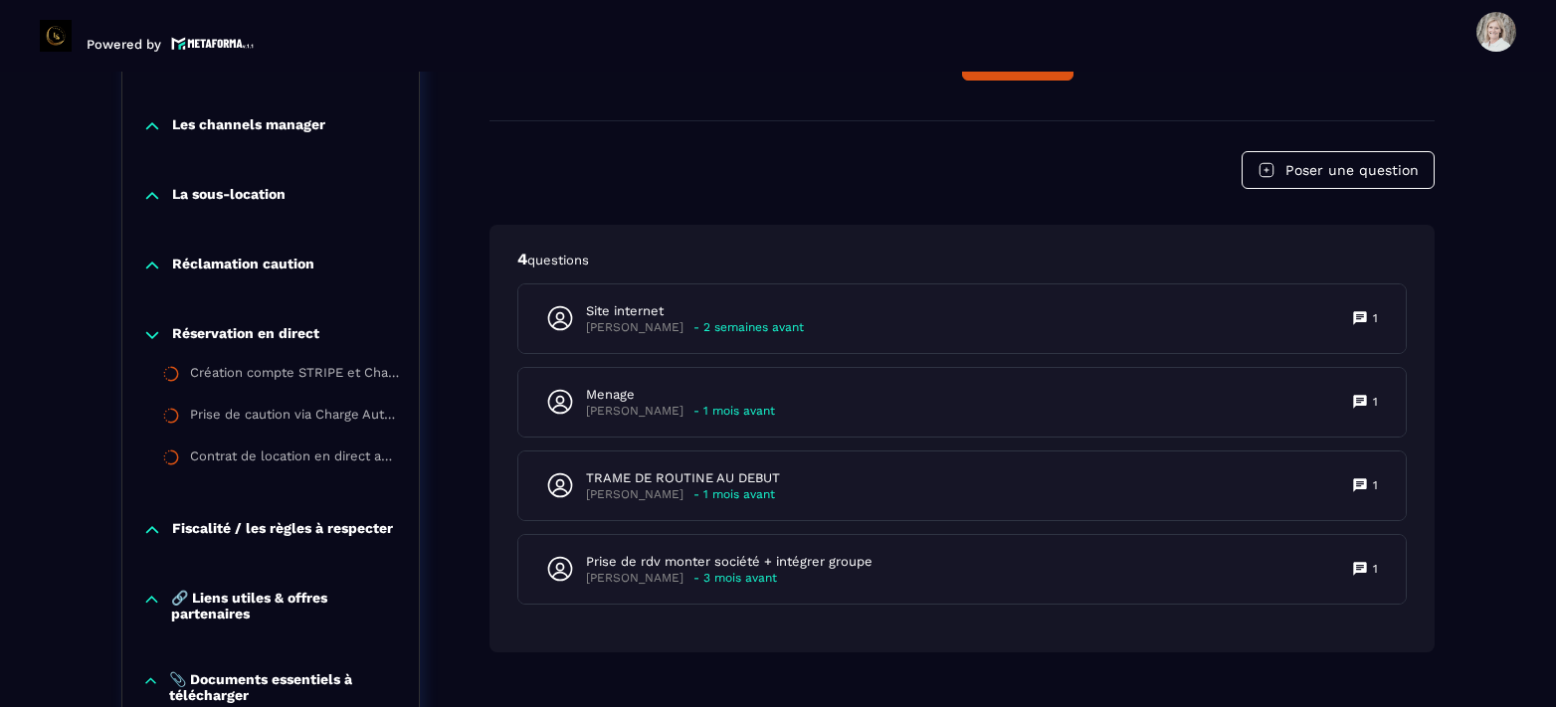
scroll to position [2296, 0]
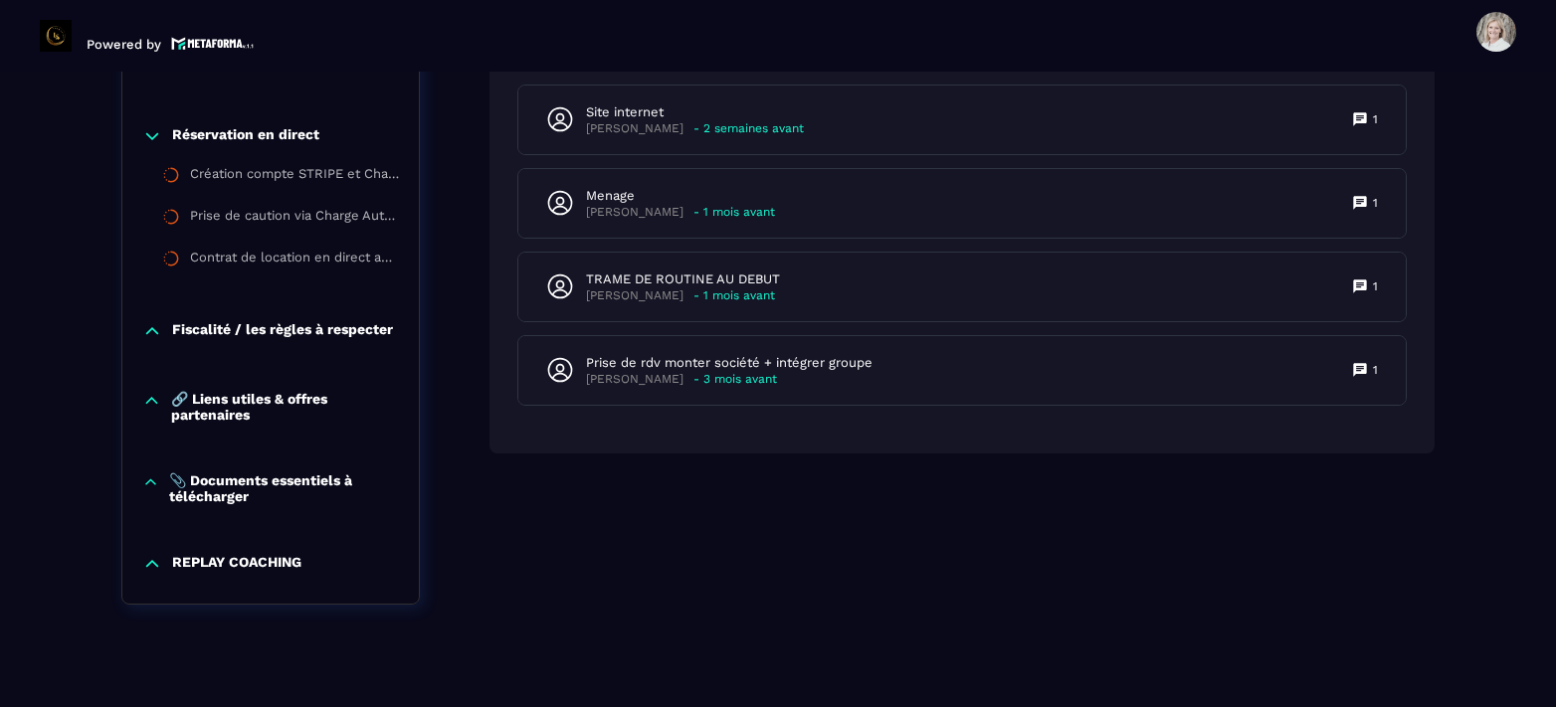
click at [290, 485] on p "📎 Documents essentiels à télécharger" at bounding box center [284, 489] width 230 height 32
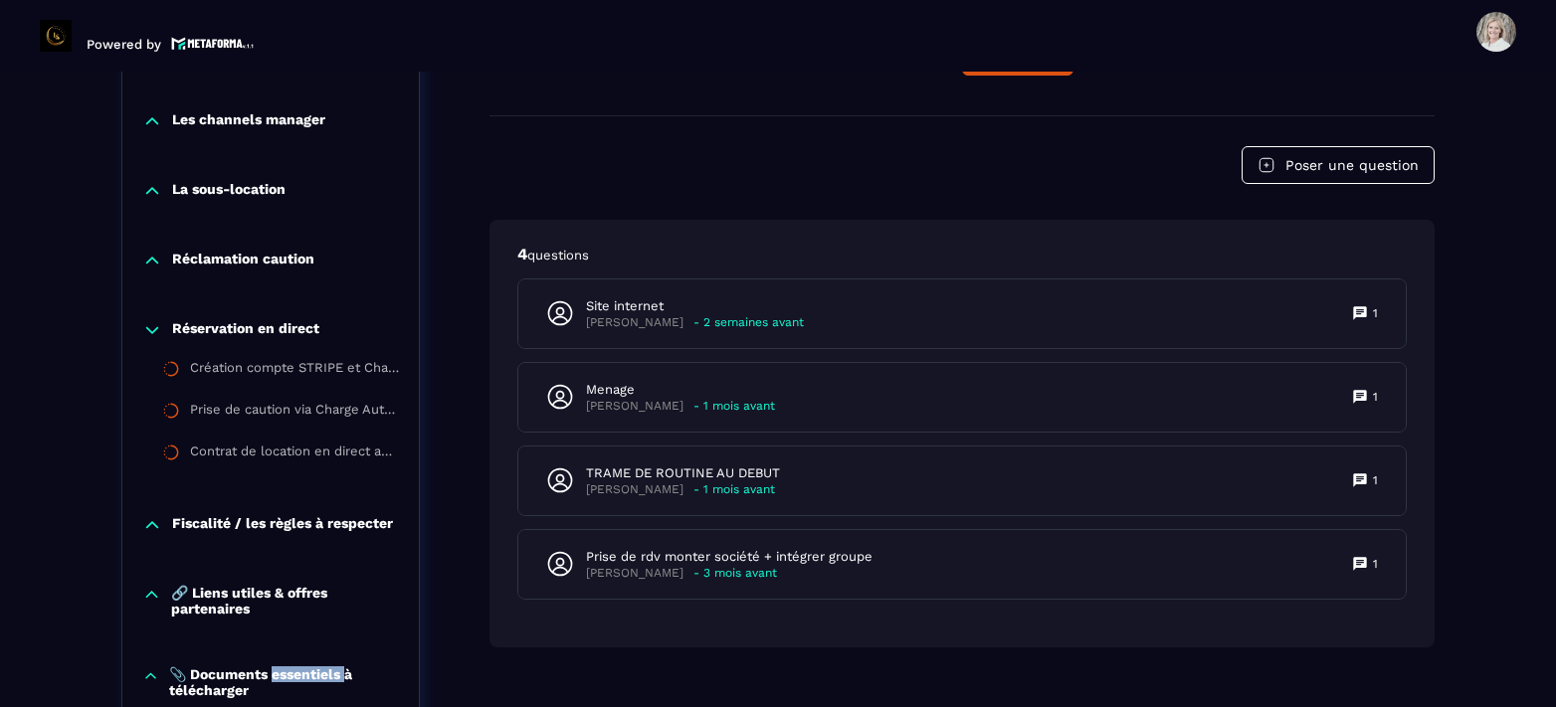
scroll to position [1799, 0]
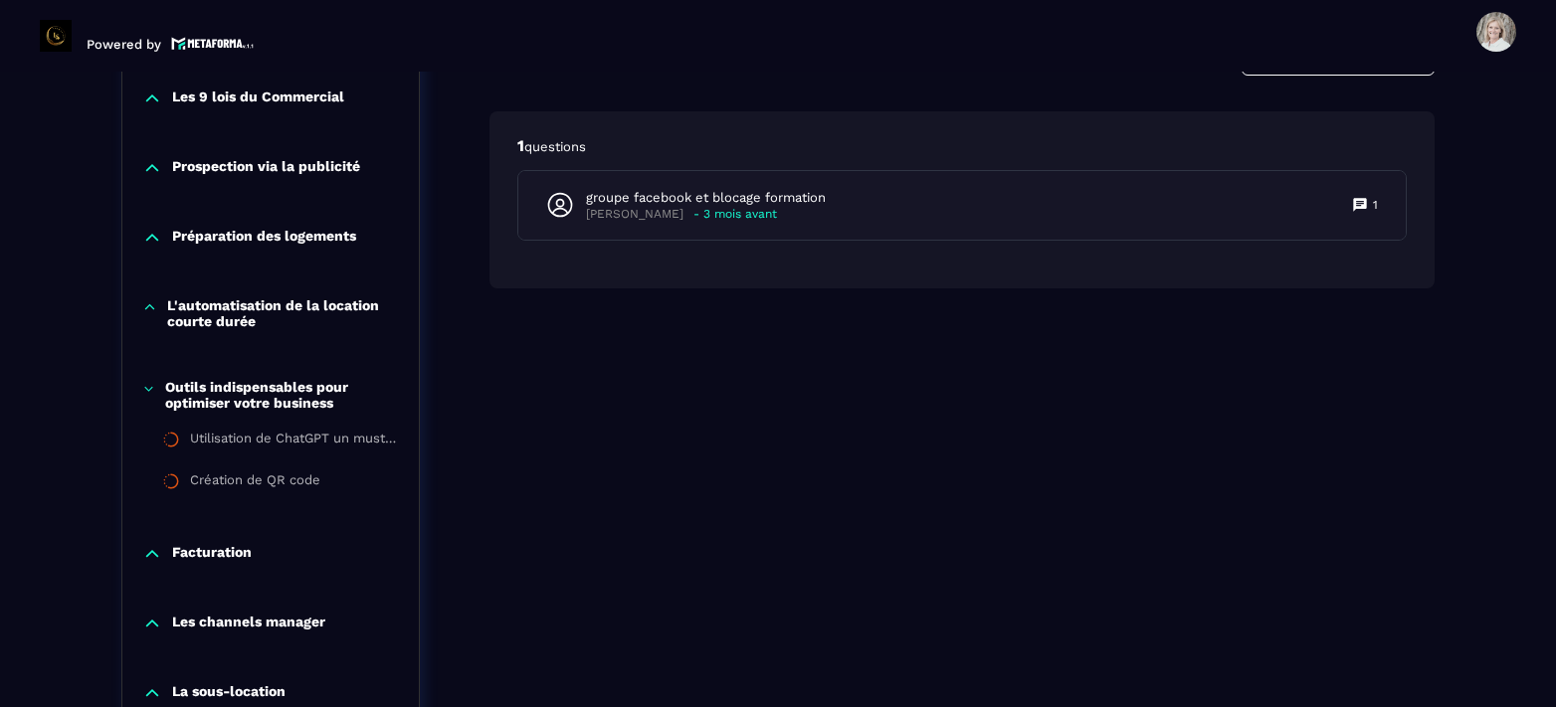
scroll to position [1799, 0]
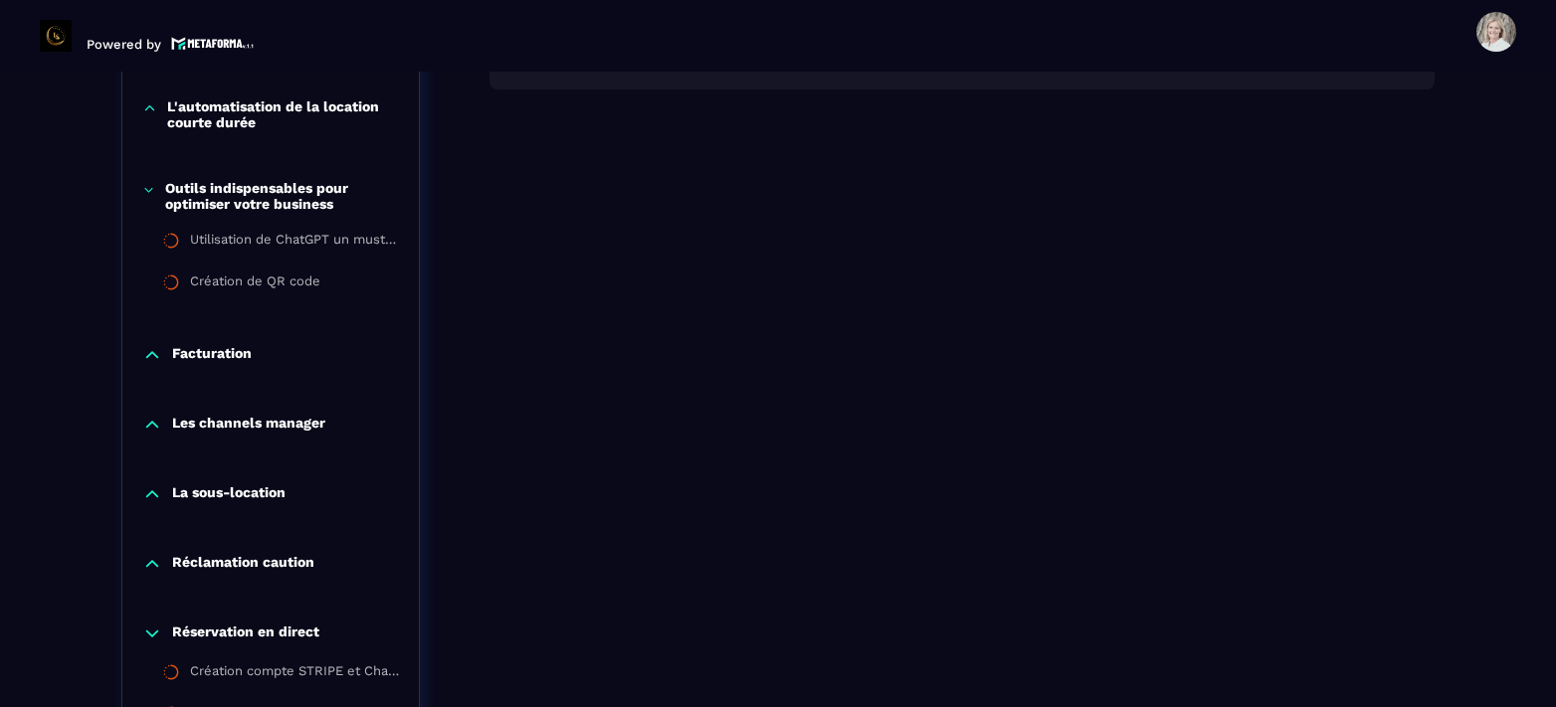
click at [233, 351] on p "Facturation" at bounding box center [212, 355] width 80 height 20
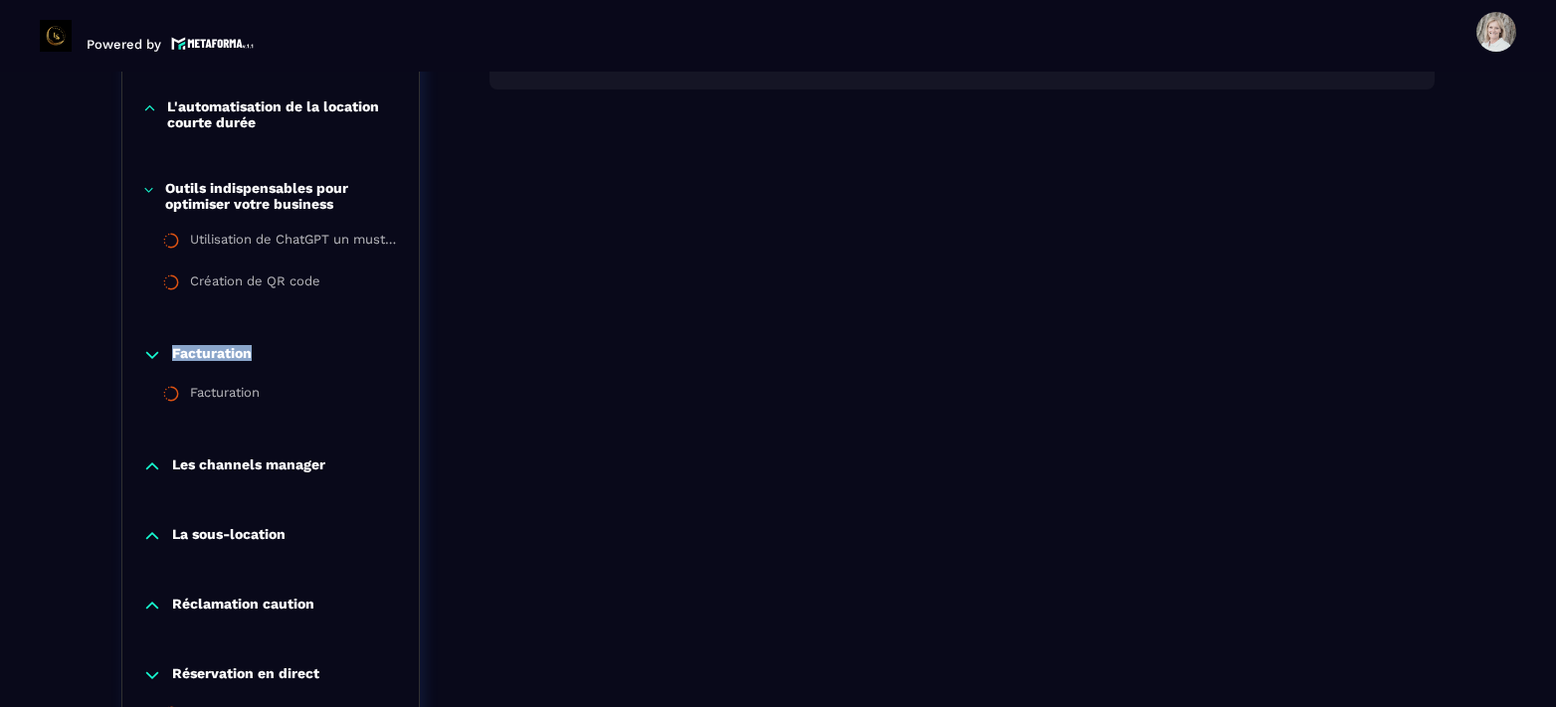
click at [233, 351] on p "Facturation" at bounding box center [212, 355] width 80 height 20
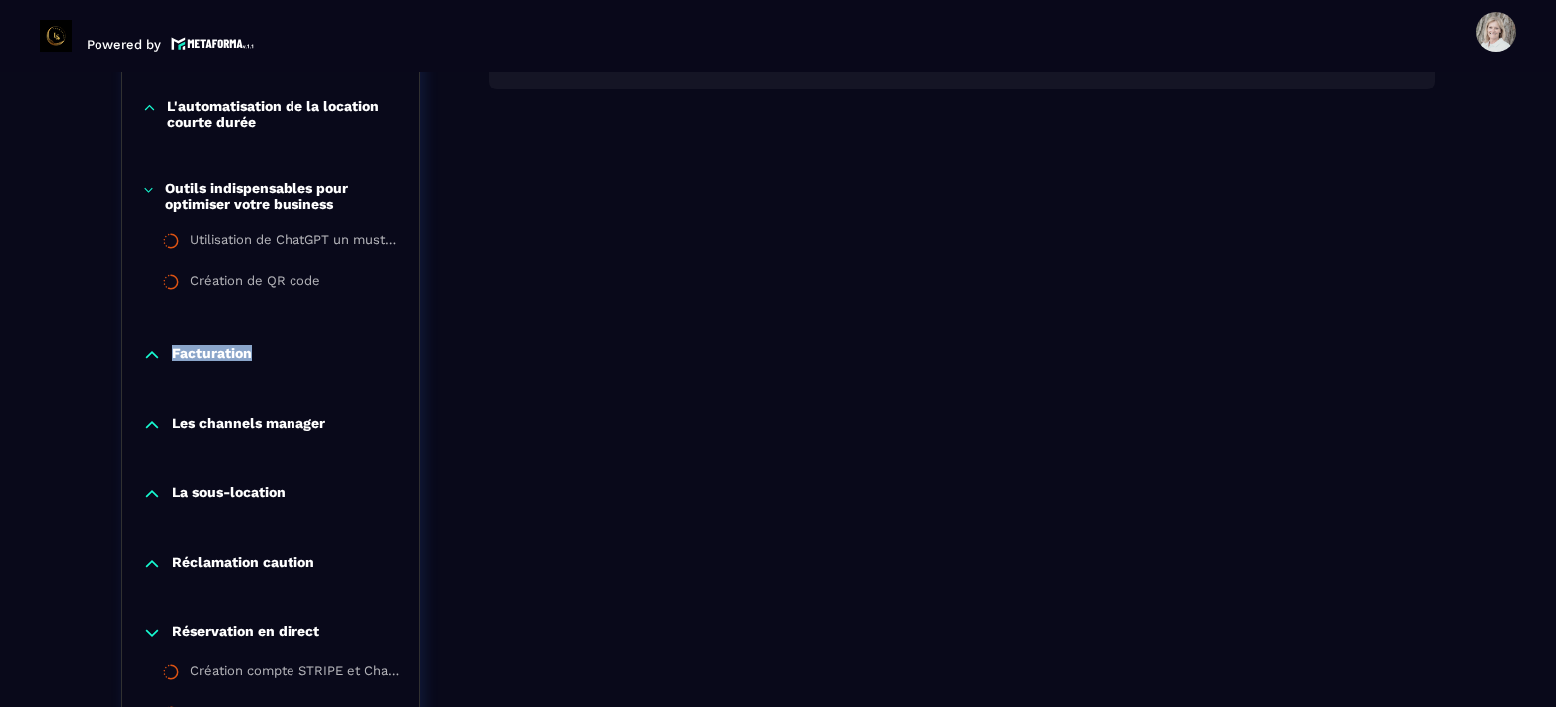
click at [233, 351] on p "Facturation" at bounding box center [212, 355] width 80 height 20
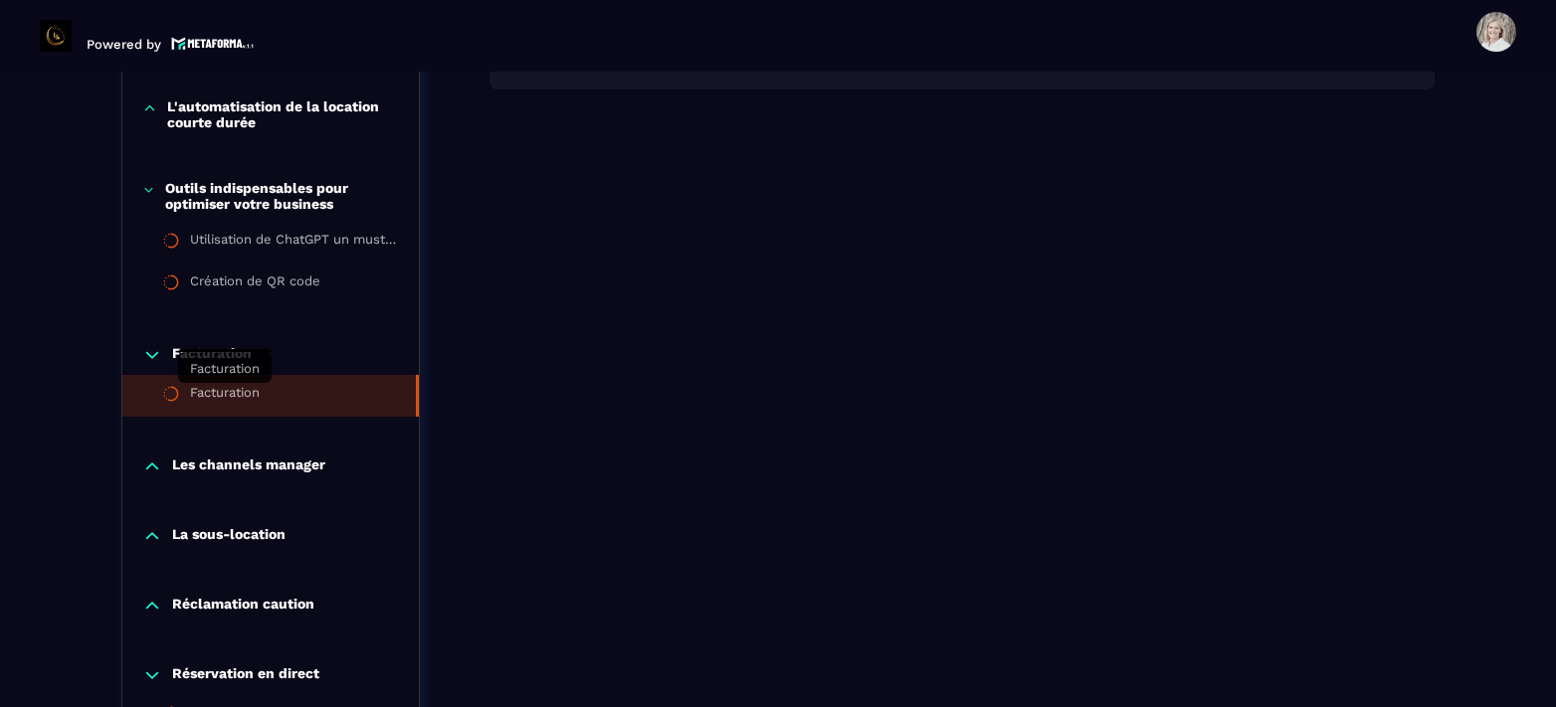
click at [235, 392] on div "Facturation" at bounding box center [225, 396] width 70 height 22
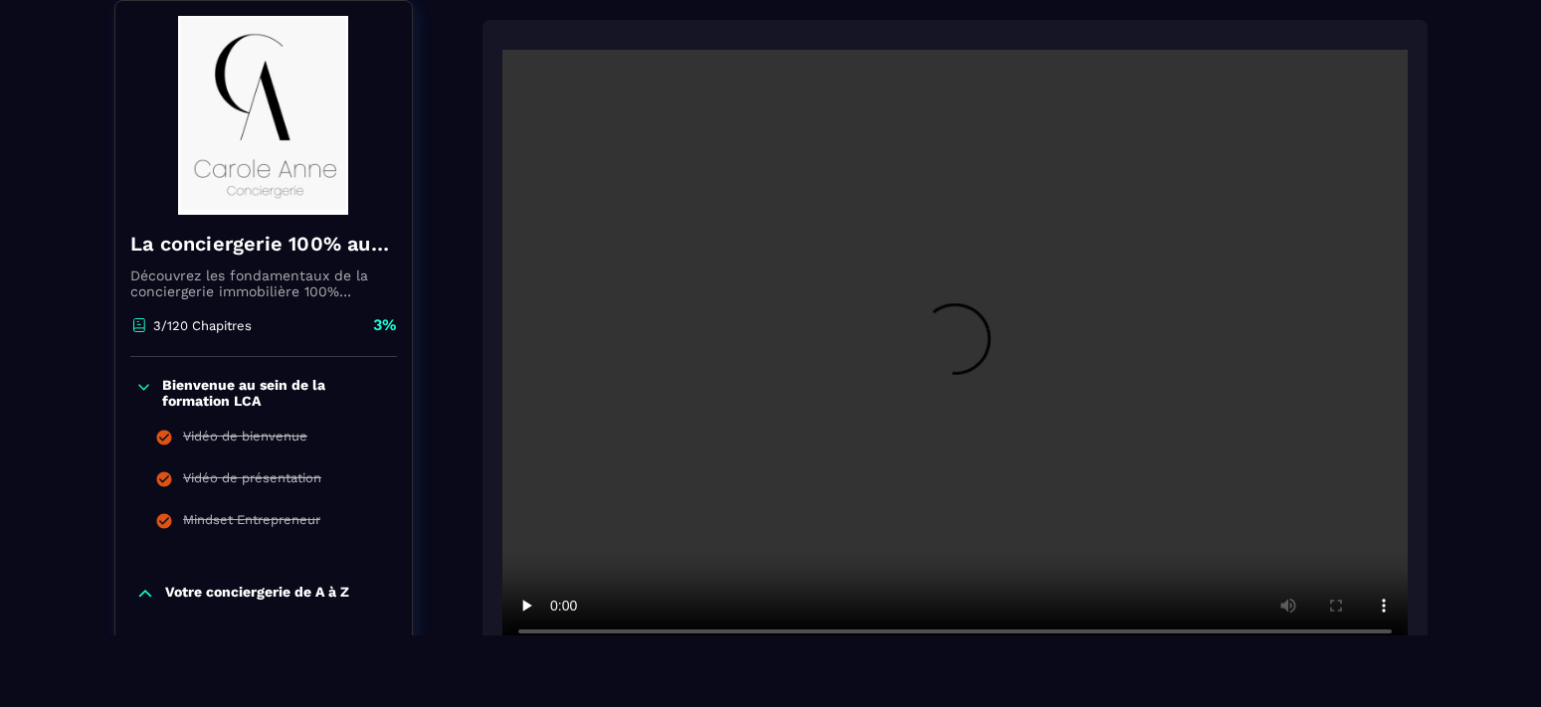
scroll to position [306, 0]
